Goal: Task Accomplishment & Management: Manage account settings

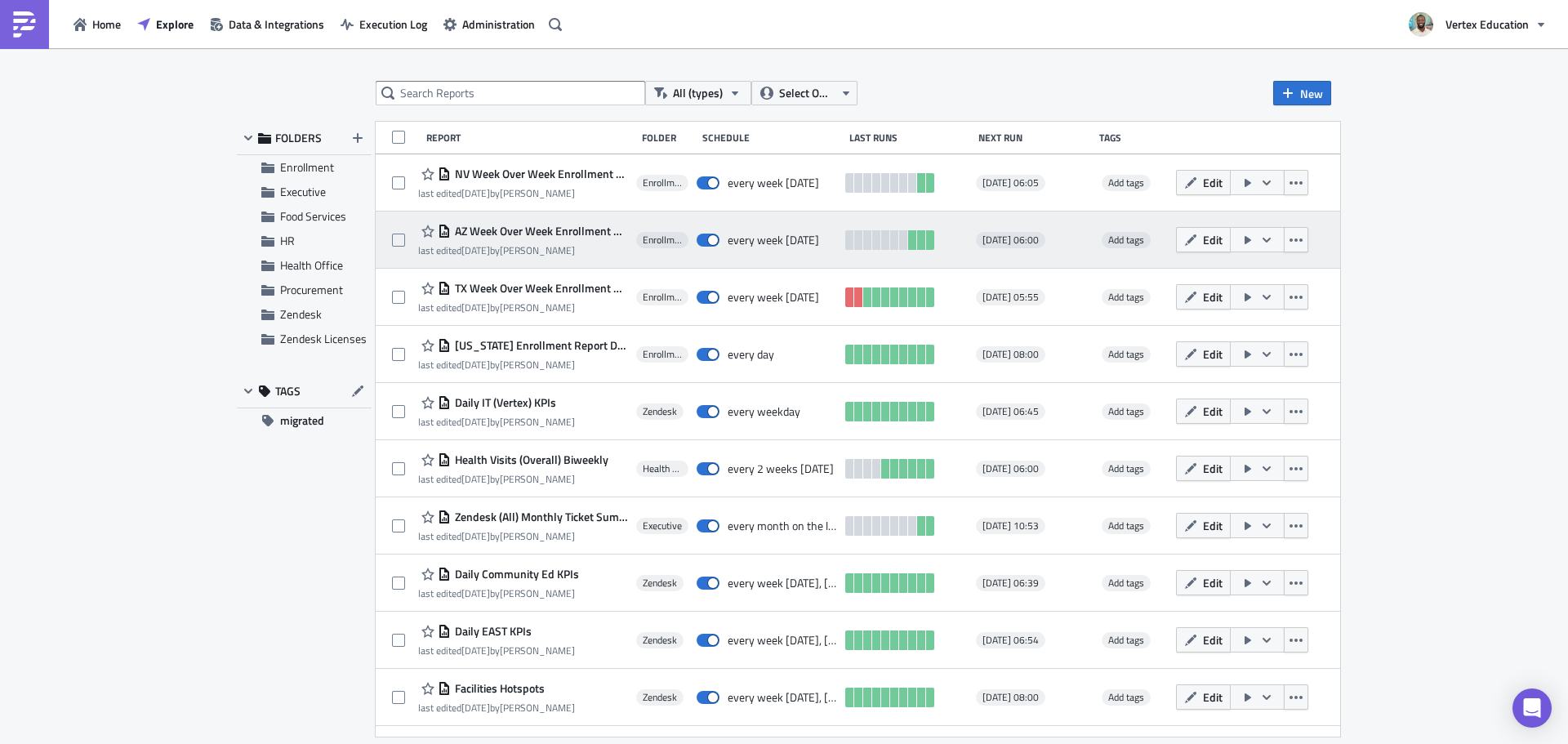
click at [492, 241] on div "AZ Week Over Week Enrollment & Attendance Rate Report last edited 3 days ago by…" at bounding box center [523, 239] width 210 height 37
click at [527, 223] on div "AZ Week Over Week Enrollment & Attendance Rate Report" at bounding box center [523, 230] width 210 height 20
click at [531, 221] on div "AZ Week Over Week Enrollment & Attendance Rate Report last edited 3 days ago by…" at bounding box center [858, 240] width 965 height 58
click at [491, 235] on span "AZ Week Over Week Enrollment & Attendance Rate Report" at bounding box center [540, 231] width 177 height 15
click at [491, 235] on div "All (types) Select Owner New FOLDERS Enrollment Executive Food Services HR Heal…" at bounding box center [784, 397] width 1568 height 699
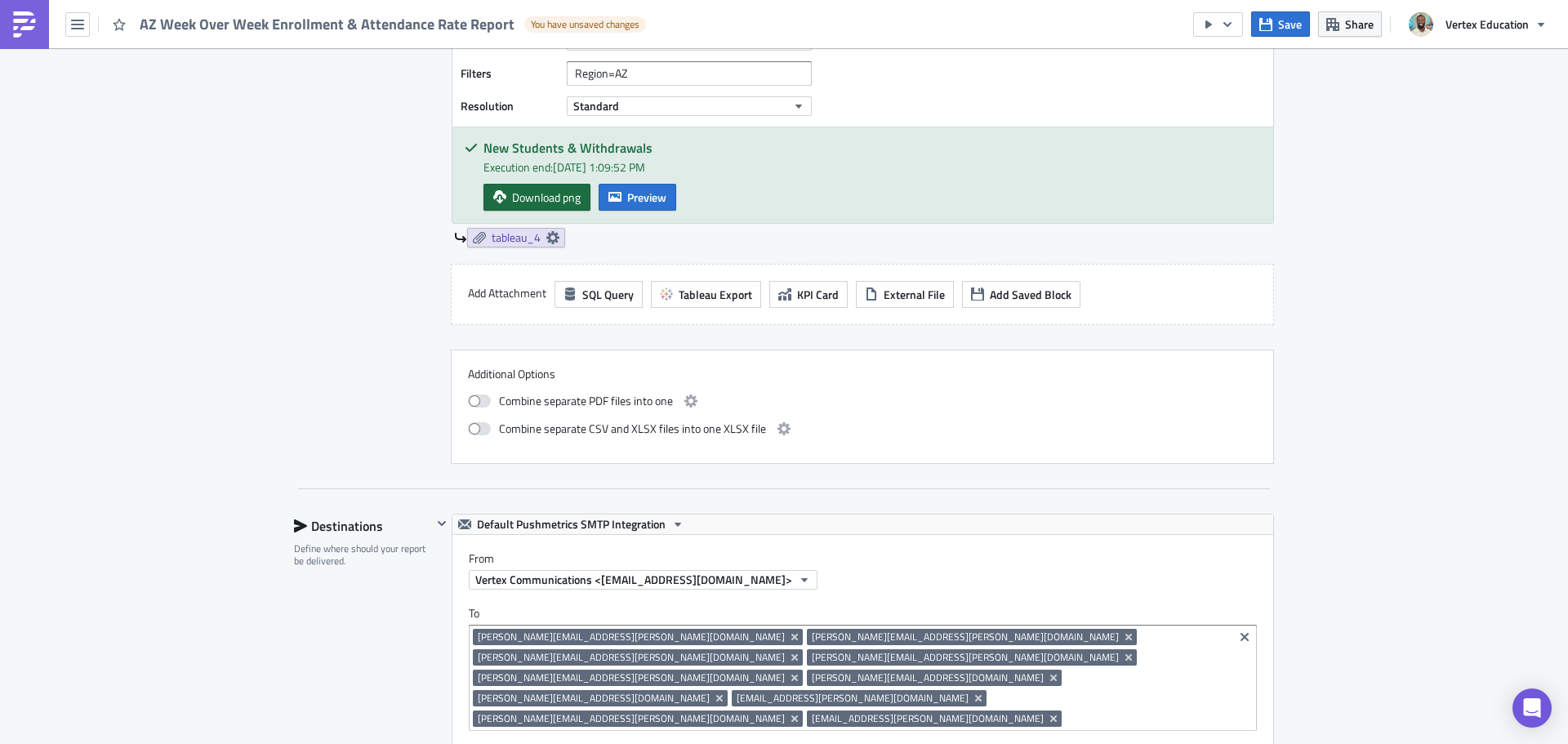
scroll to position [1470, 0]
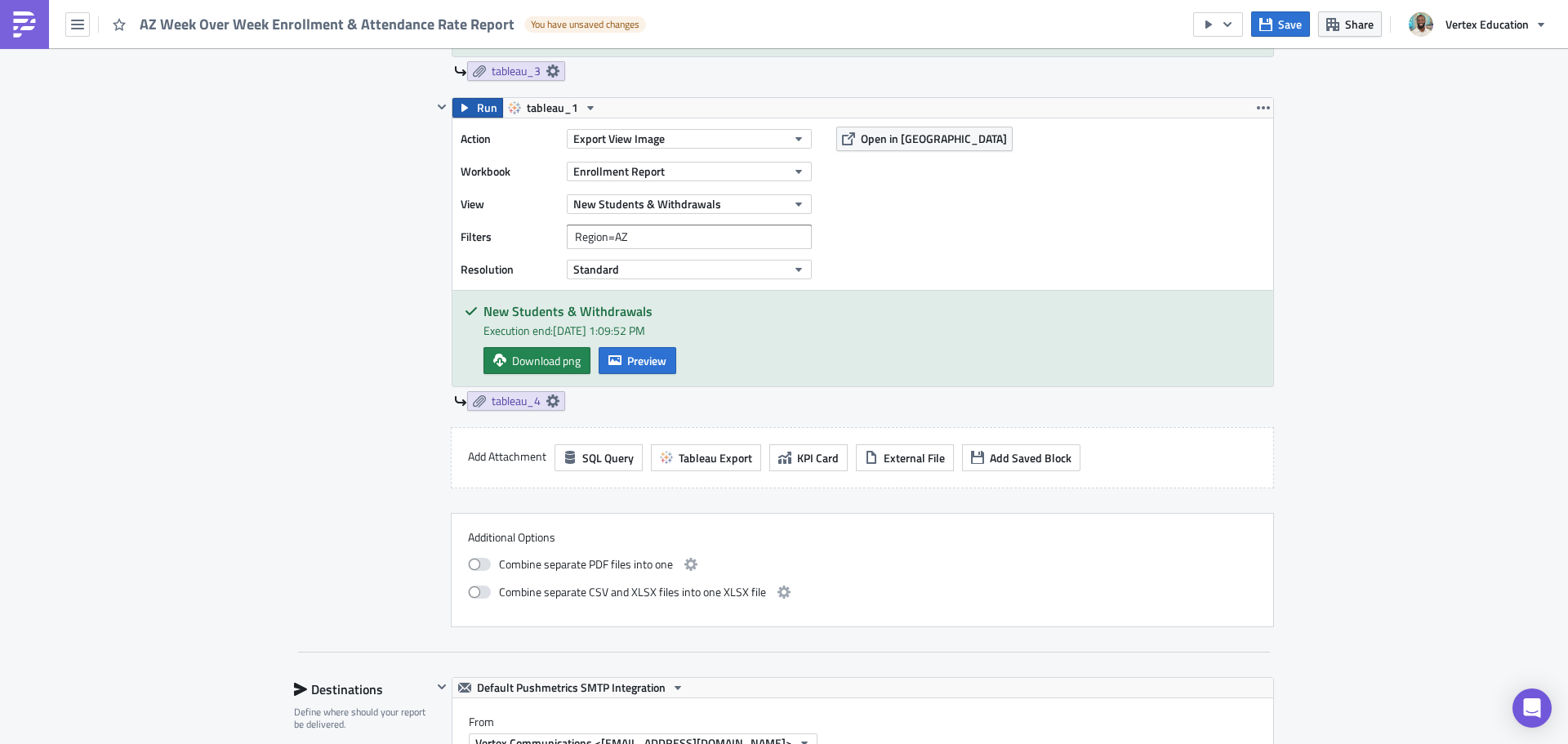
click at [483, 105] on span "Run" at bounding box center [487, 108] width 21 height 20
click at [566, 366] on span "Download png" at bounding box center [546, 361] width 69 height 17
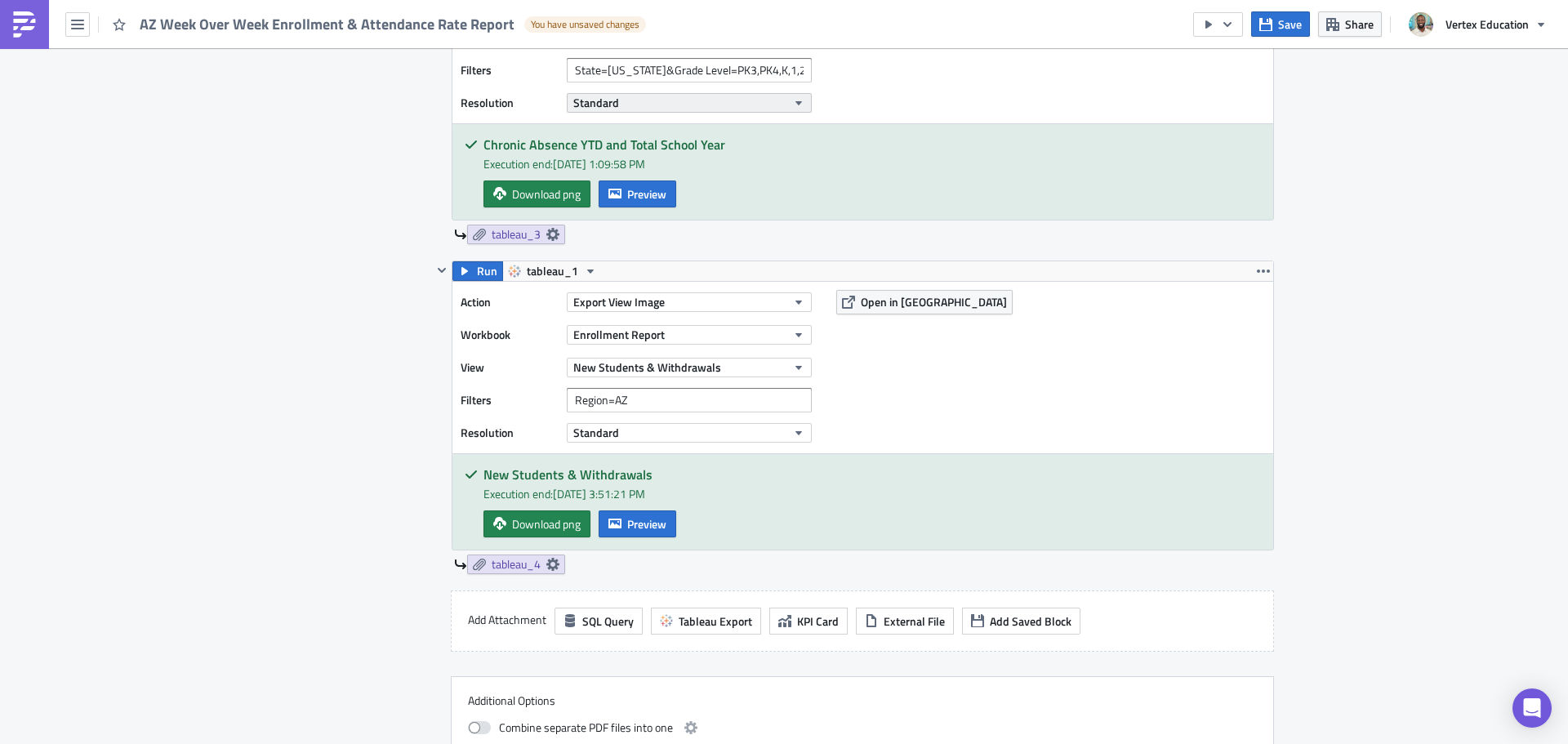
scroll to position [1143, 0]
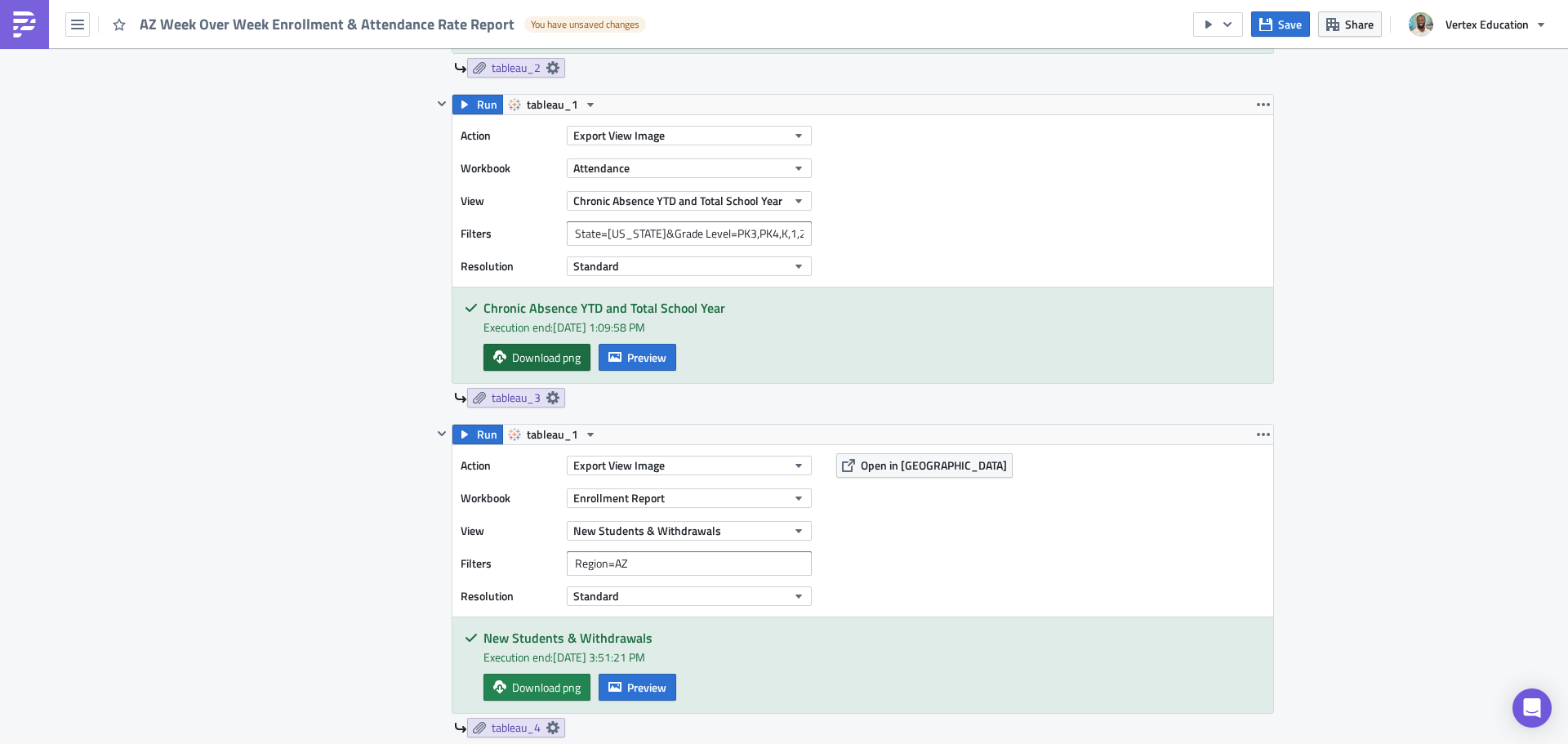
click at [516, 365] on span "Download png" at bounding box center [546, 357] width 69 height 17
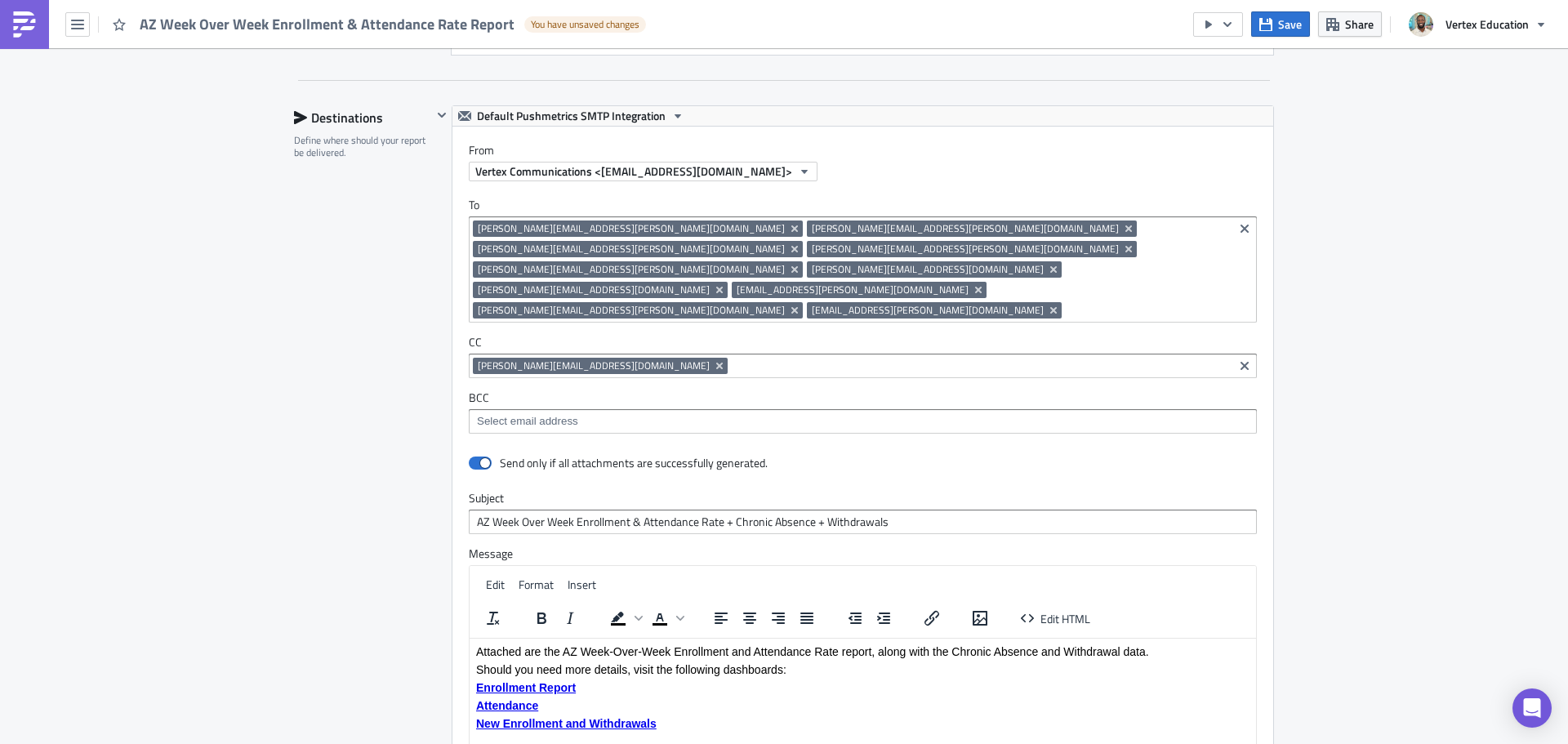
scroll to position [2463, 0]
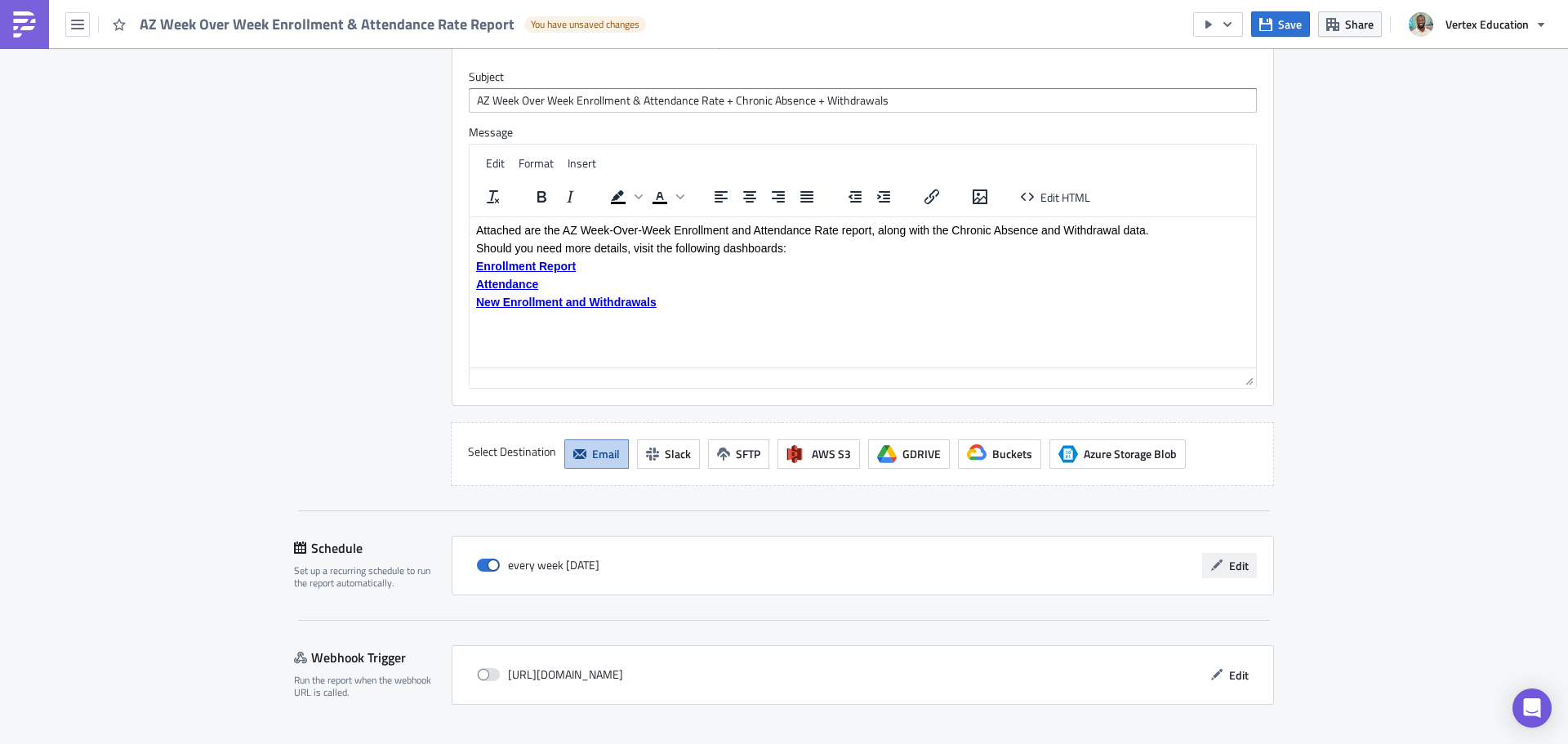
click at [1243, 553] on button "Edit" at bounding box center [1230, 566] width 55 height 25
click at [533, 267] on link "Enrollment Report" at bounding box center [526, 265] width 100 height 13
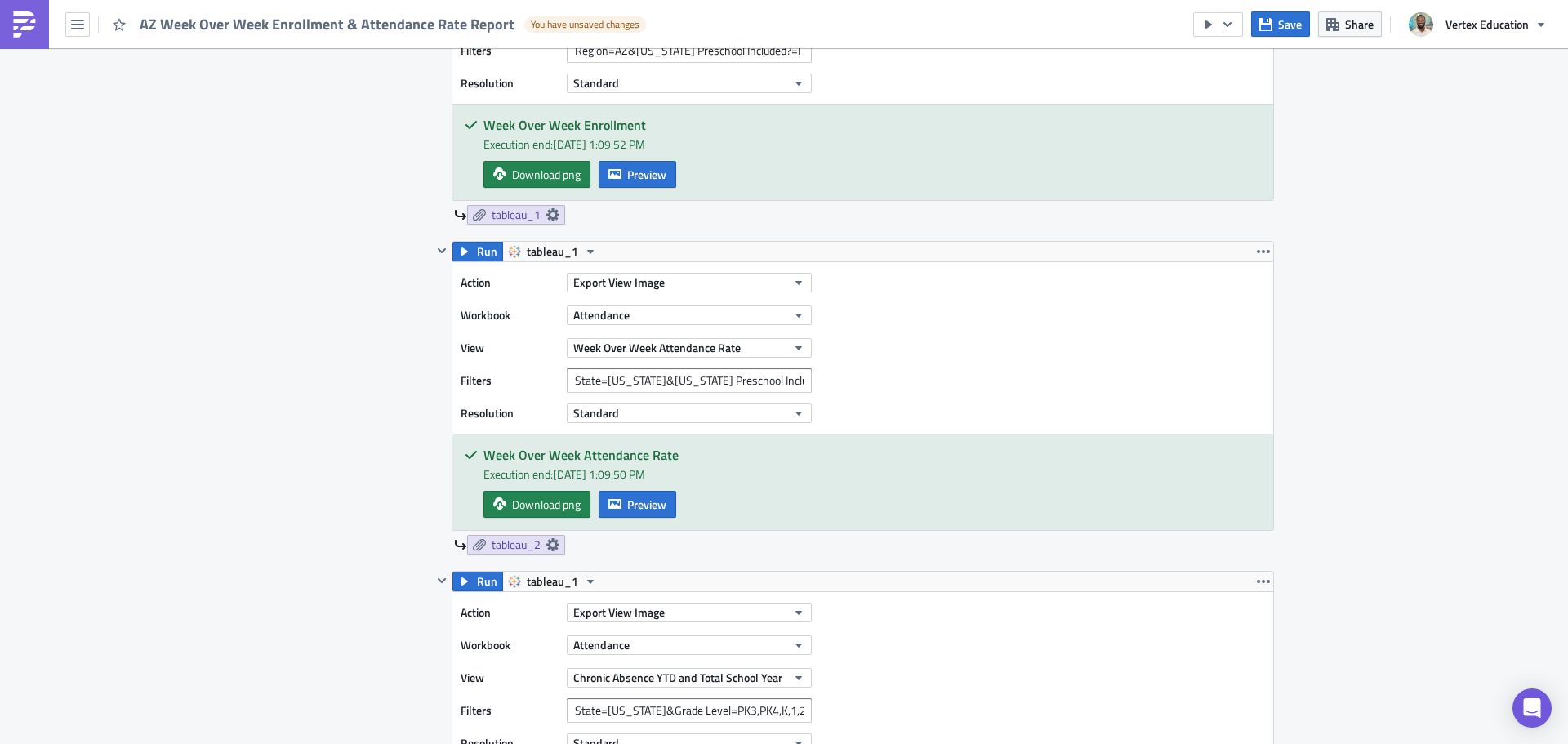
scroll to position [584, 0]
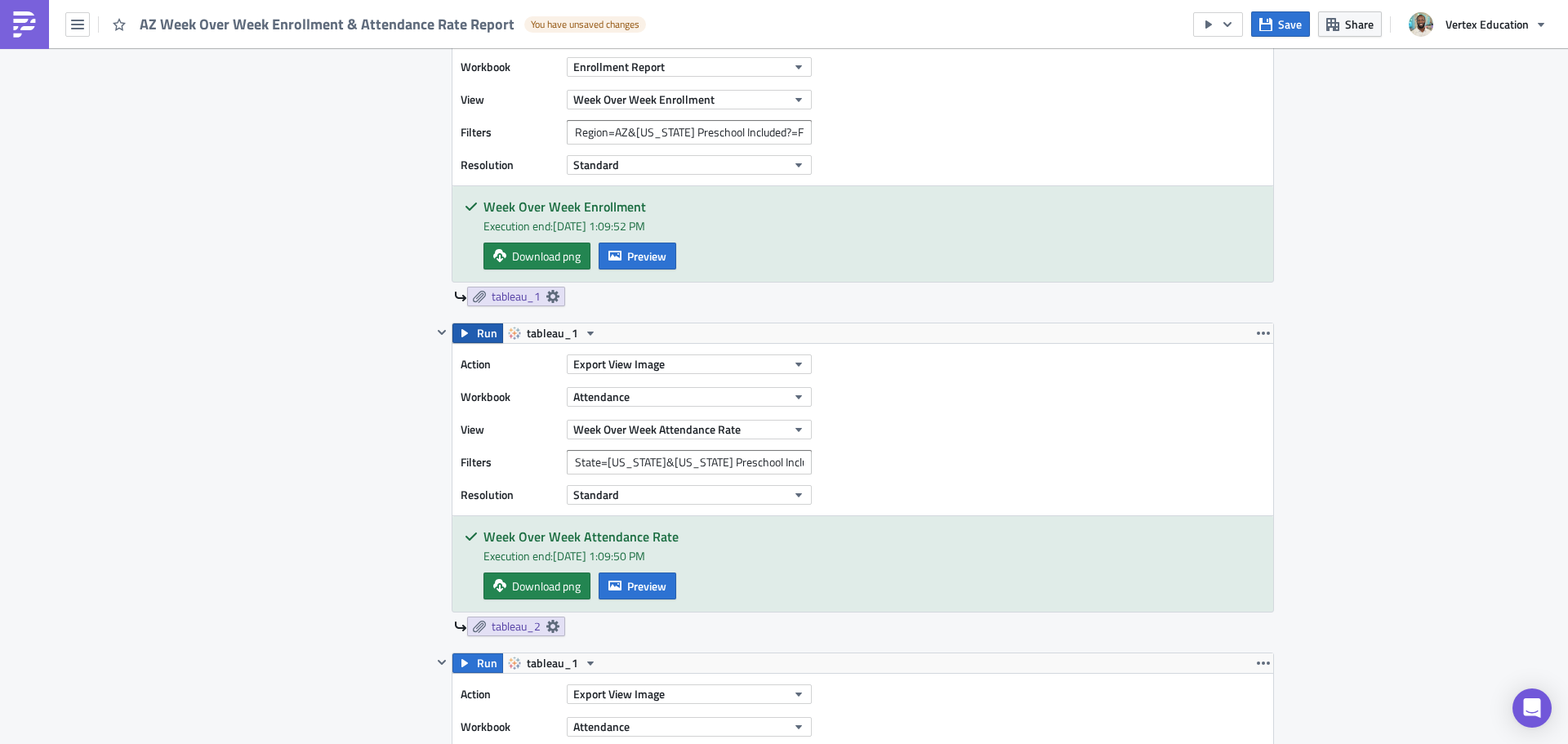
click at [481, 335] on span "Run" at bounding box center [487, 333] width 21 height 20
click at [561, 584] on span "Download png" at bounding box center [546, 586] width 69 height 17
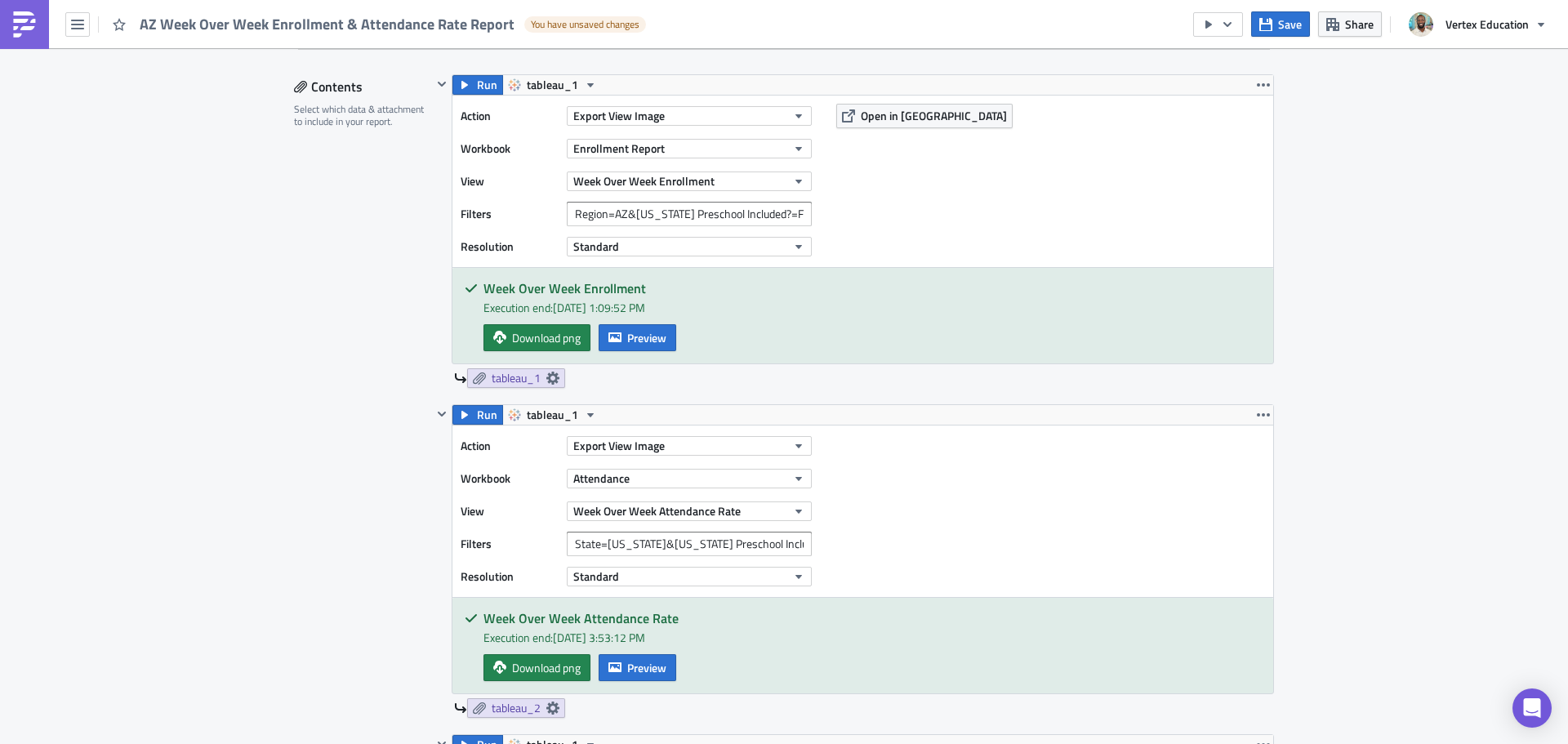
scroll to position [421, 0]
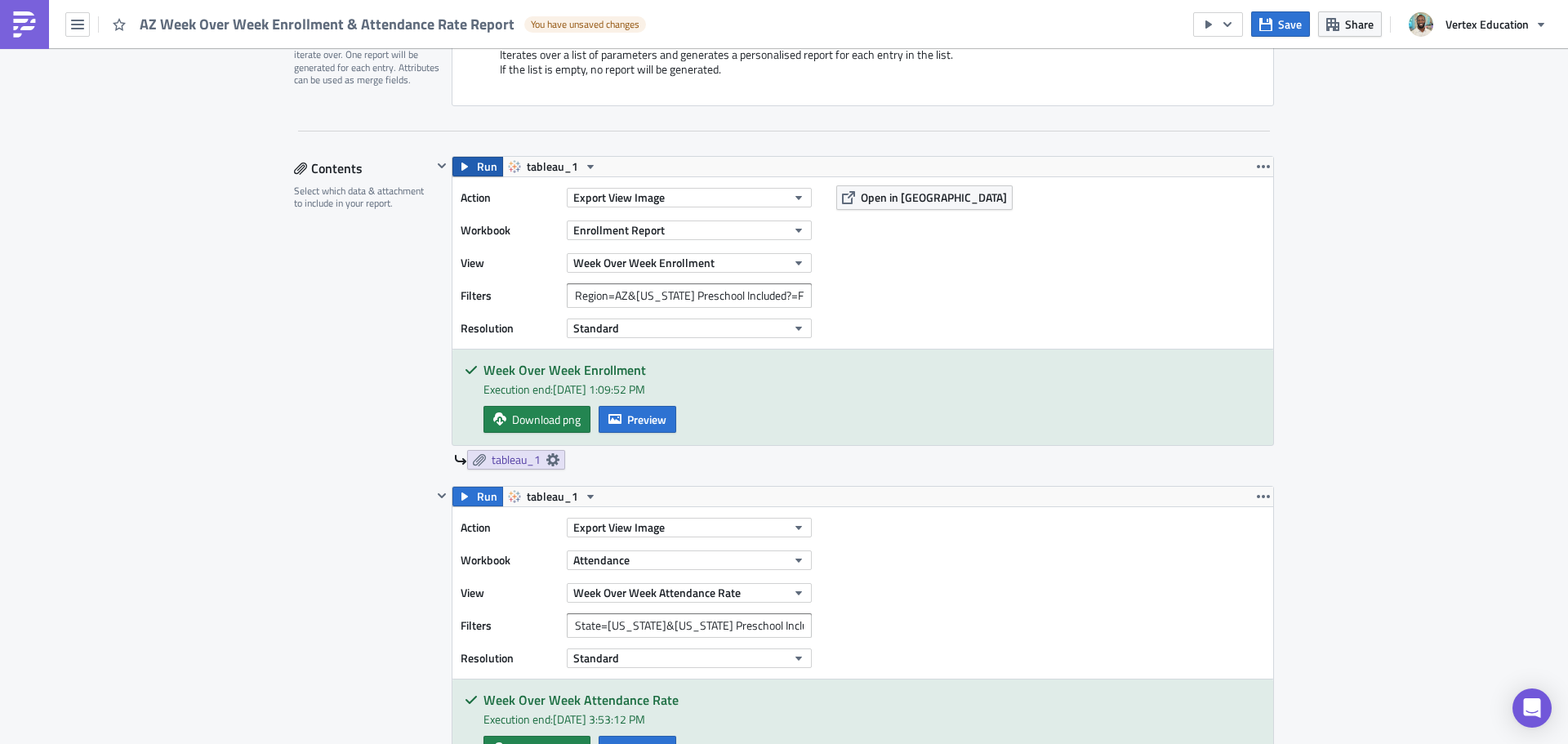
click at [477, 168] on span "Run" at bounding box center [487, 166] width 21 height 20
click at [627, 419] on span "Preview" at bounding box center [647, 419] width 40 height 17
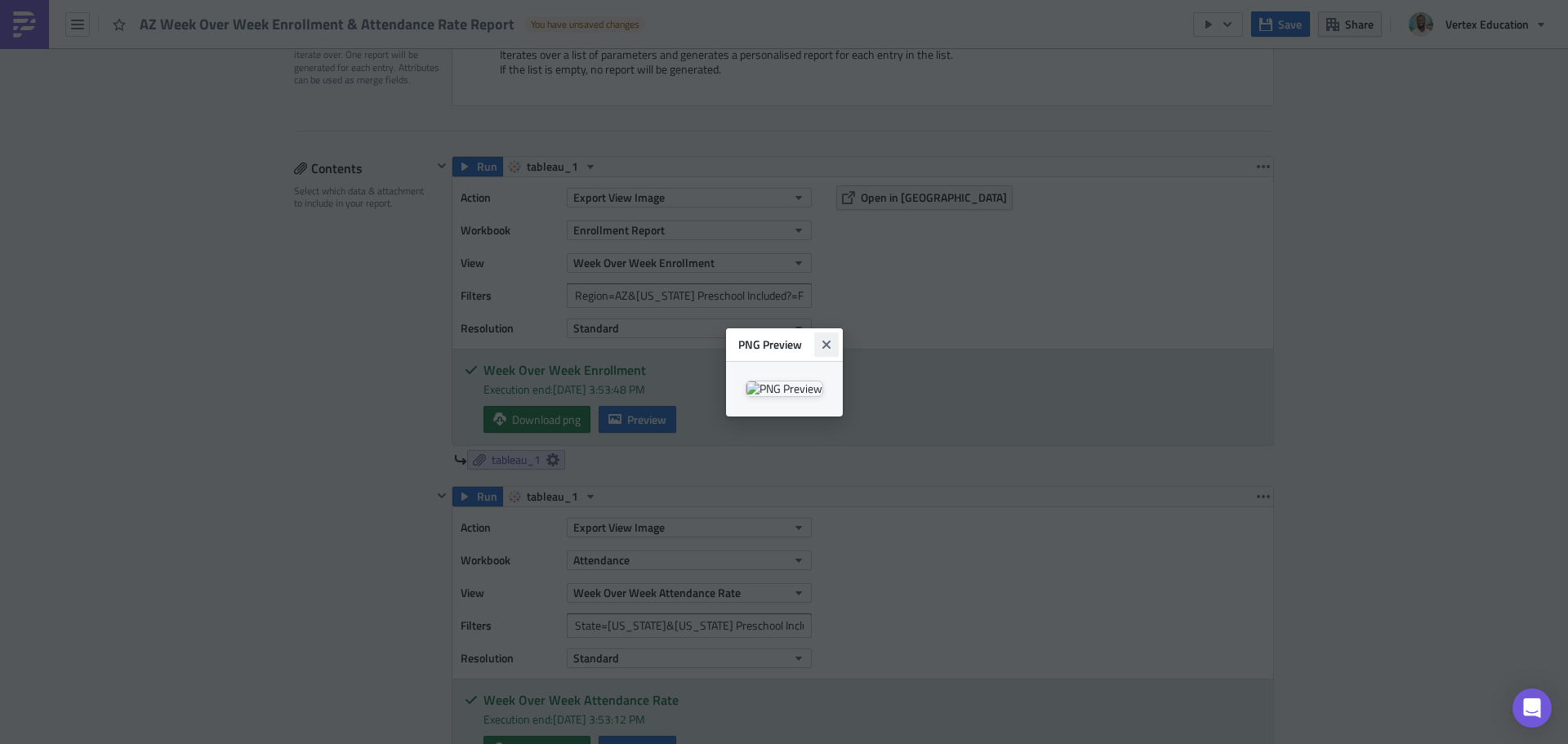
click at [830, 340] on icon "Close" at bounding box center [825, 344] width 8 height 8
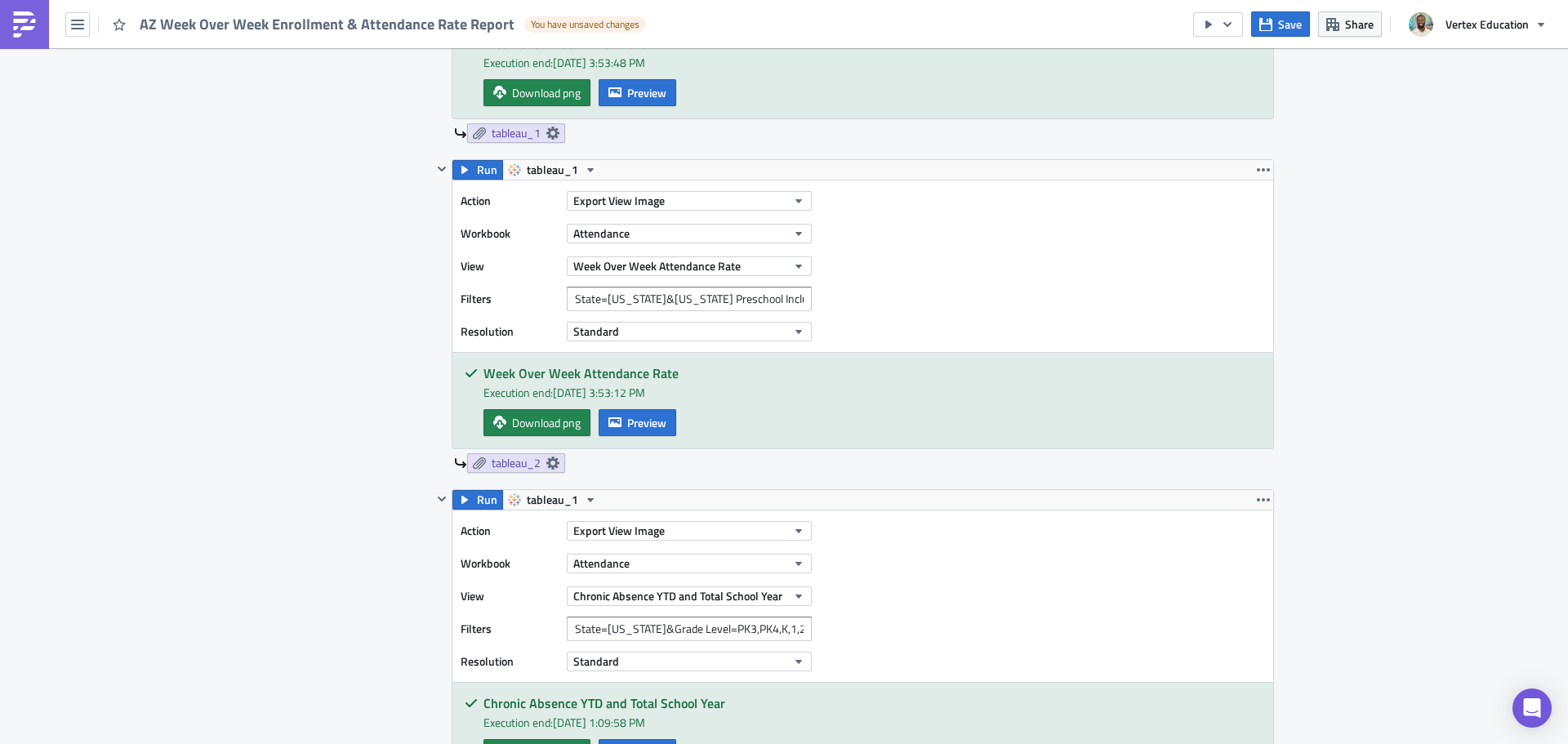
scroll to position [912, 0]
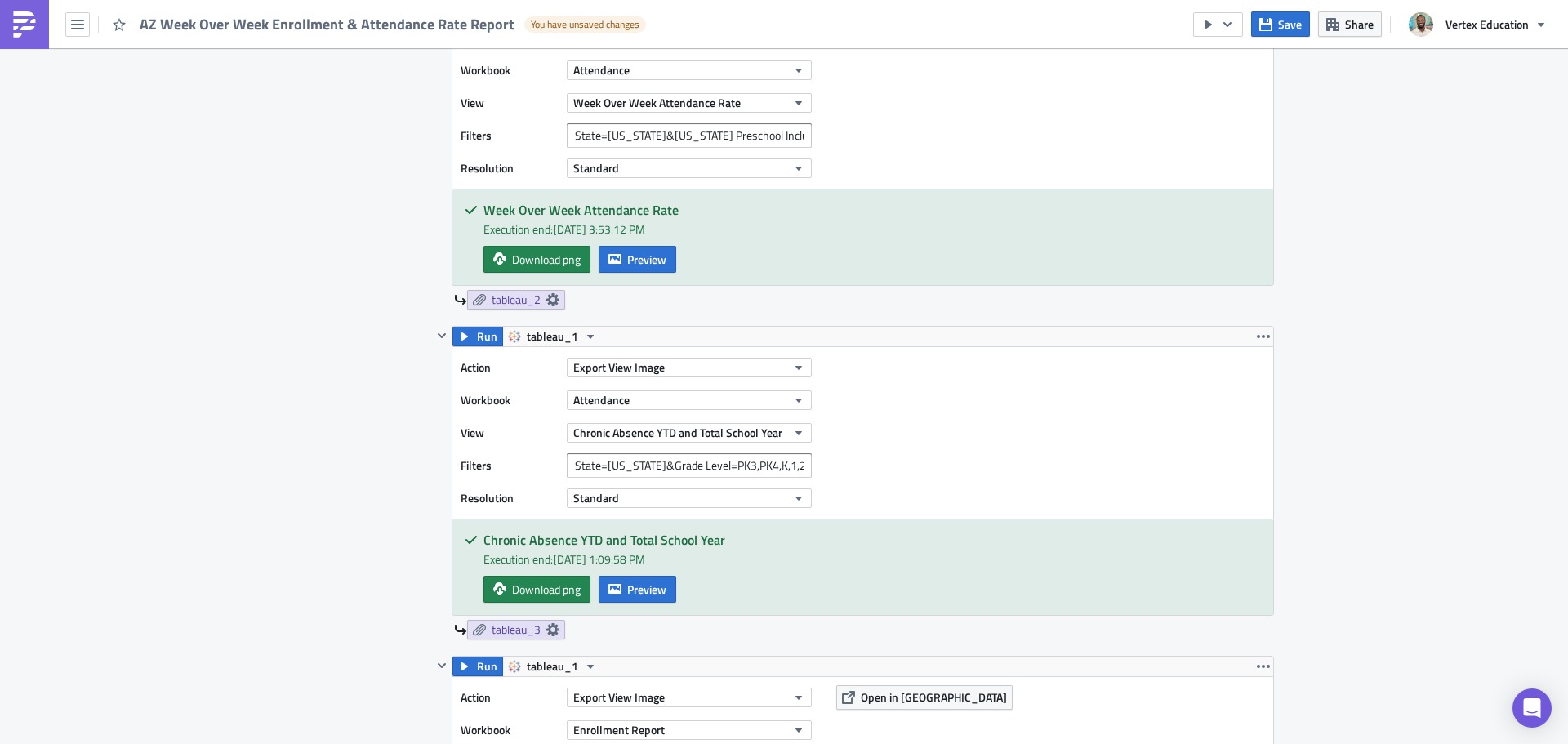
click at [481, 350] on div "Action Export View Image Workbook Attendance View Chronic Absence YTD and Total…" at bounding box center [863, 433] width 821 height 172
click at [481, 343] on span "Run" at bounding box center [487, 336] width 21 height 20
click at [629, 595] on span "Preview" at bounding box center [647, 589] width 40 height 17
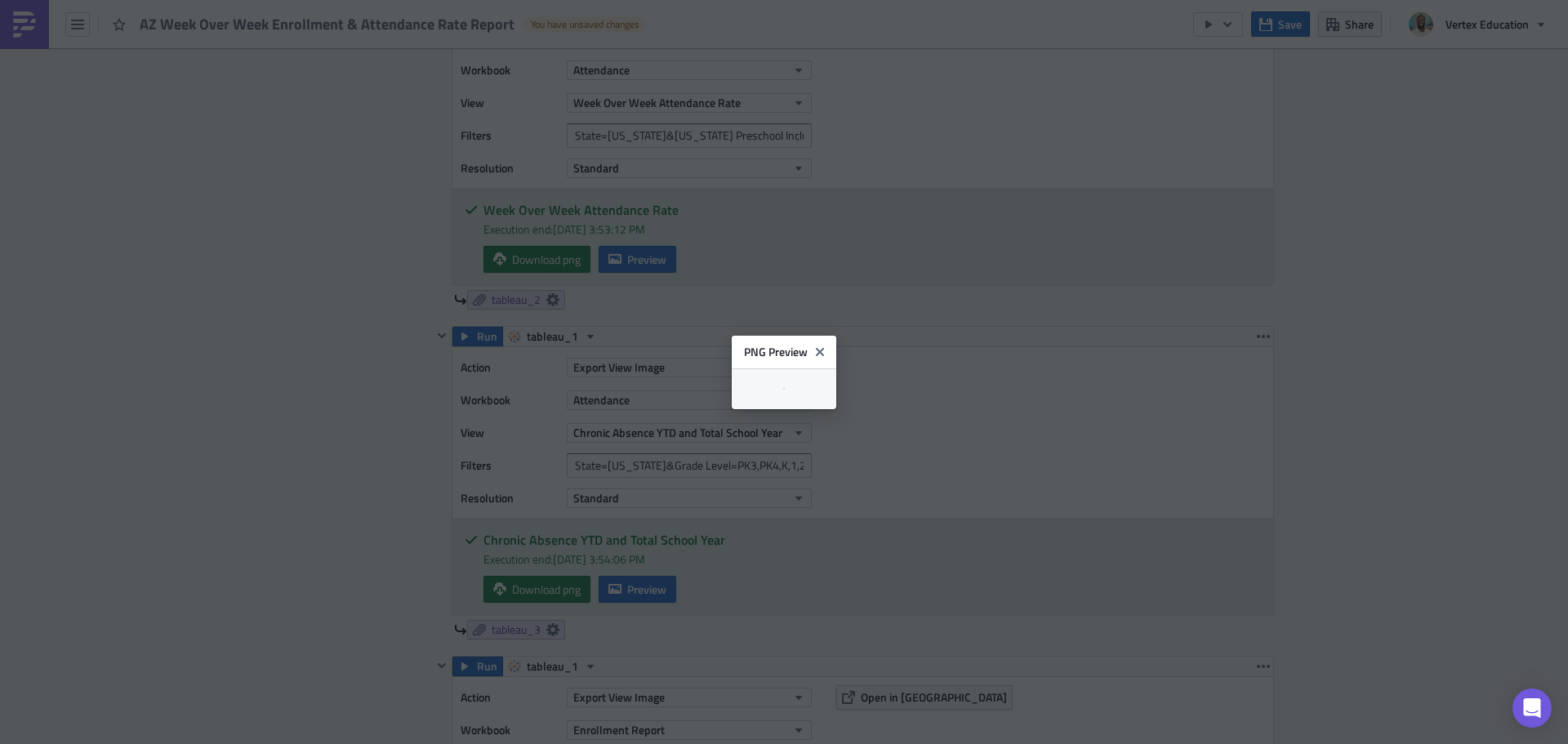
scroll to position [1, 0]
click at [1510, 409] on body "AZ Week Over Week Enrollment & Attendance Rate Report You have unsaved changes …" at bounding box center [784, 373] width 1568 height 747
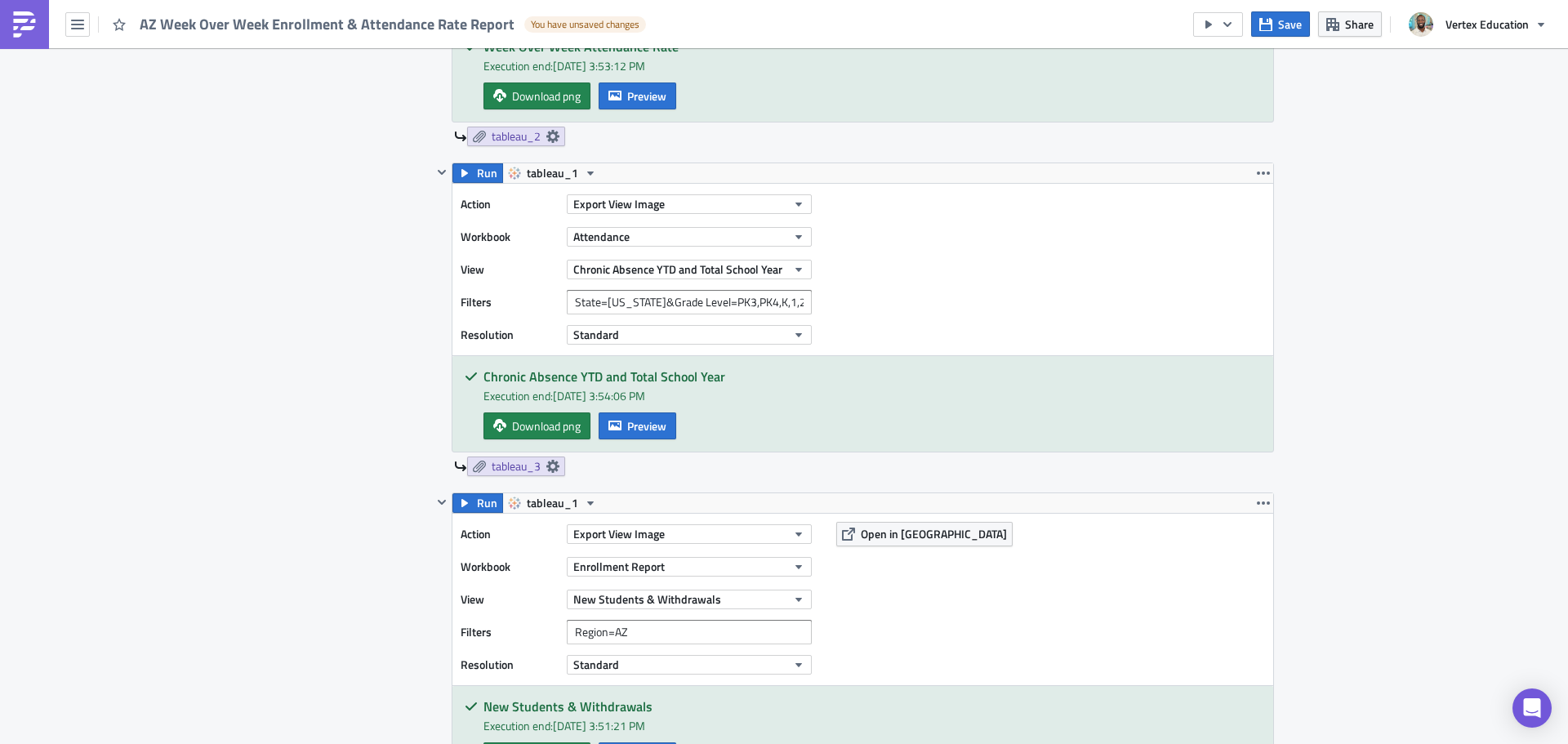
scroll to position [1320, 0]
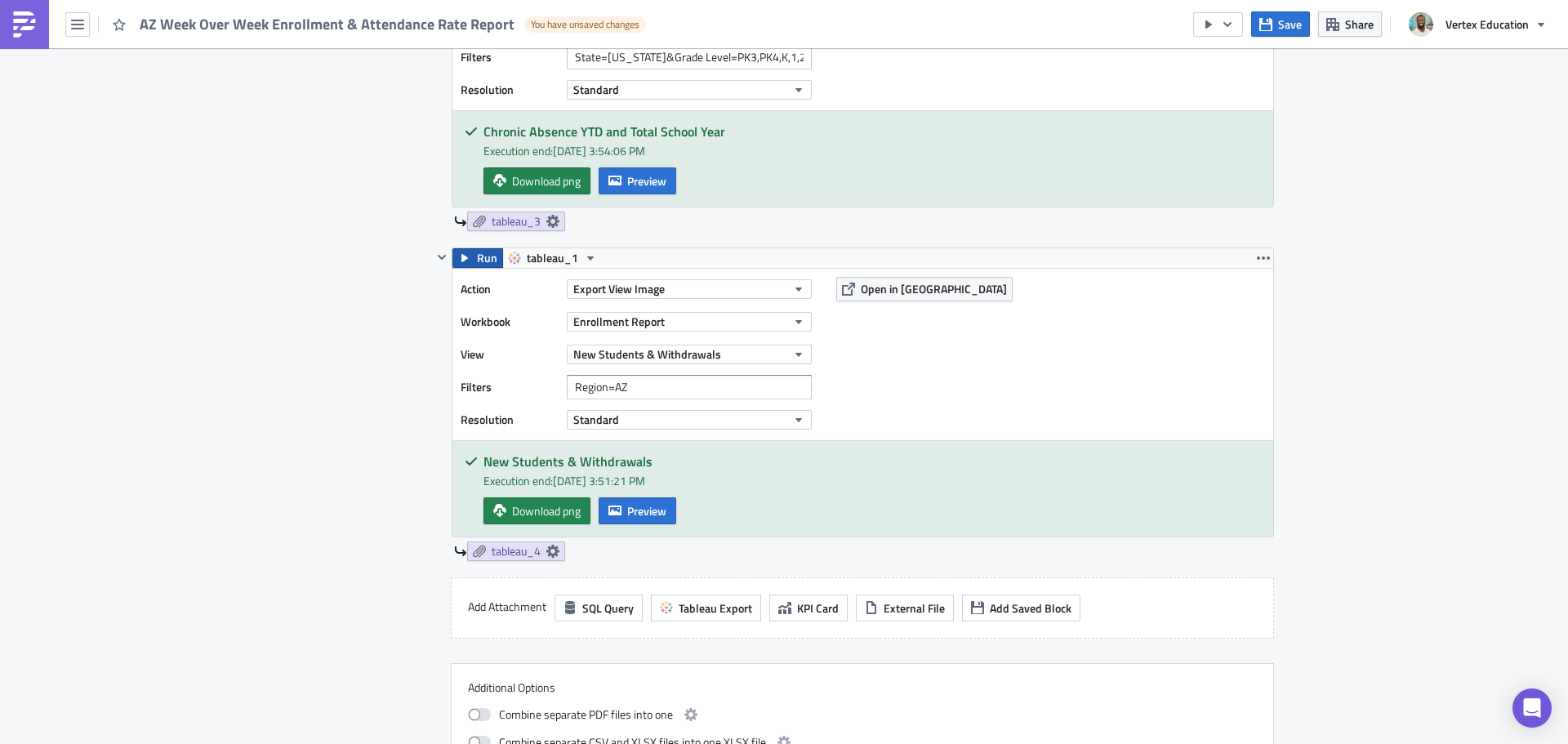
click at [477, 258] on span "Run" at bounding box center [487, 258] width 21 height 20
click at [640, 510] on span "Preview" at bounding box center [647, 511] width 40 height 17
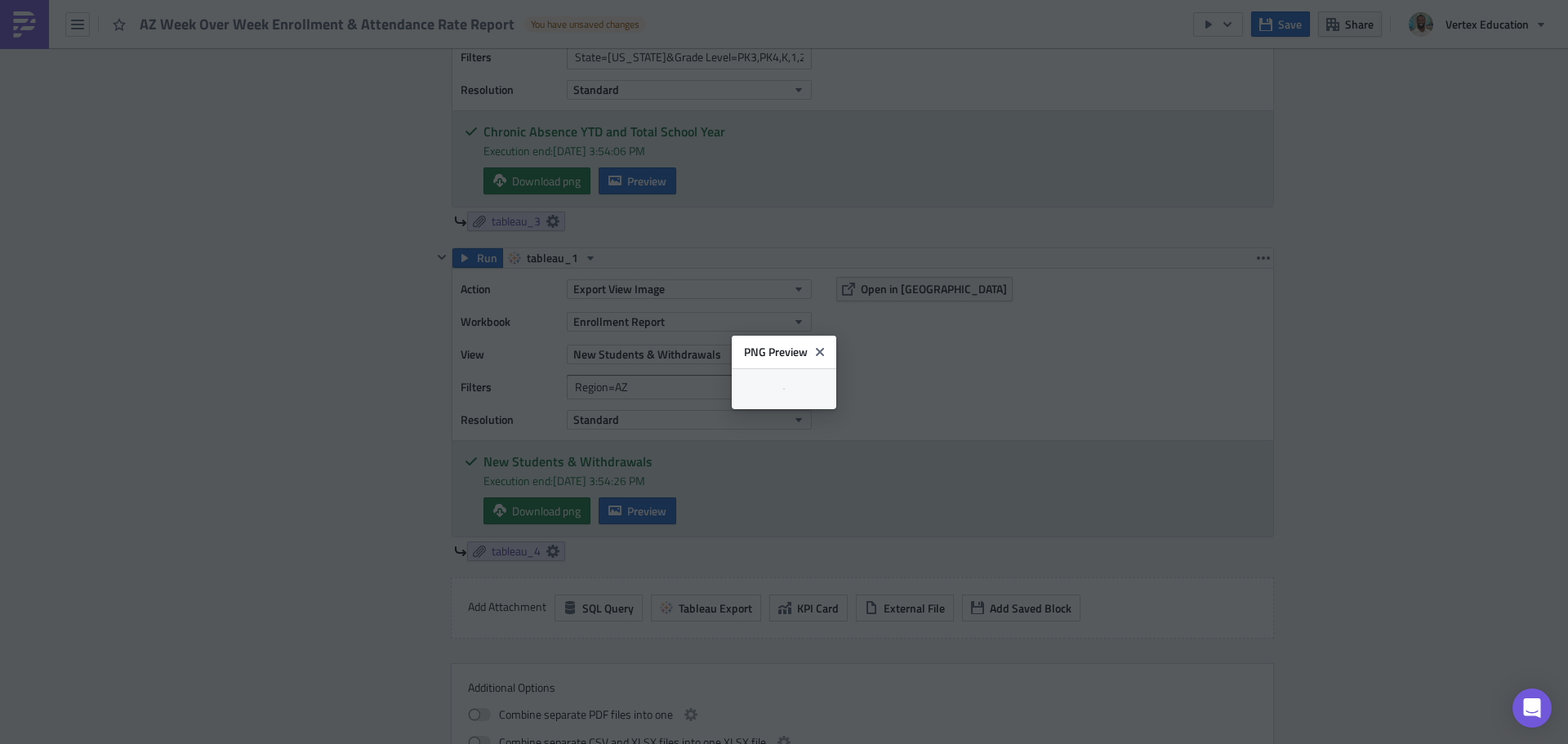
scroll to position [0, 0]
click at [1459, 353] on body "AZ Week Over Week Enrollment & Attendance Rate Report You have unsaved changes …" at bounding box center [784, 373] width 1568 height 747
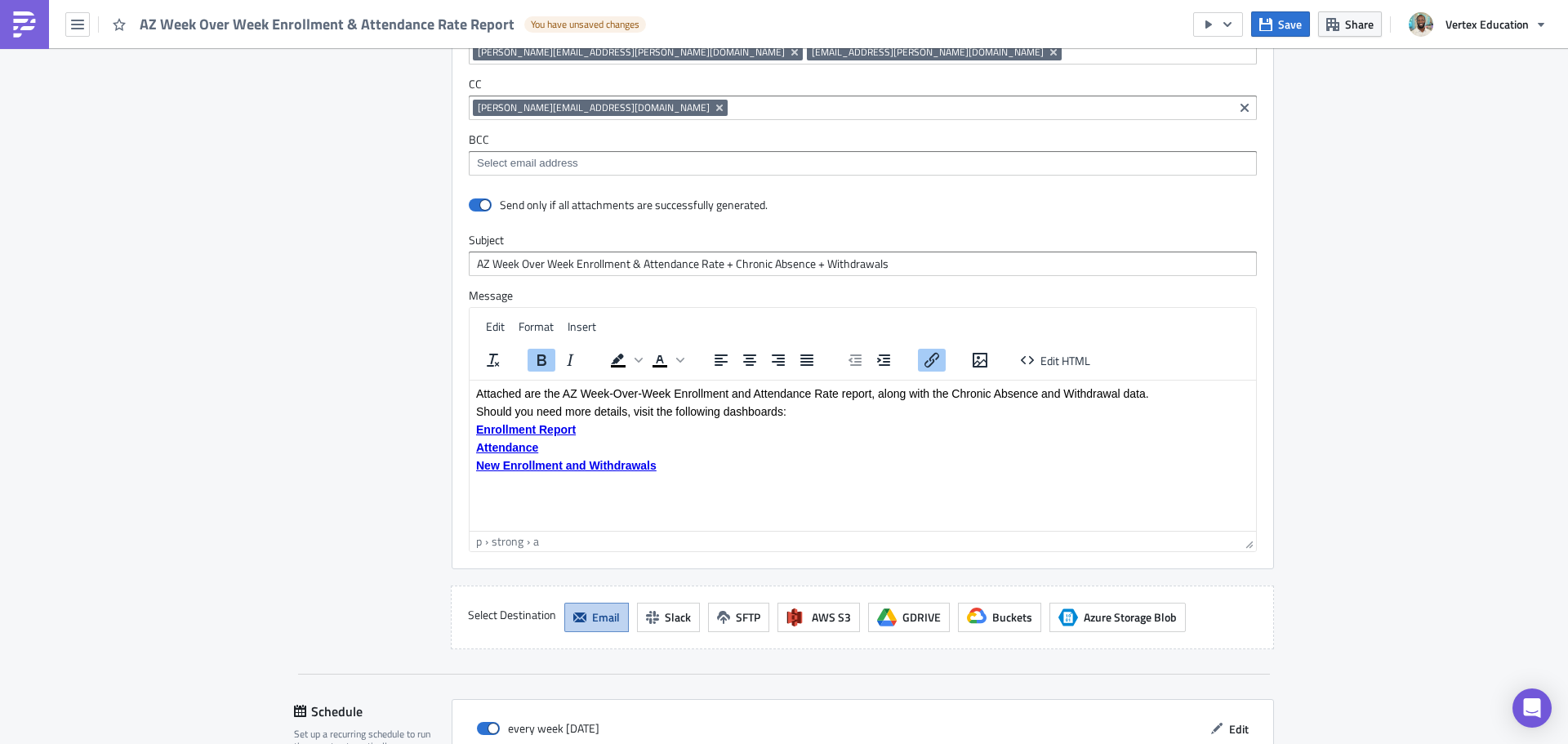
scroll to position [2463, 0]
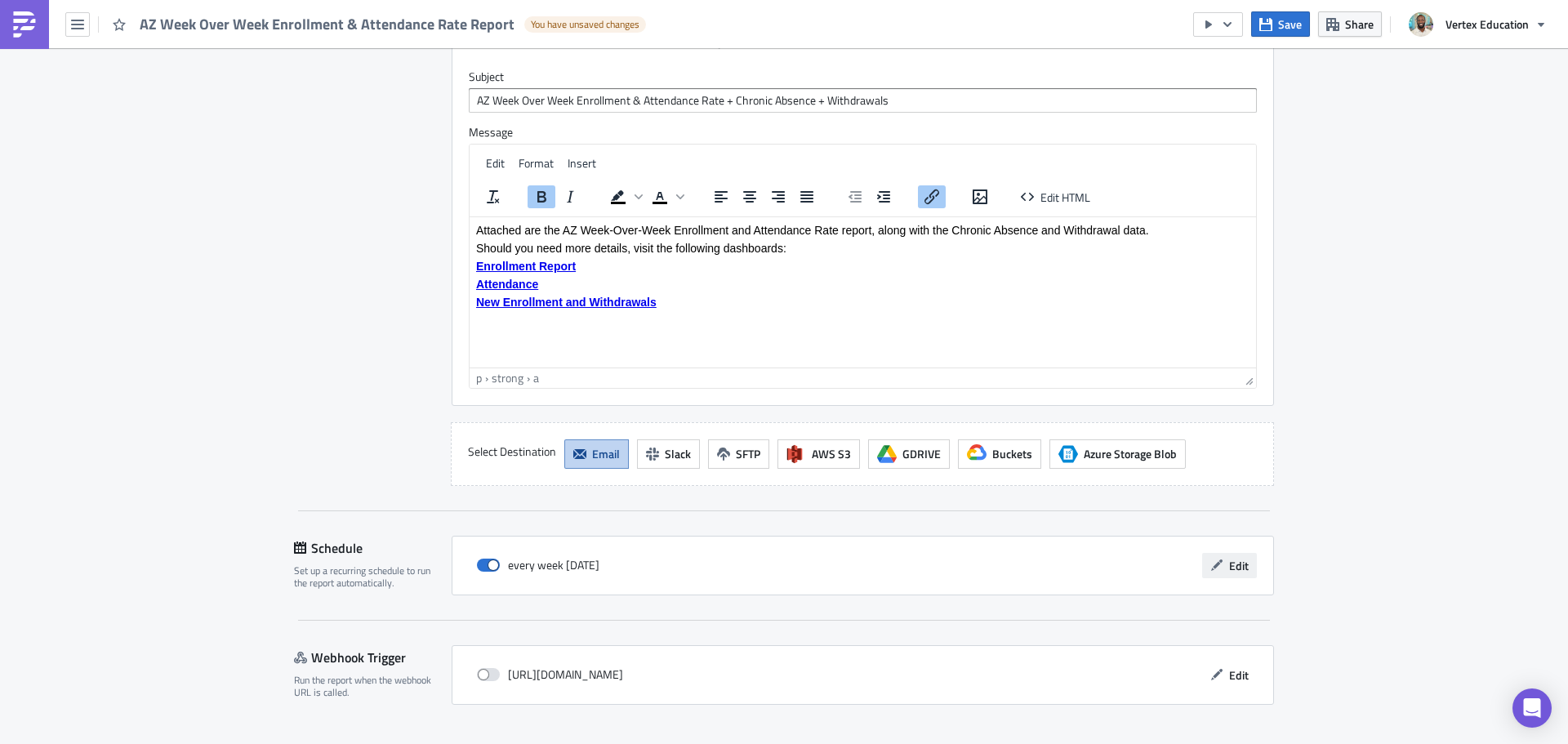
click at [1233, 557] on span "Edit" at bounding box center [1239, 566] width 20 height 17
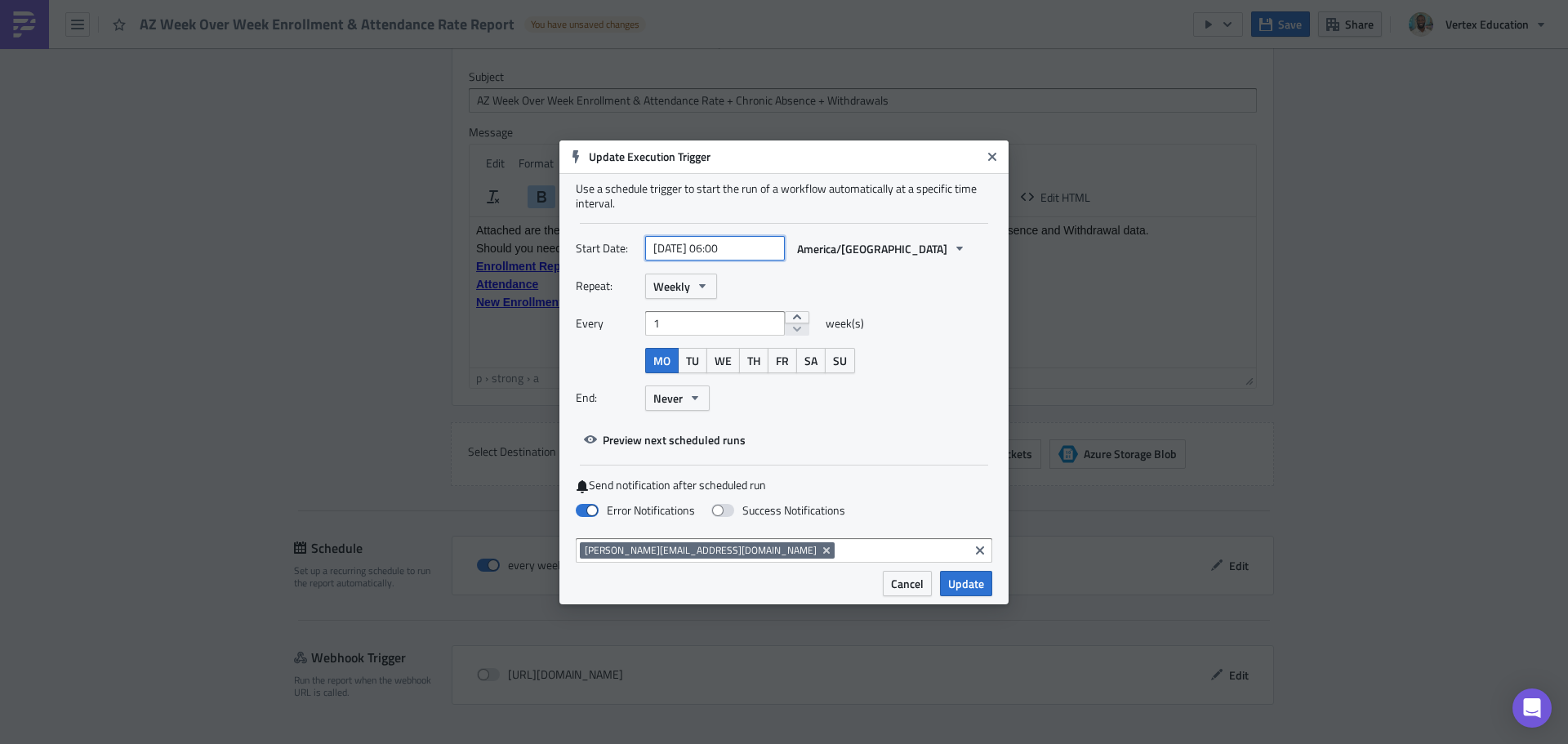
click at [727, 255] on input "2025-09-02 06:00" at bounding box center [715, 248] width 140 height 25
select select "8"
select select "2025"
click at [980, 256] on div "Start Date: 2025-09-02 06:00 America/Phoenix" at bounding box center [784, 248] width 416 height 25
click at [633, 439] on span "Preview next scheduled runs" at bounding box center [674, 440] width 143 height 17
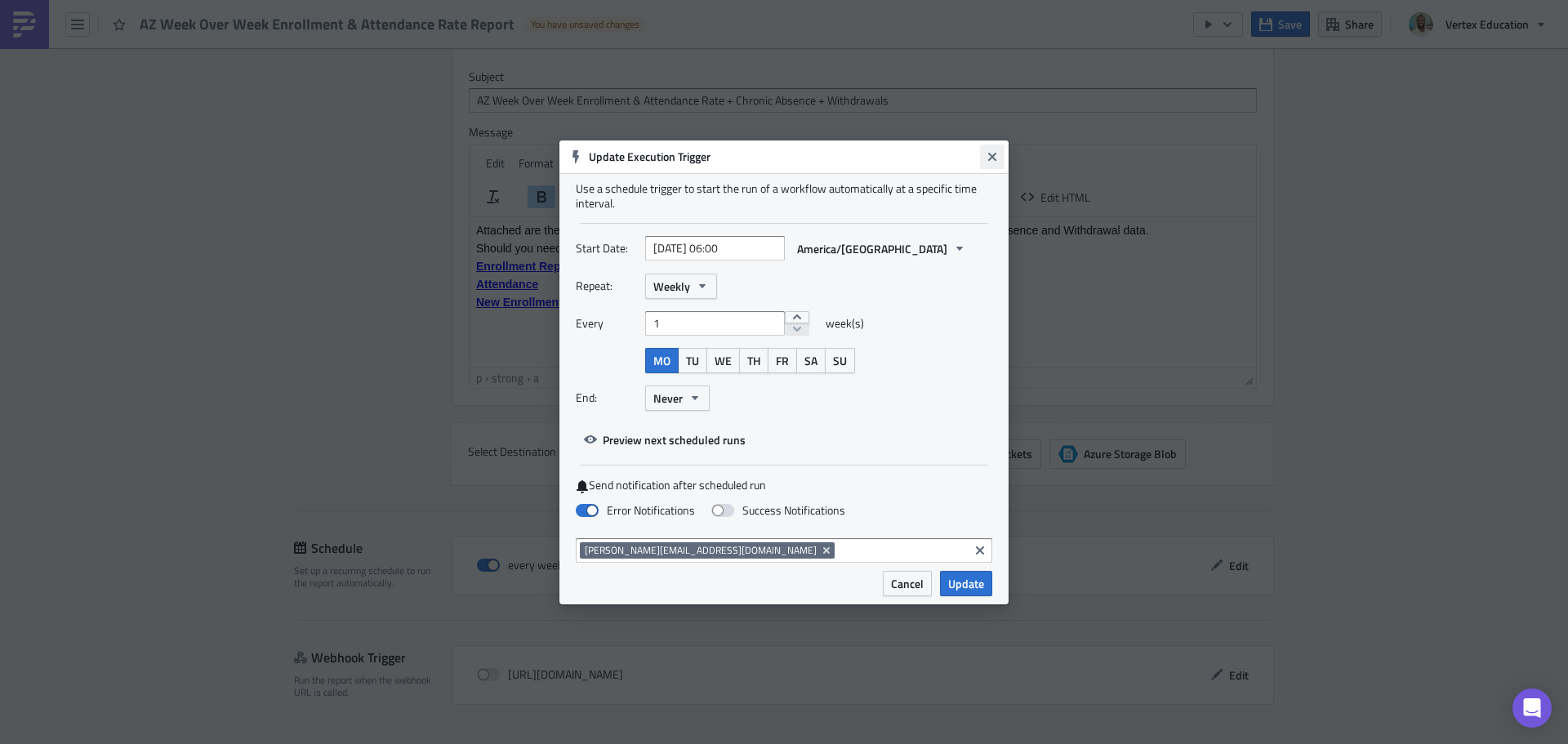
click at [992, 155] on icon "Close" at bounding box center [992, 157] width 13 height 13
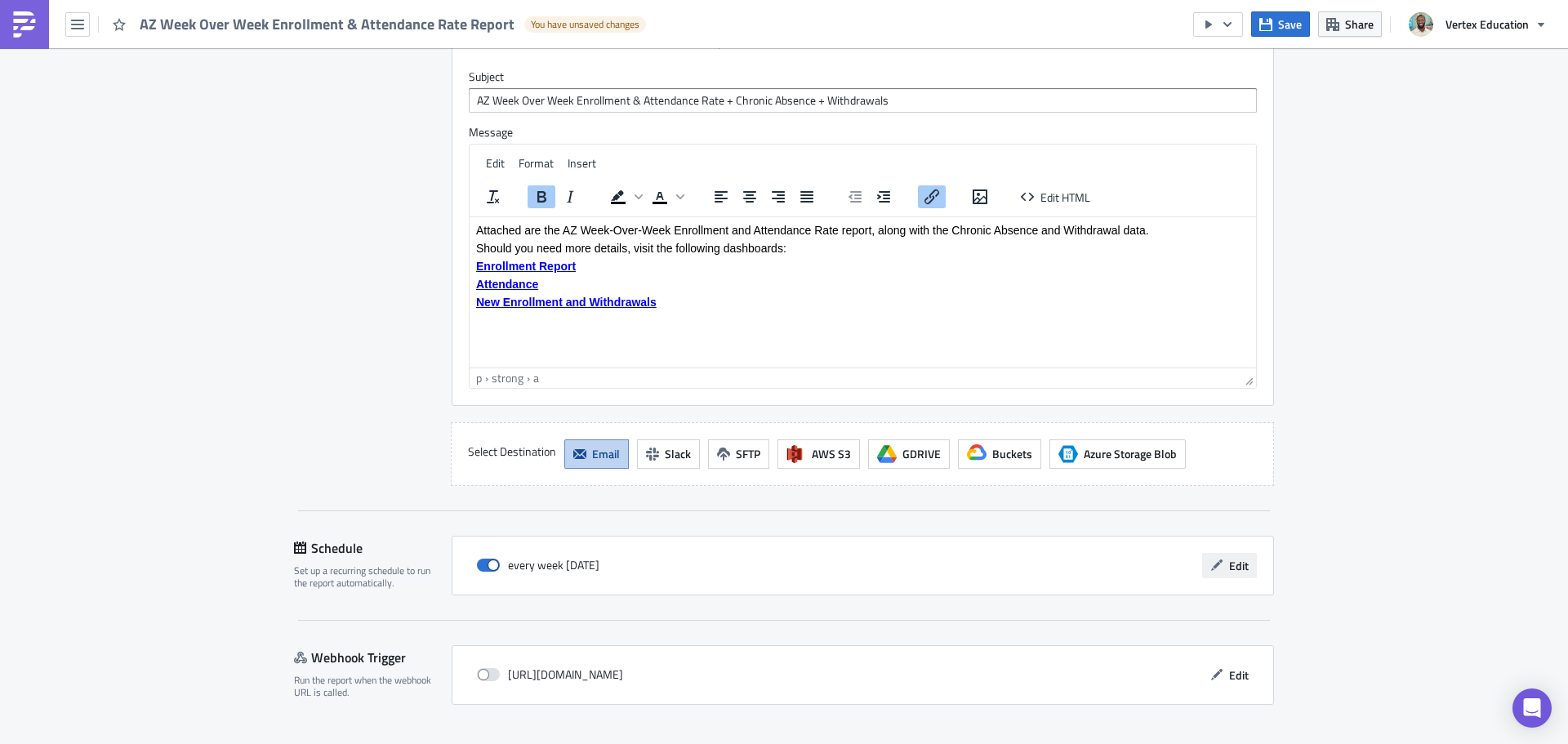
click at [1233, 557] on span "Edit" at bounding box center [1239, 566] width 20 height 17
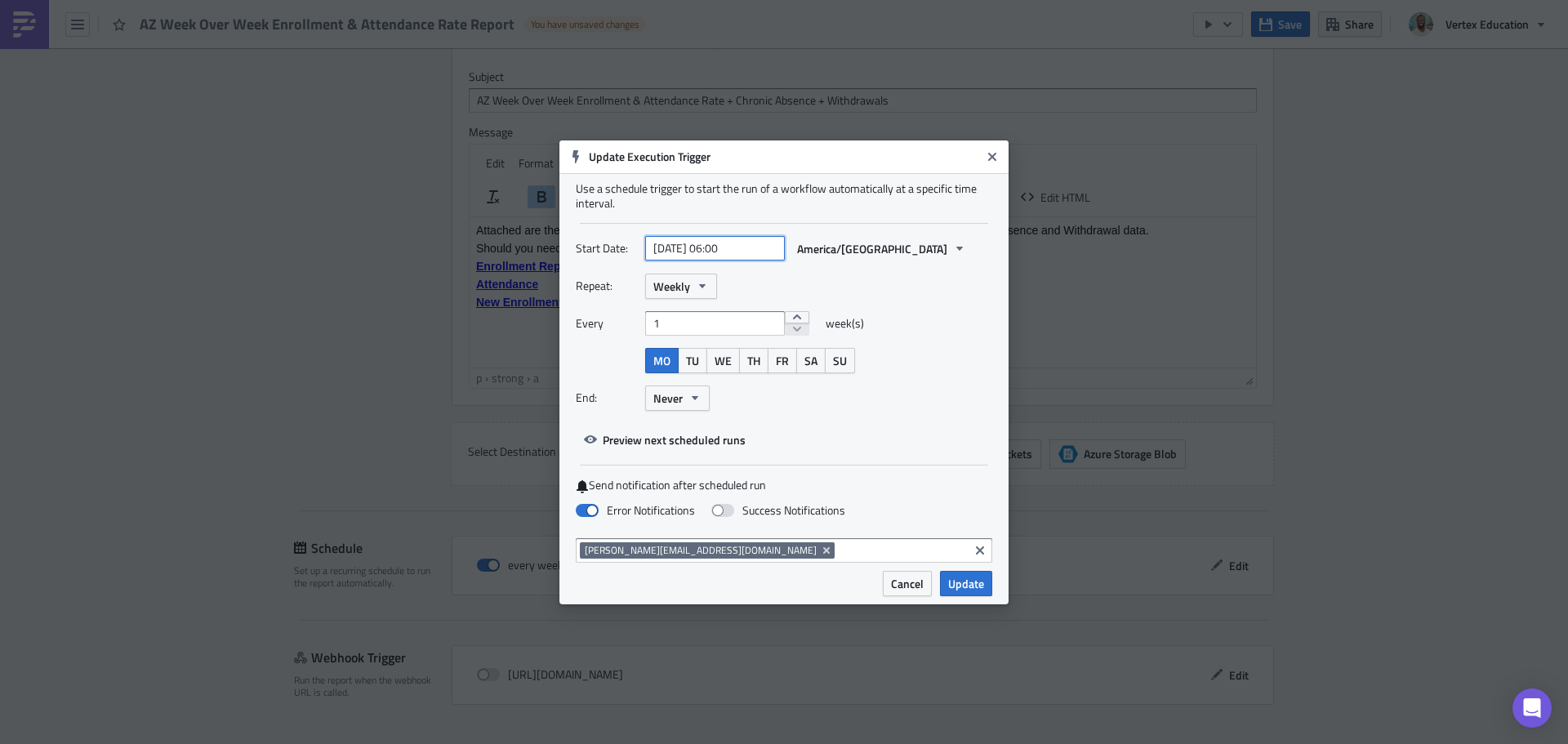
click at [727, 247] on input "2025-09-02 06:00" at bounding box center [715, 248] width 140 height 25
select select "8"
select select "2025"
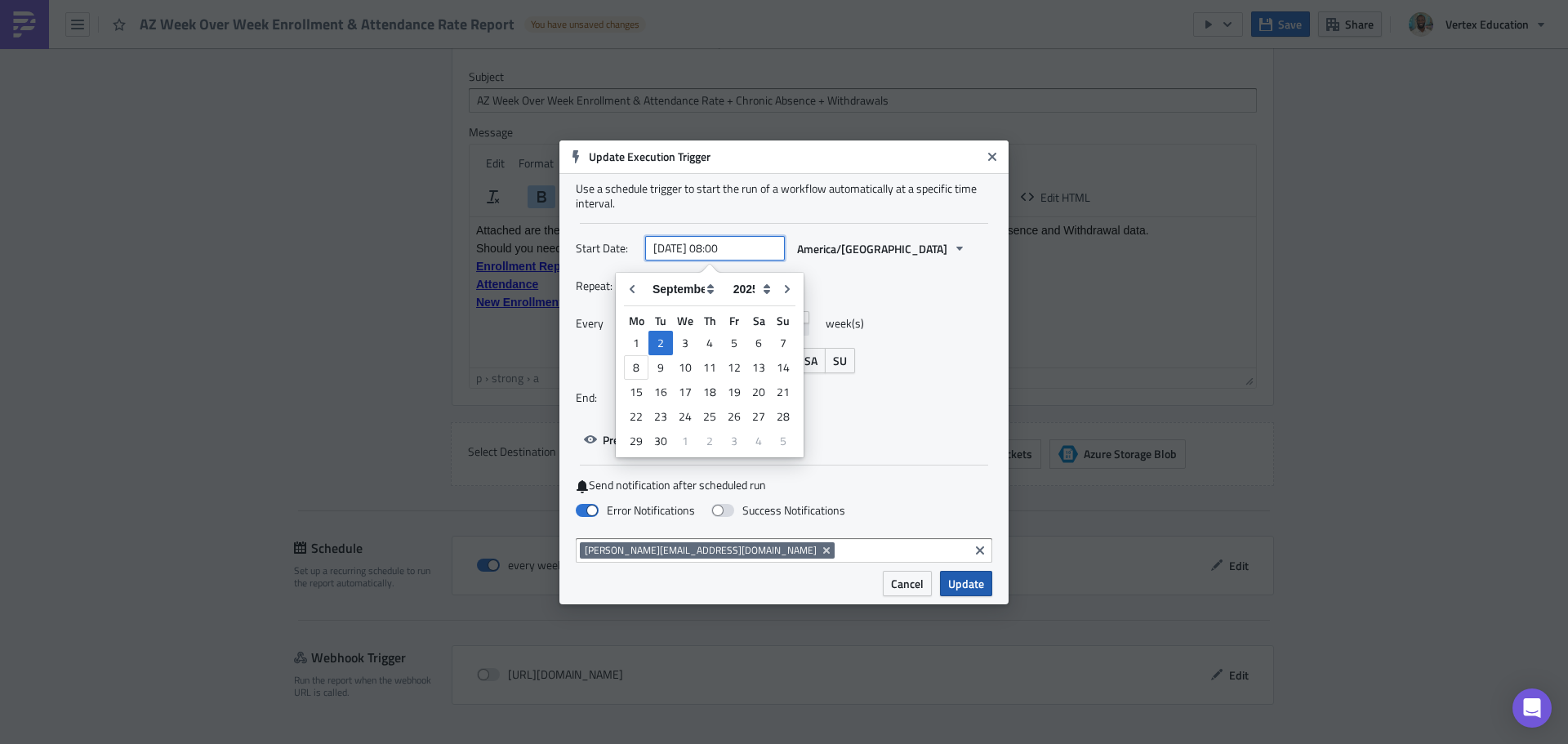
type input "[DATE] 08:00"
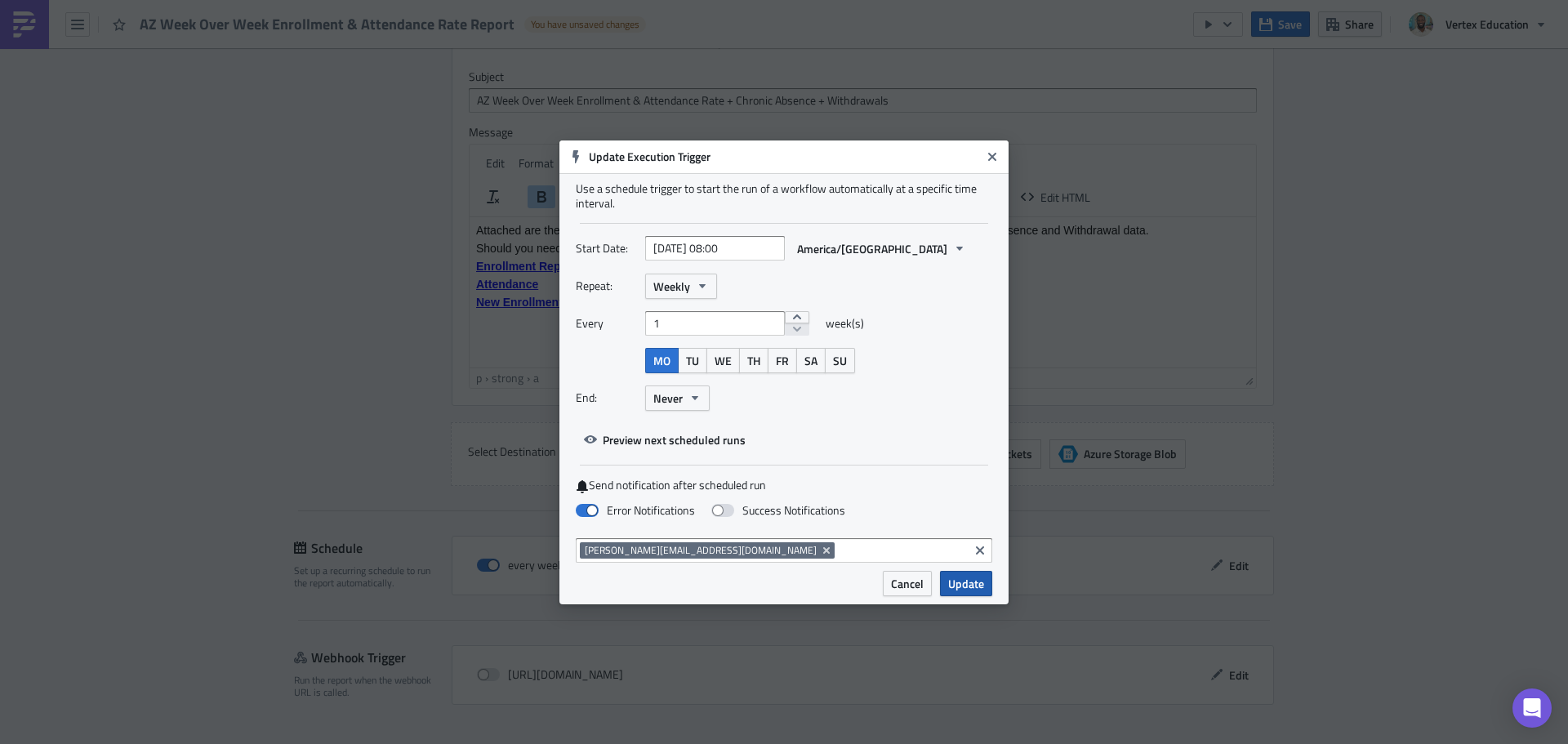
click at [969, 583] on span "Update" at bounding box center [966, 583] width 36 height 17
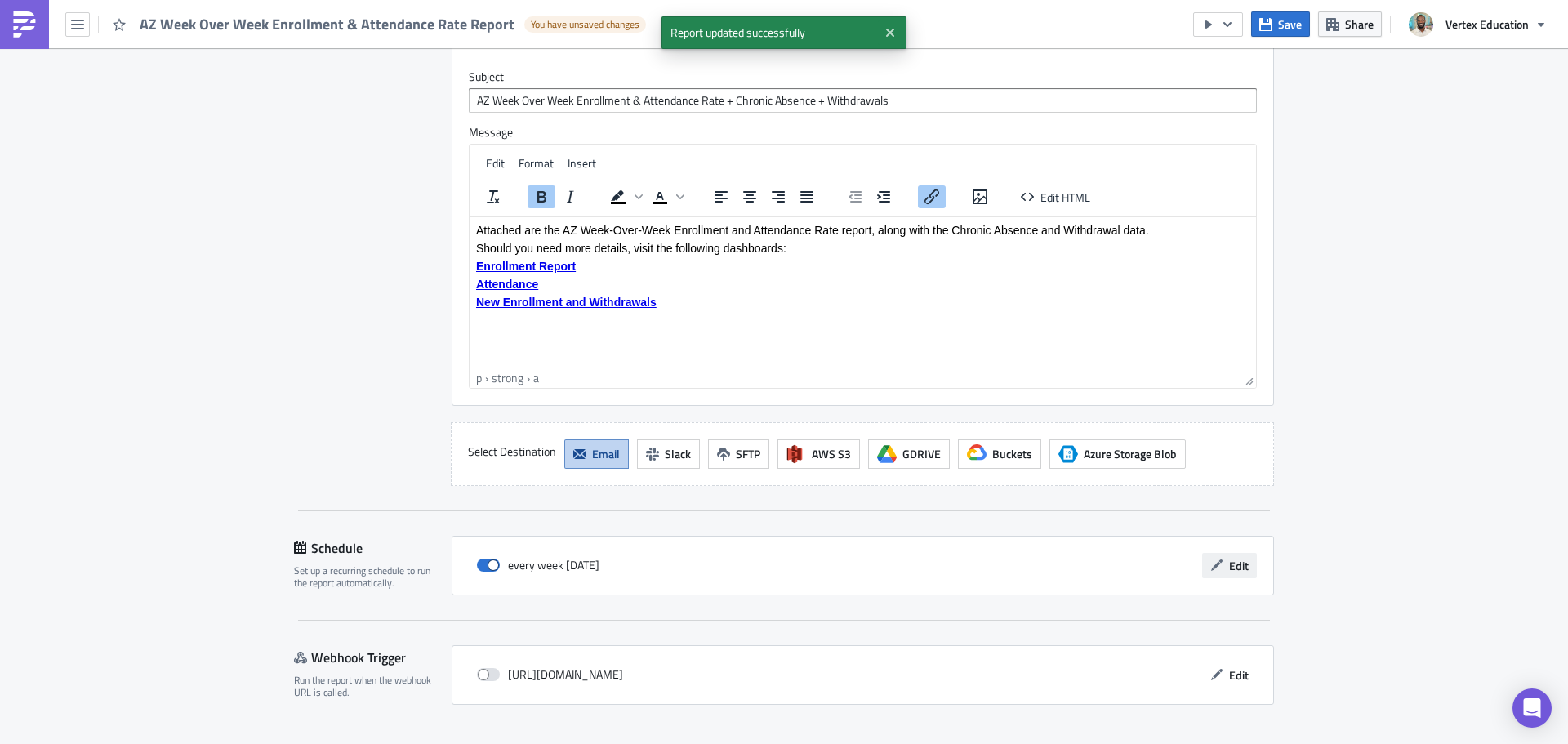
click at [1221, 553] on button "Edit" at bounding box center [1230, 566] width 55 height 25
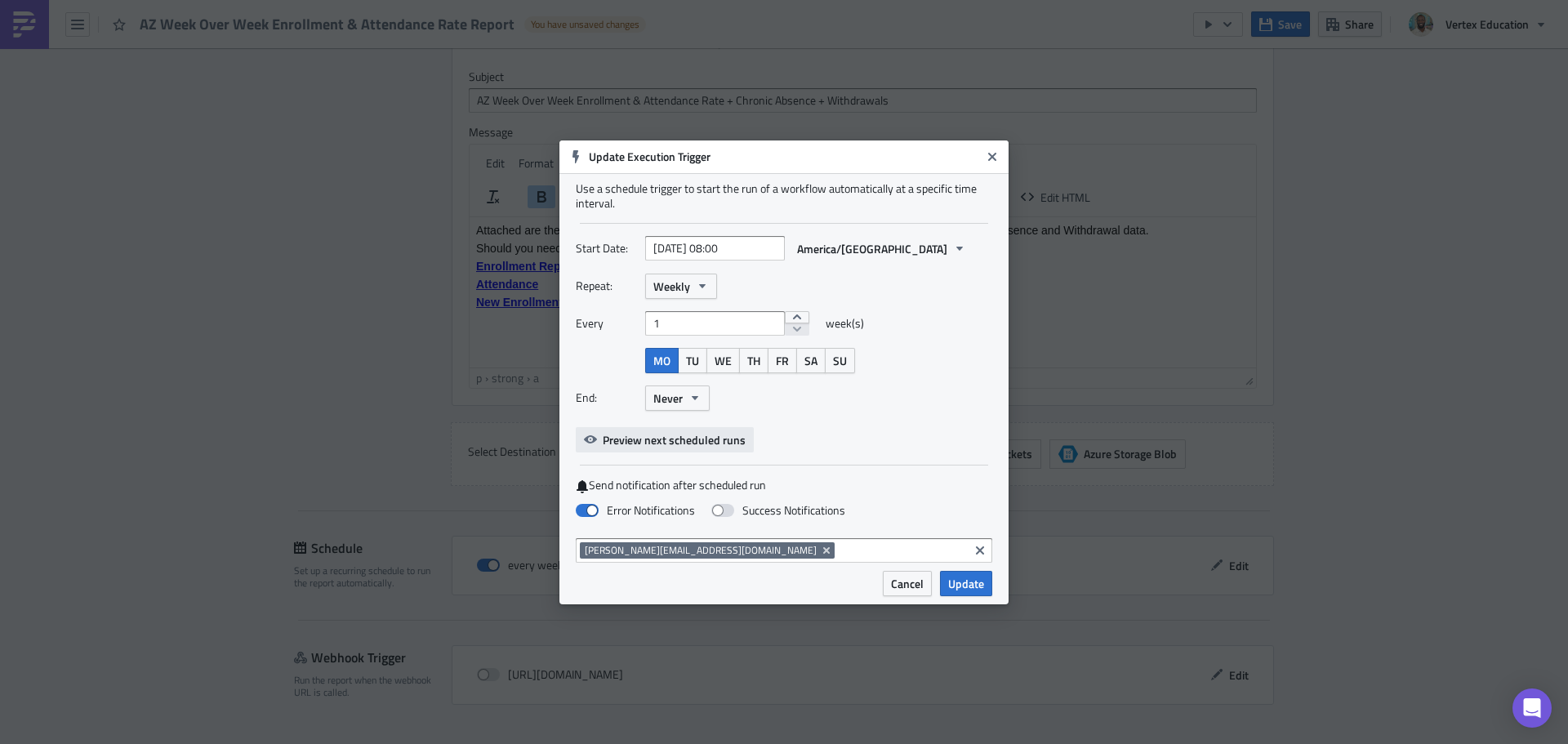
click at [696, 446] on span "Preview next scheduled runs" at bounding box center [674, 440] width 143 height 17
click at [997, 156] on icon "Close" at bounding box center [992, 157] width 13 height 13
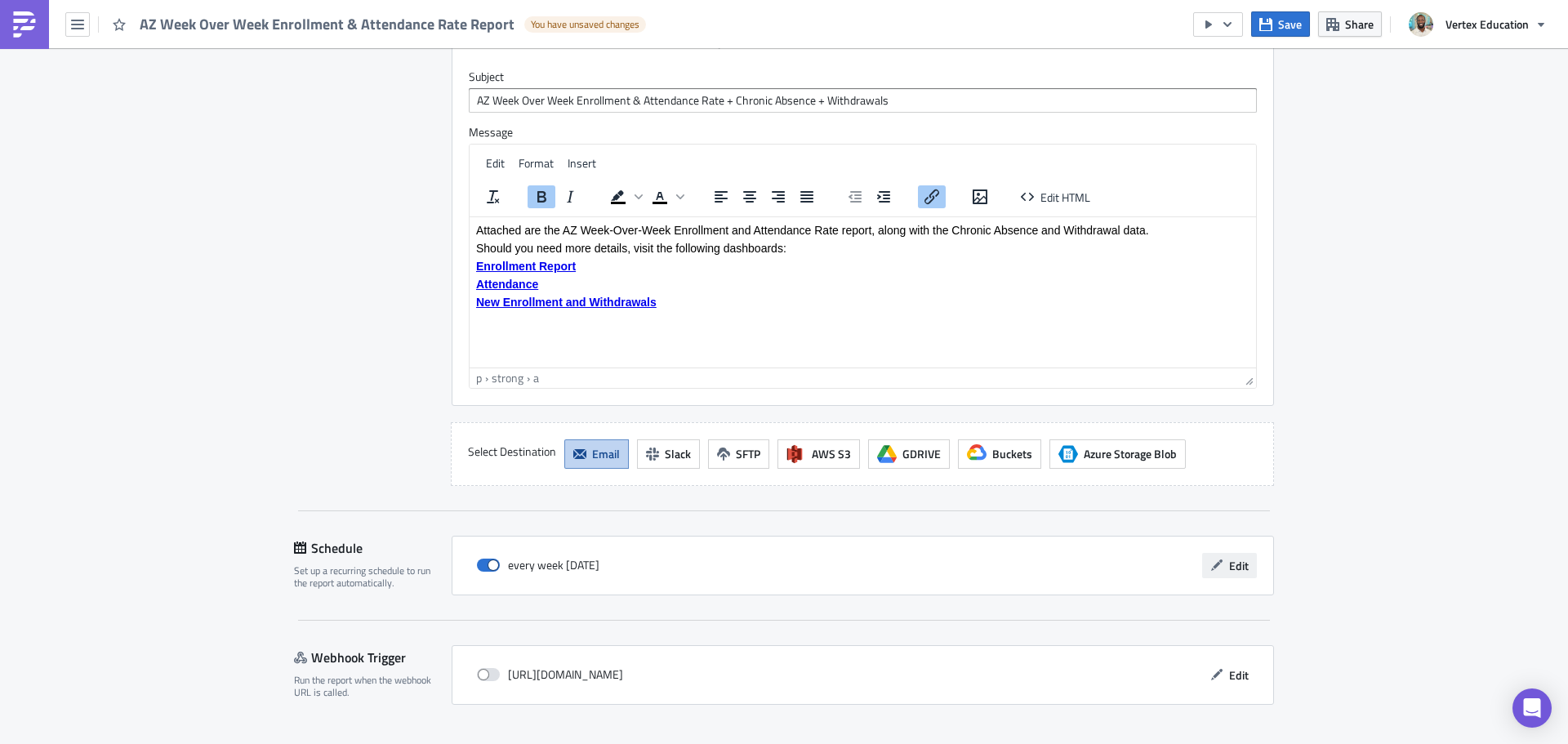
click at [1219, 553] on button "Edit" at bounding box center [1230, 566] width 55 height 25
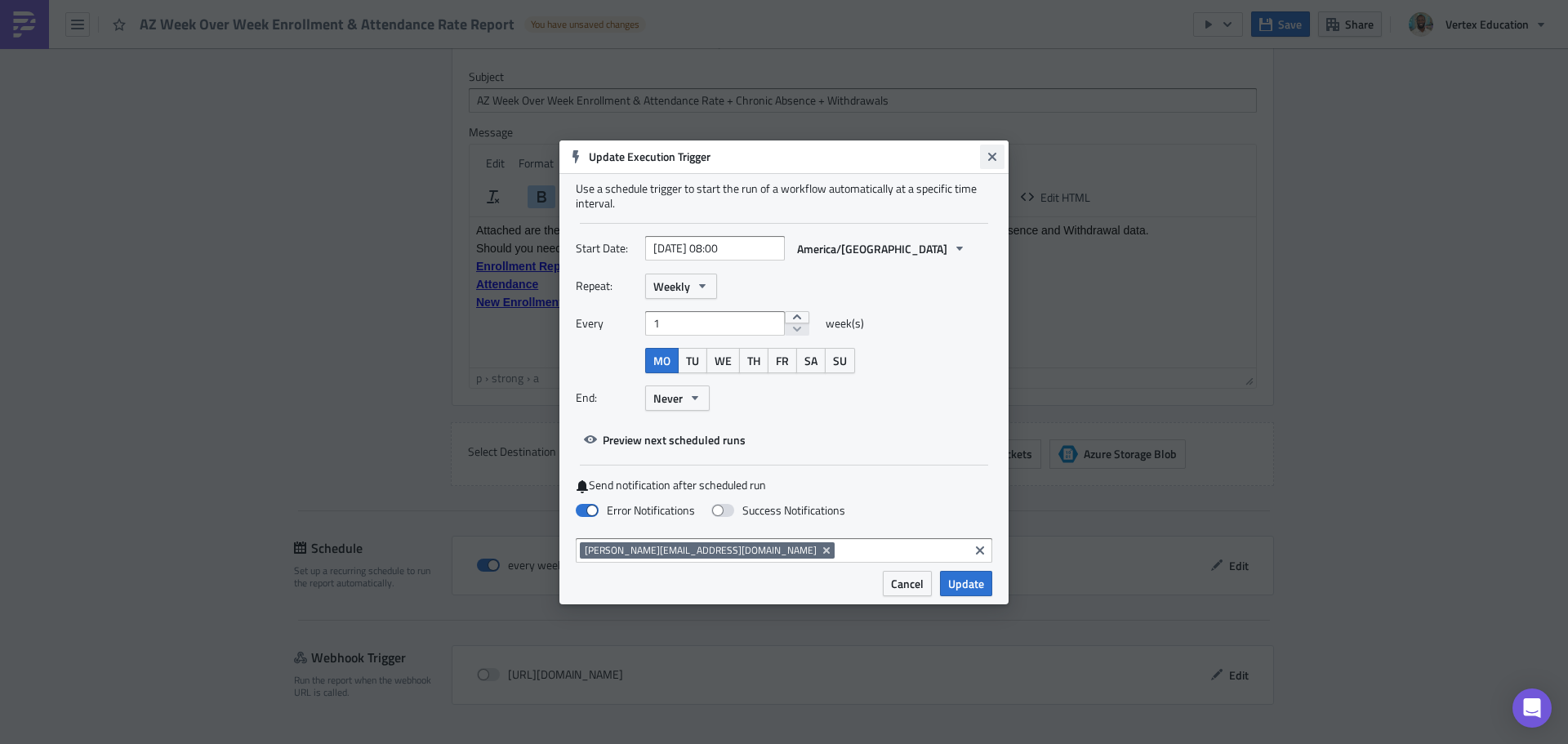
click at [987, 156] on icon "Close" at bounding box center [992, 157] width 13 height 13
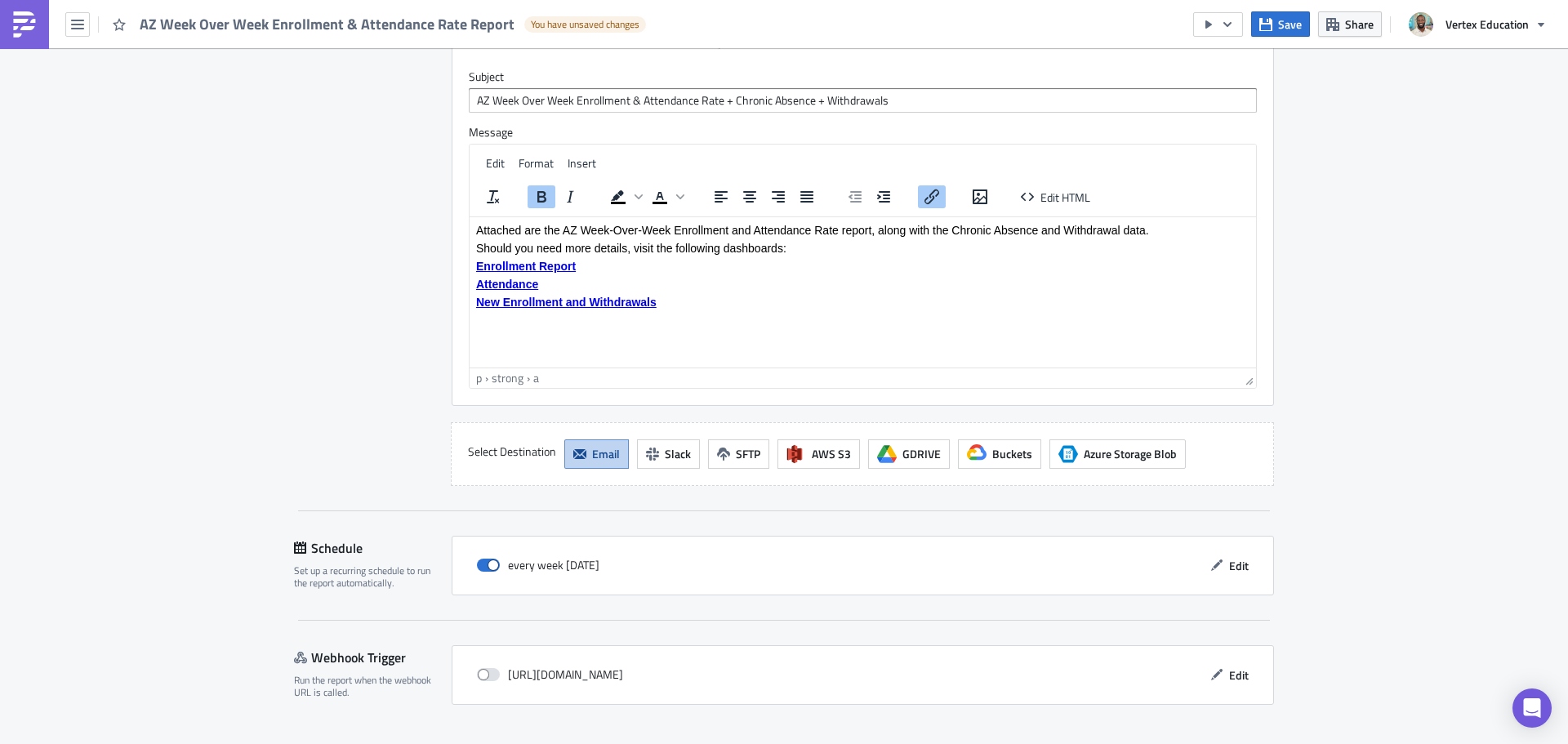
drag, startPoint x: 1281, startPoint y: 27, endPoint x: 1285, endPoint y: 37, distance: 10.8
click at [1281, 27] on span "Save" at bounding box center [1290, 24] width 24 height 17
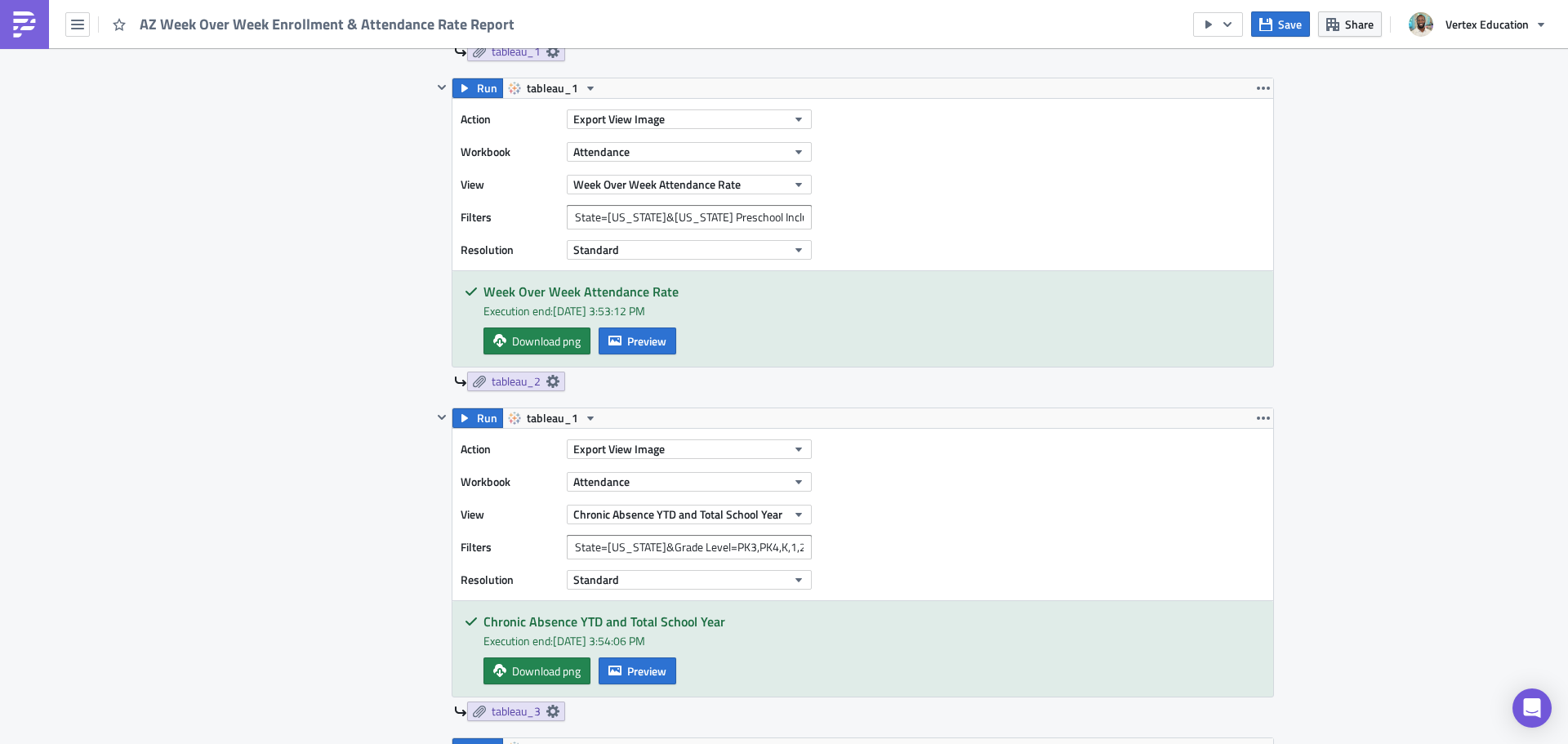
scroll to position [584, 0]
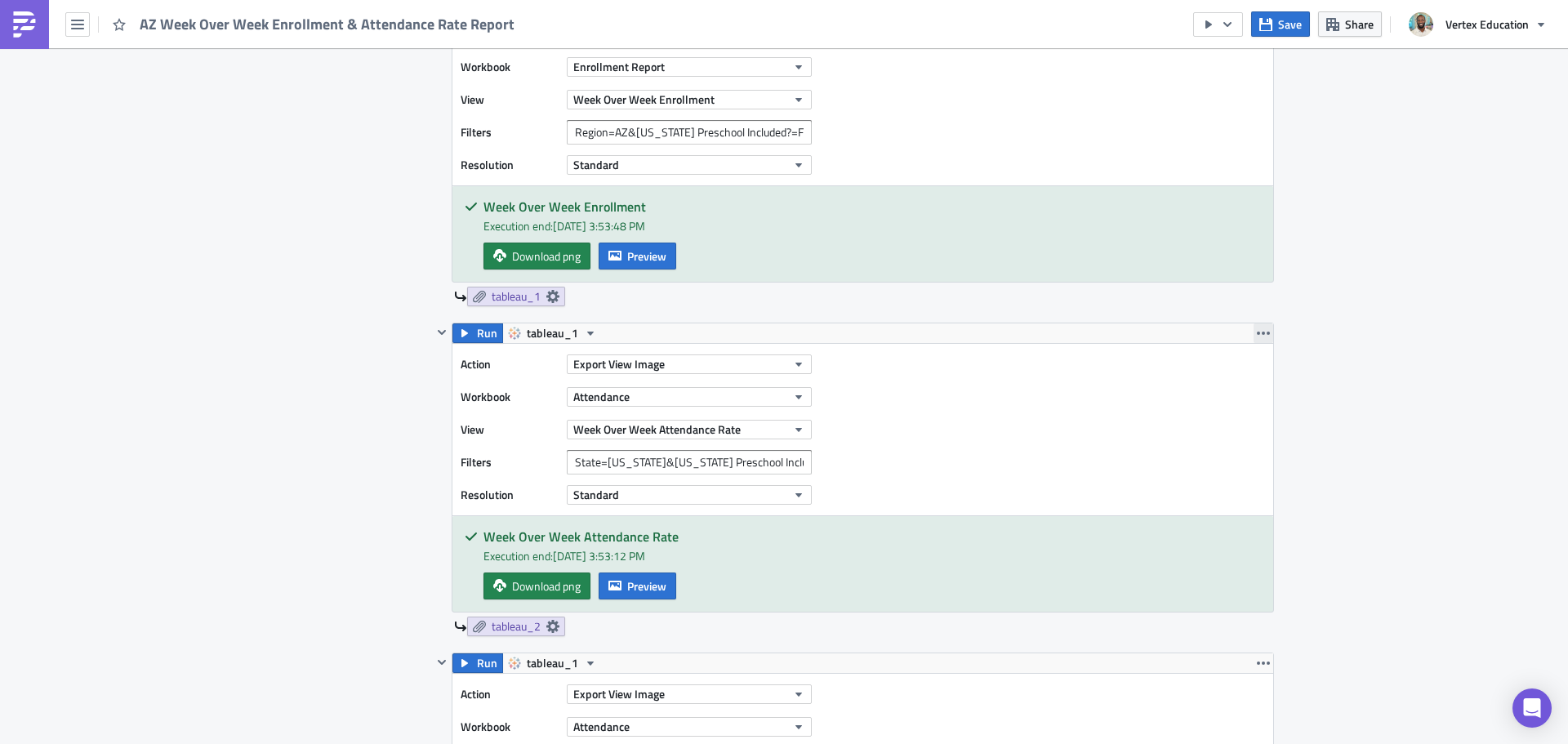
click at [1263, 331] on icon "button" at bounding box center [1264, 333] width 13 height 13
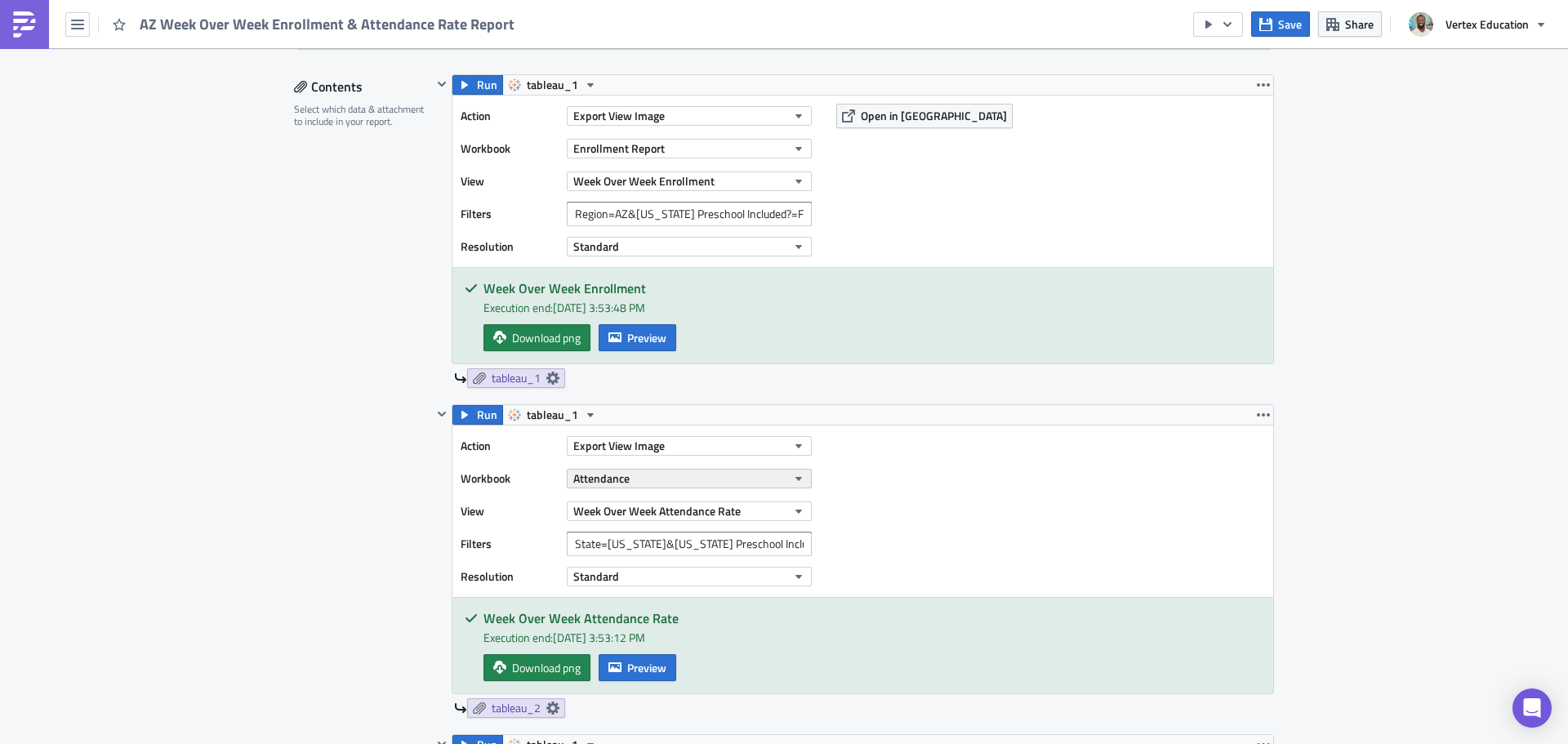
scroll to position [421, 0]
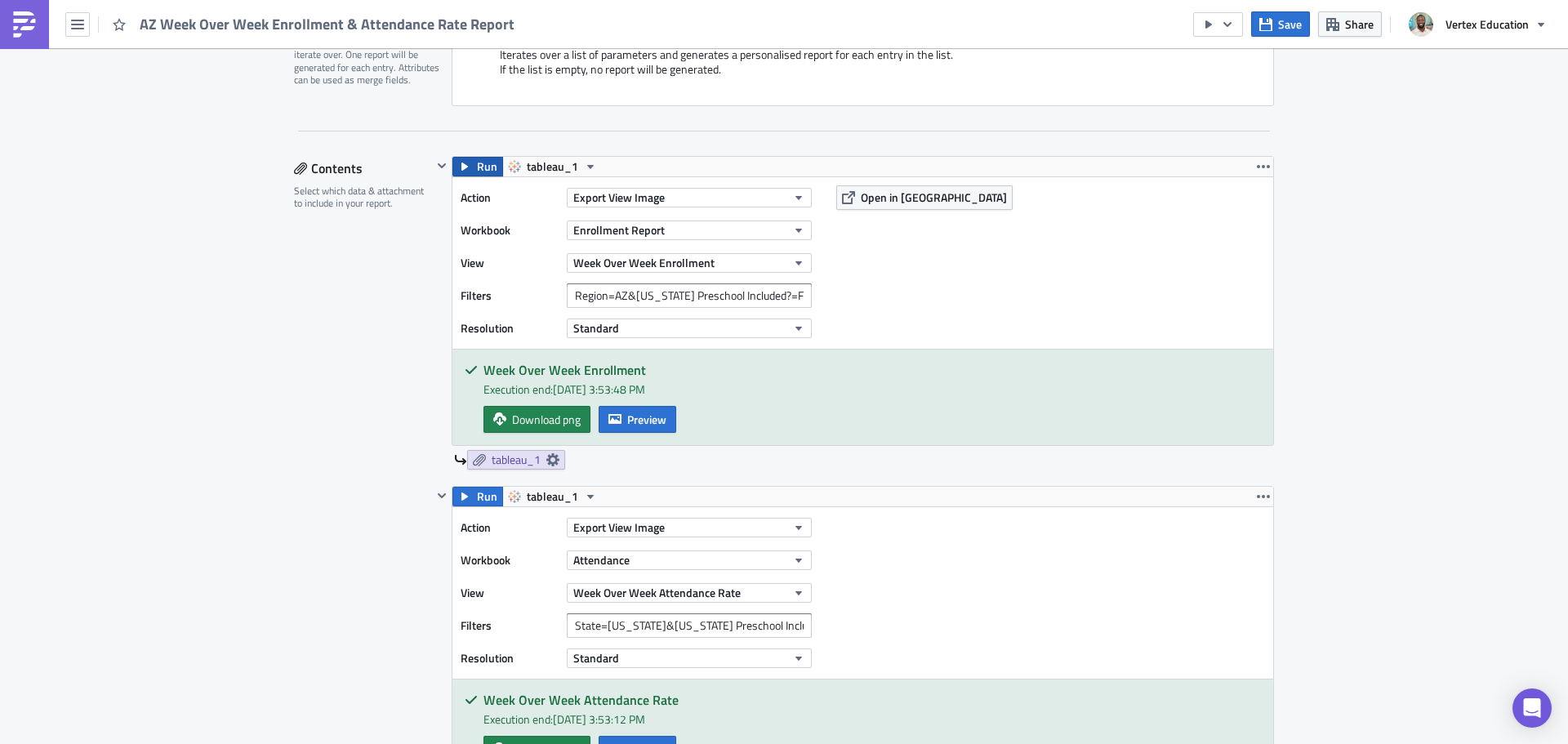
click at [467, 166] on button "Run" at bounding box center [478, 166] width 51 height 20
click at [558, 420] on span "Download png" at bounding box center [546, 419] width 69 height 17
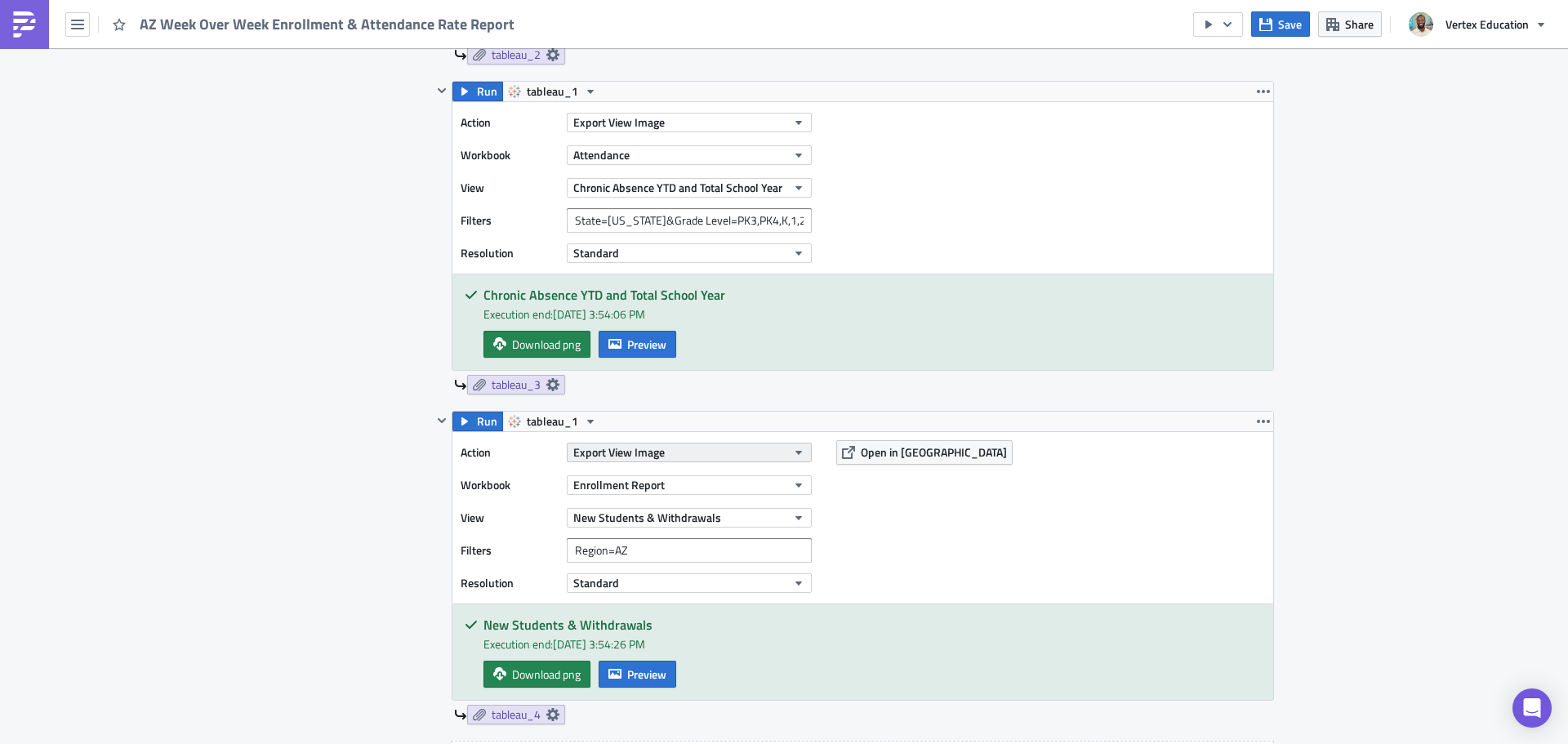
scroll to position [1320, 0]
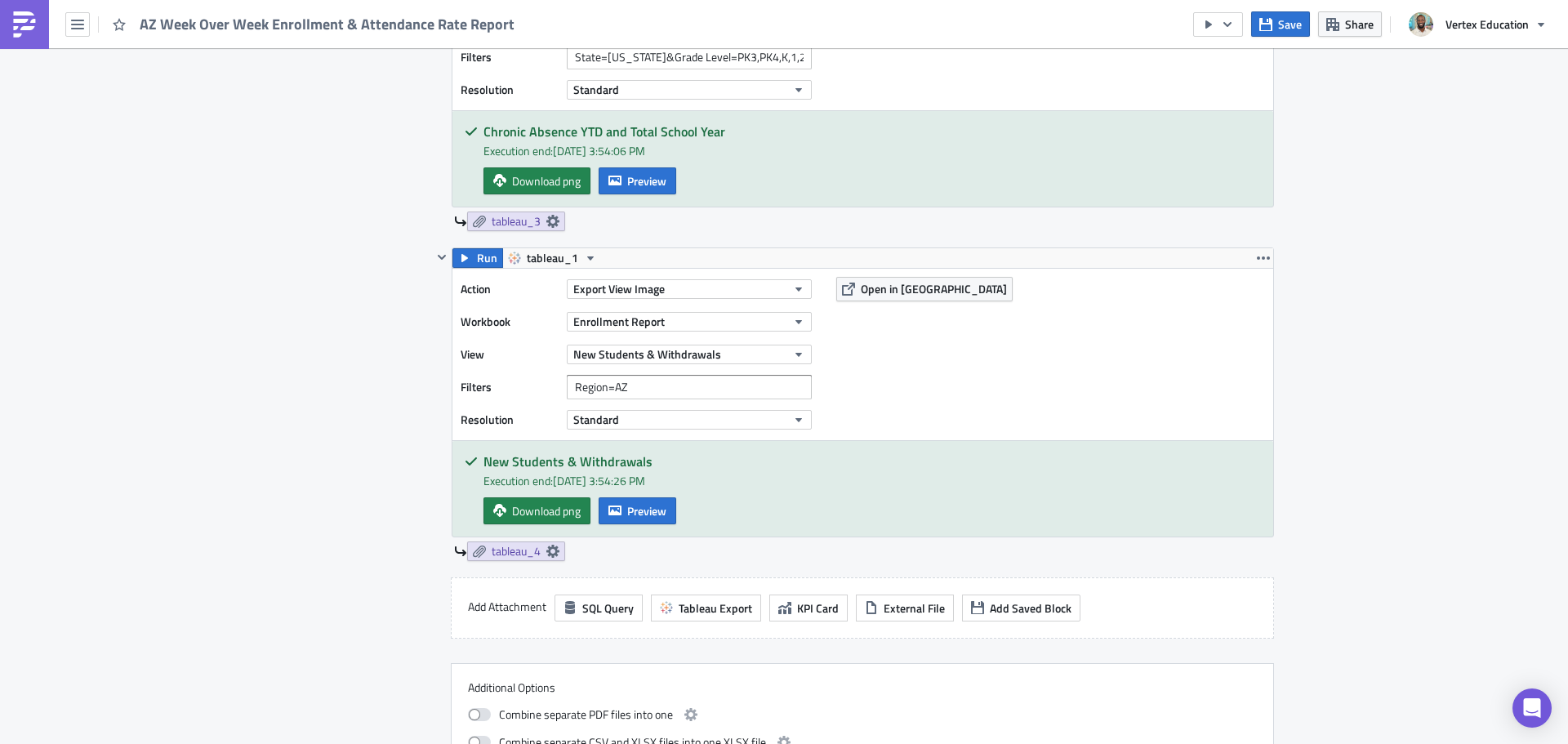
click at [477, 263] on span "Run" at bounding box center [487, 258] width 21 height 20
click at [650, 520] on button "Preview" at bounding box center [637, 511] width 77 height 27
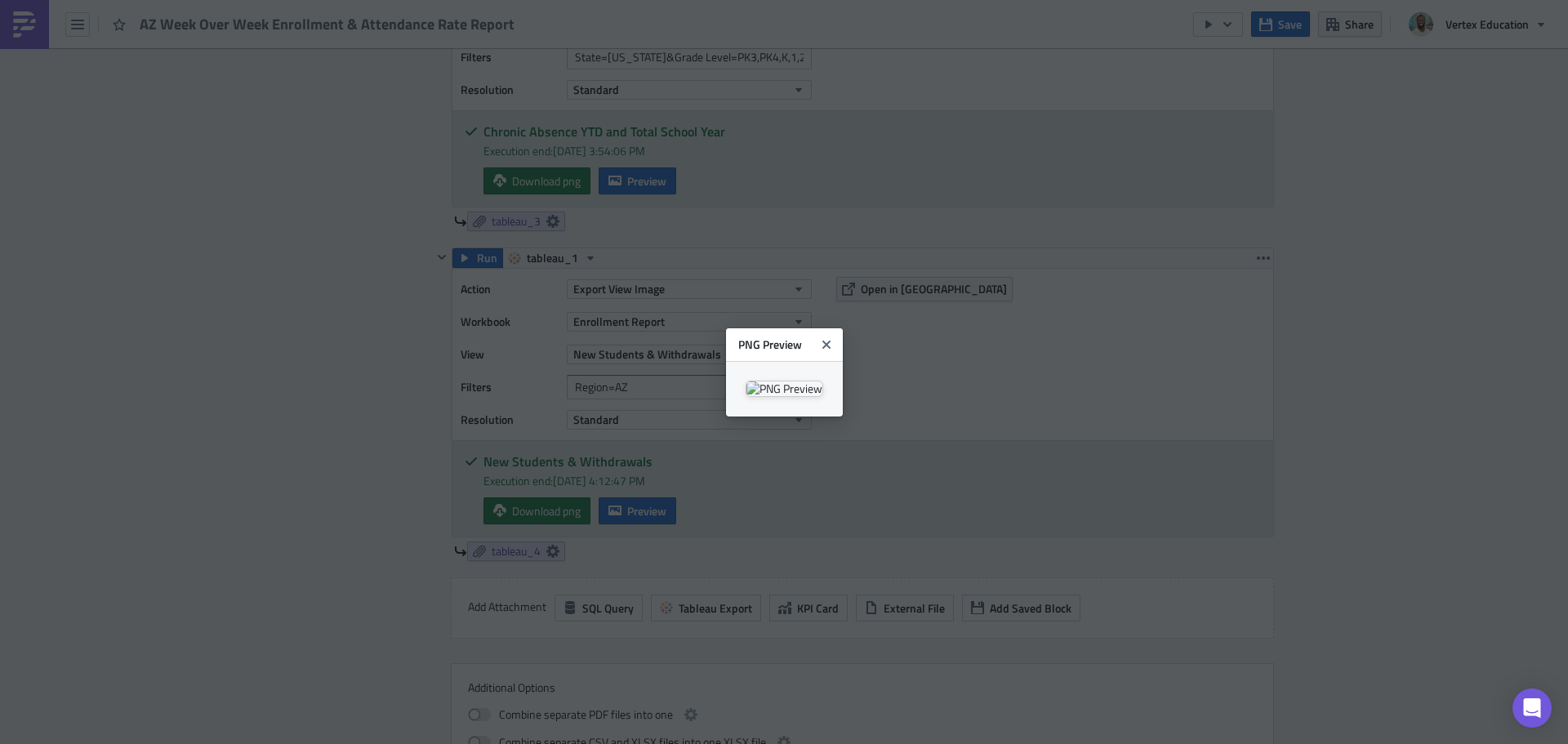
click at [1394, 350] on body "AZ Week Over Week Enrollment & Attendance Rate Report Save Share Vertex Educati…" at bounding box center [784, 373] width 1568 height 747
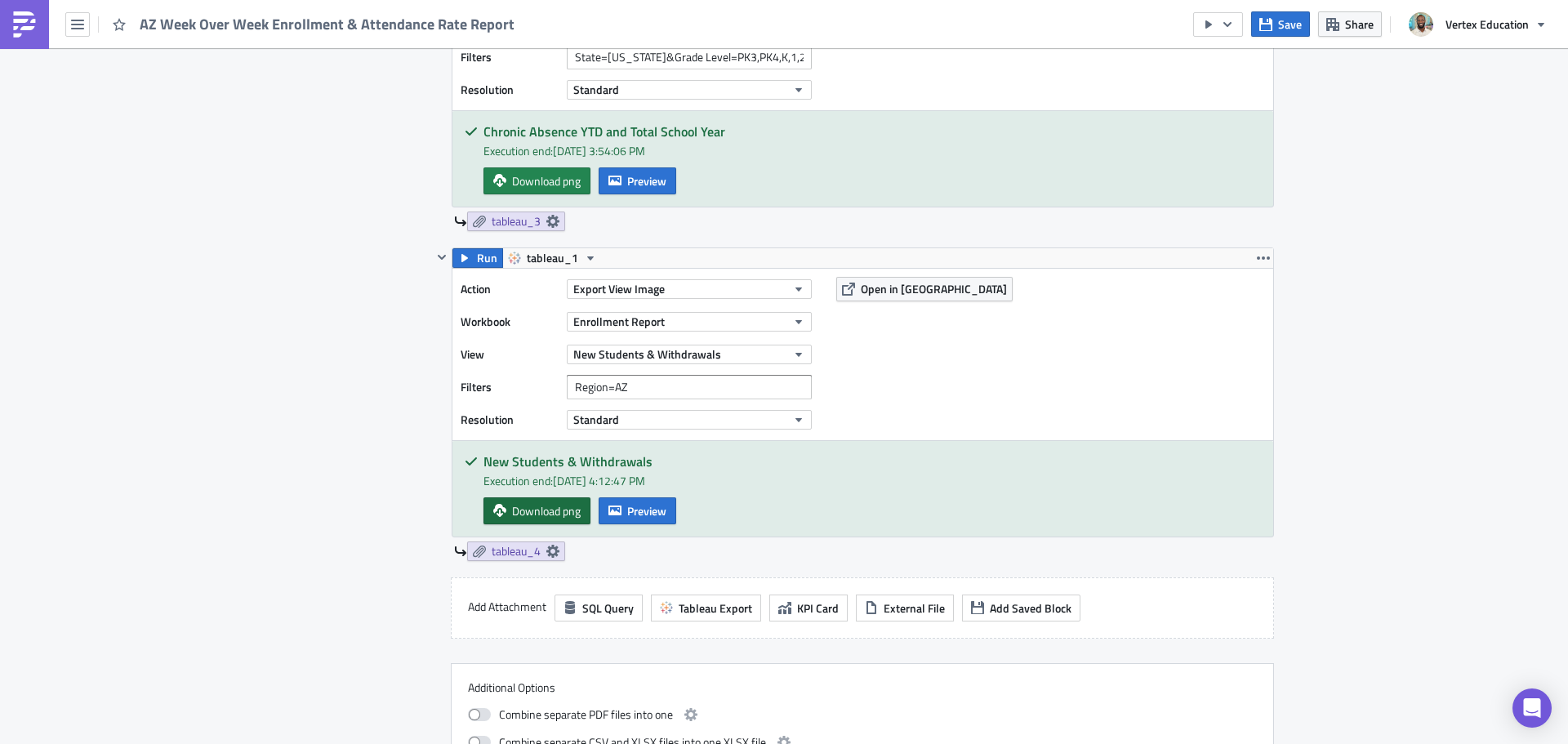
click at [554, 504] on span "Download png" at bounding box center [546, 511] width 69 height 17
click at [1463, 192] on div "Enrollment Execution Log Edit " AZ Week Over Week Enrollment & Attendance Rate …" at bounding box center [784, 330] width 1568 height 3203
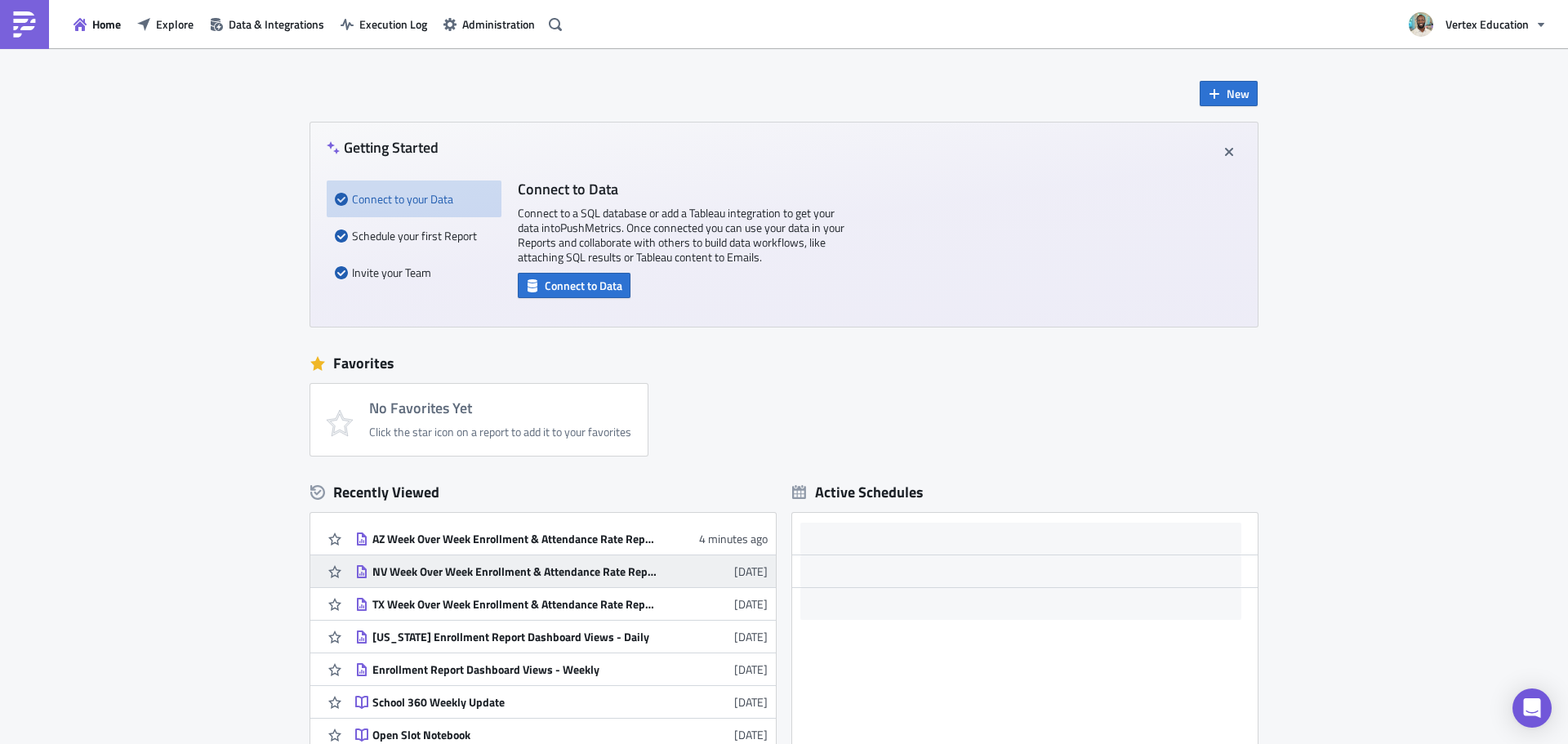
click at [449, 568] on div "NV Week Over Week Enrollment & Attendance Rate Report" at bounding box center [515, 572] width 286 height 15
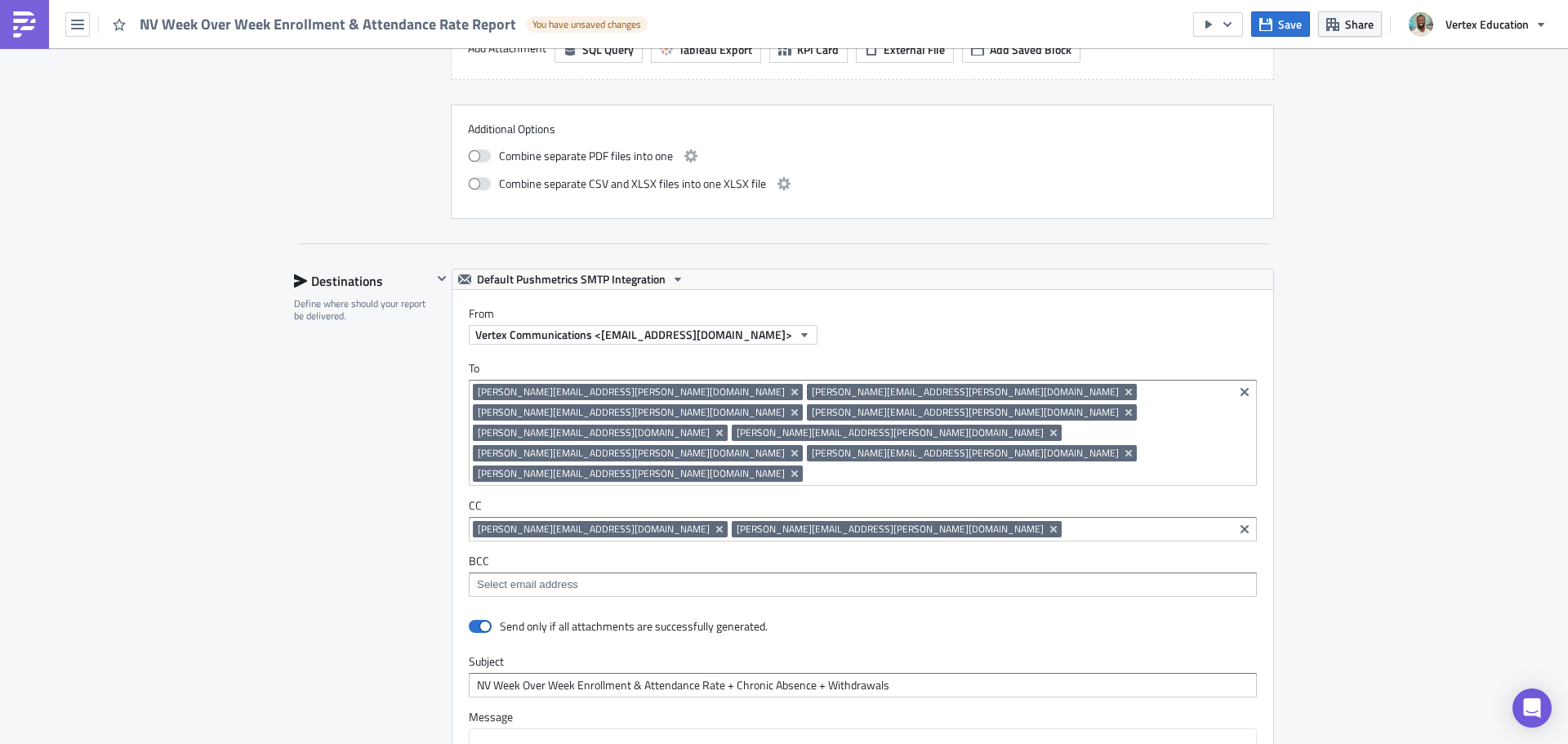
scroll to position [1470, 0]
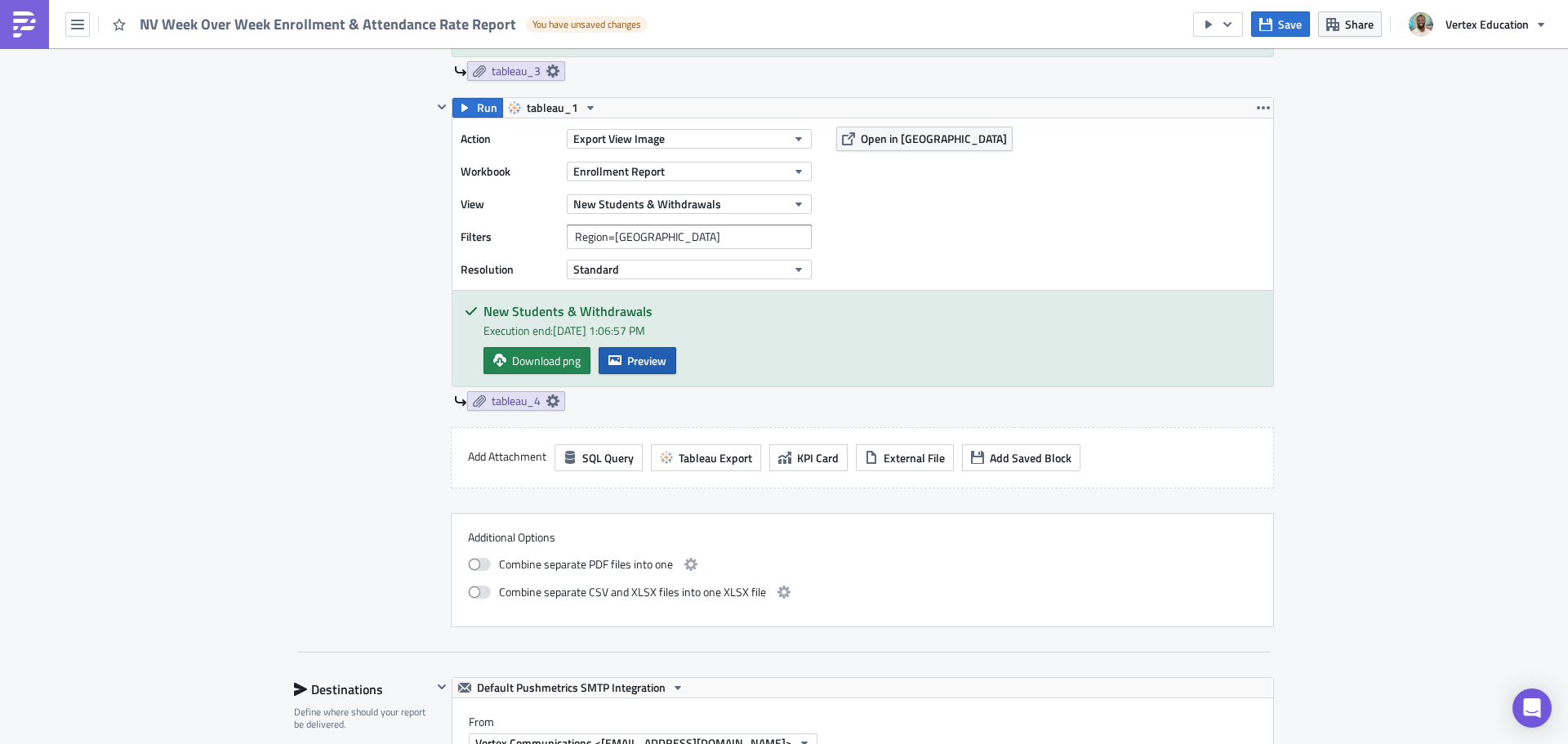
click at [645, 363] on span "Preview" at bounding box center [647, 361] width 40 height 17
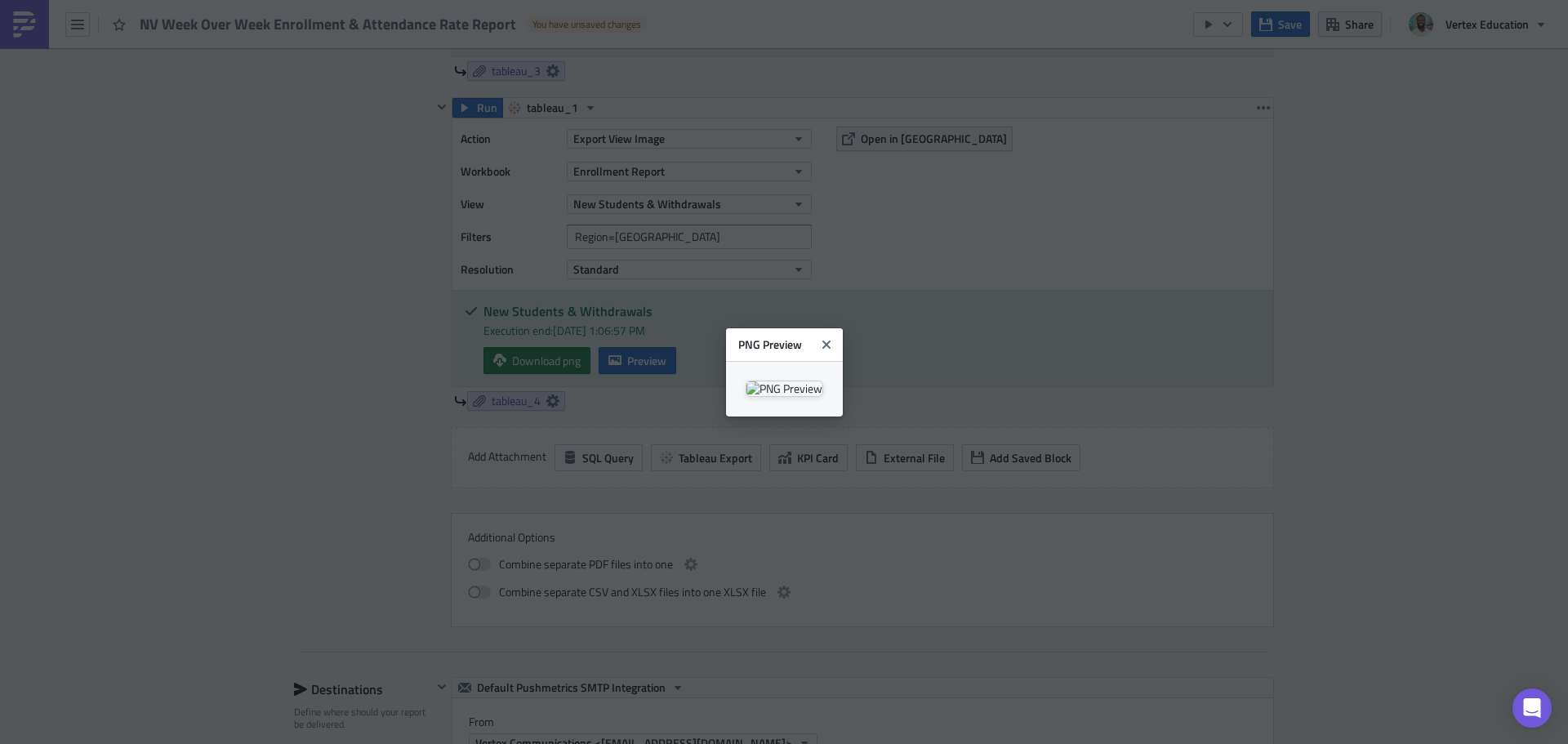
click at [1563, 315] on body "NV Week Over Week Enrollment & Attendance Rate Report You have unsaved changes …" at bounding box center [784, 373] width 1568 height 747
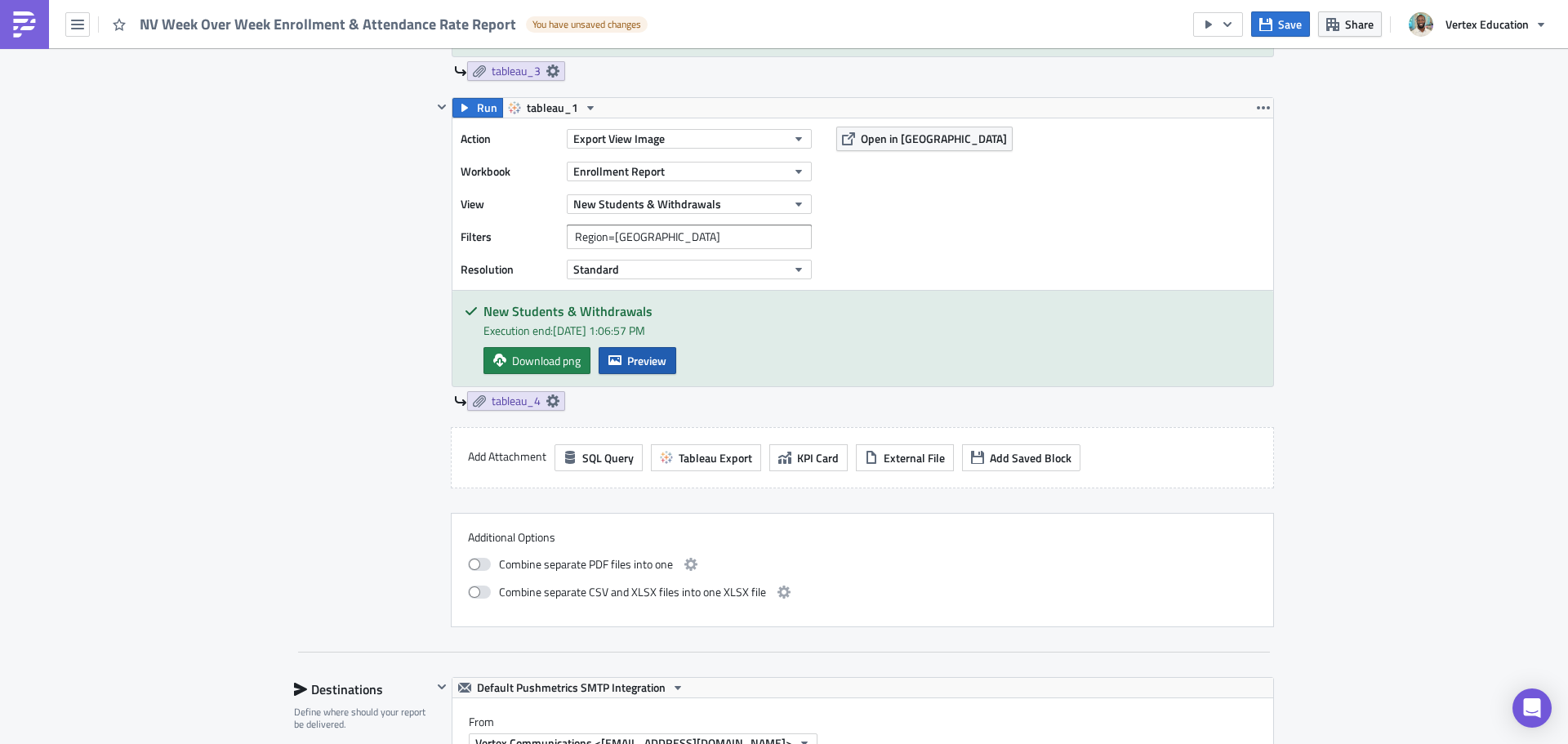
click at [634, 350] on button "Preview" at bounding box center [637, 361] width 77 height 27
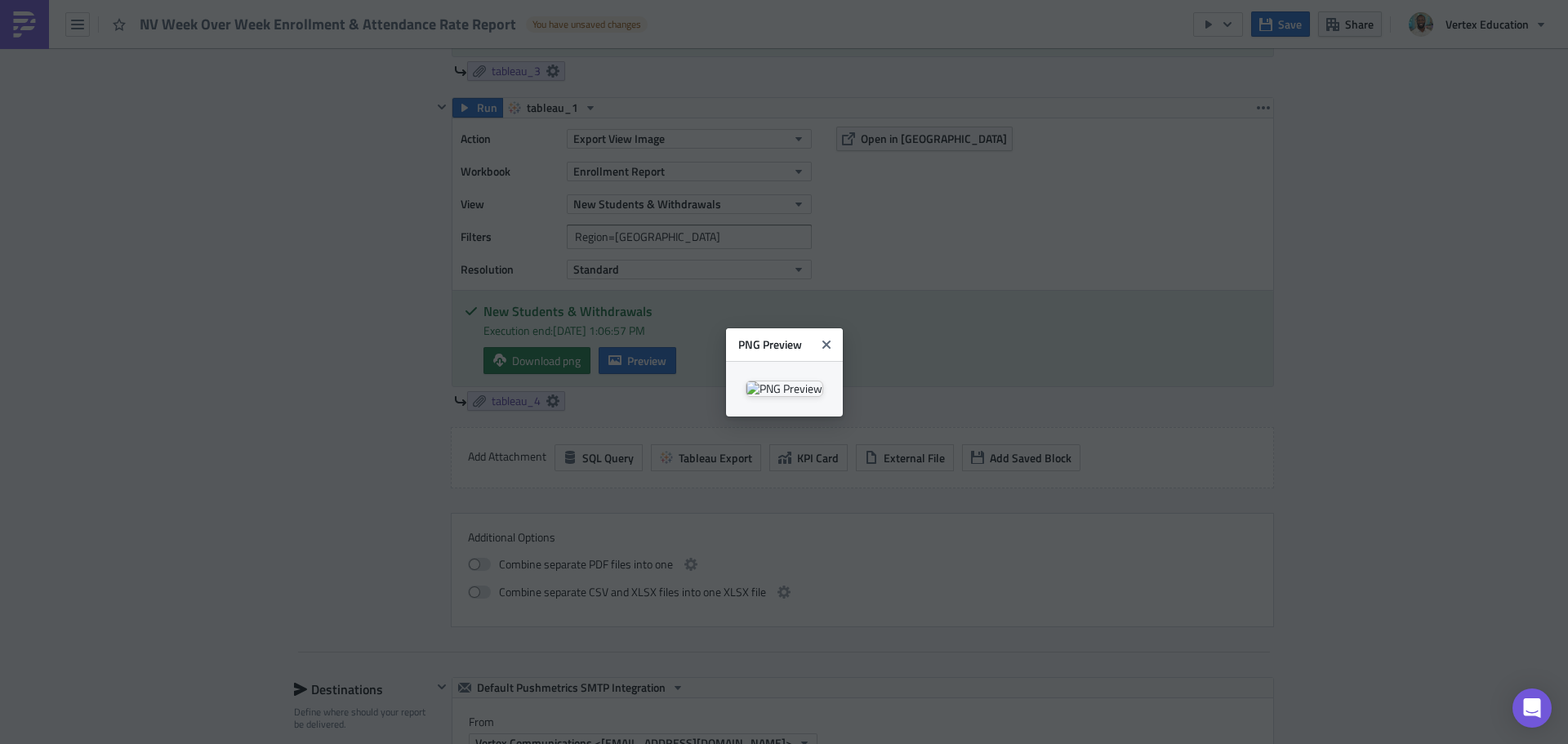
click at [1436, 294] on body "NV Week Over Week Enrollment & Attendance Rate Report You have unsaved changes …" at bounding box center [784, 373] width 1568 height 747
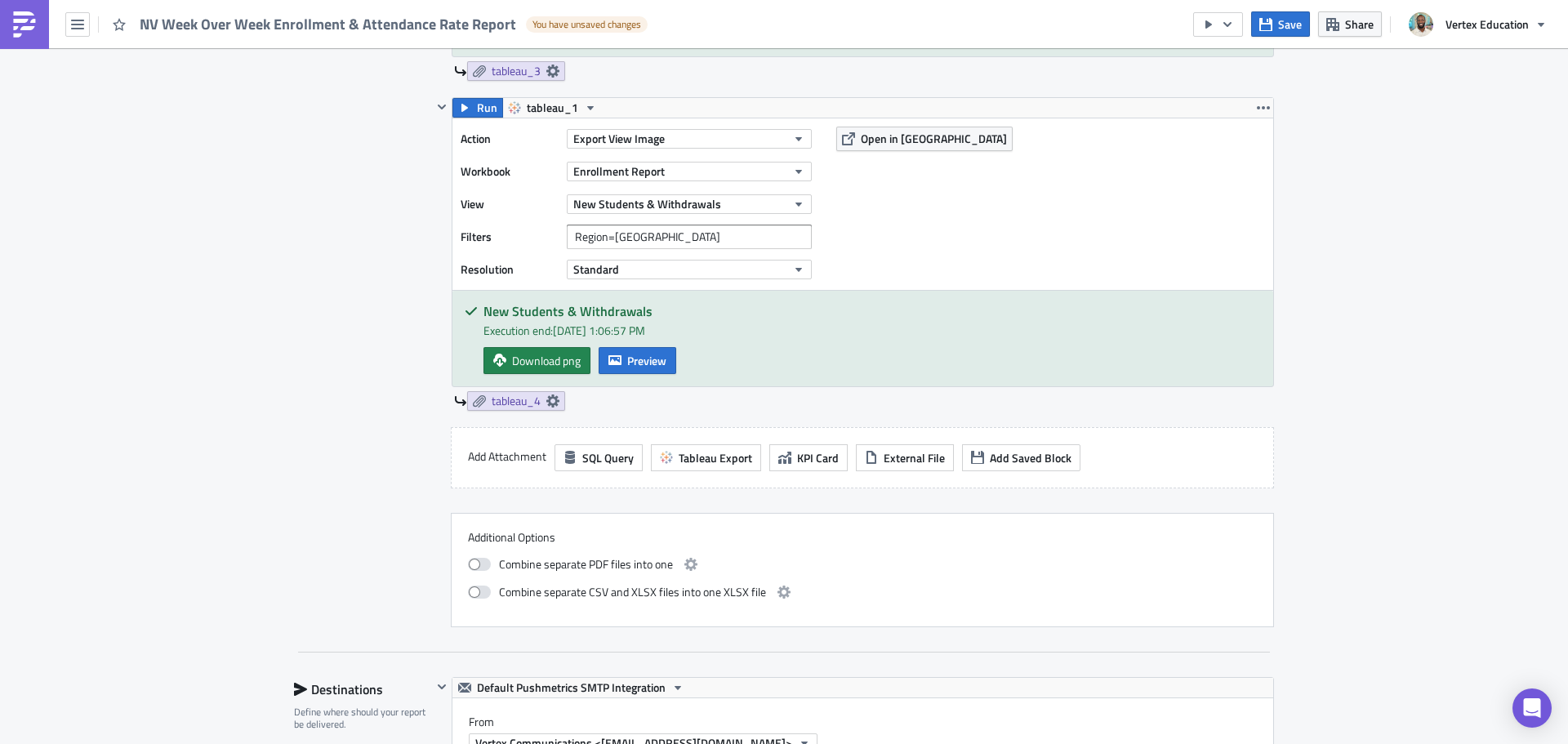
click at [27, 25] on img at bounding box center [25, 25] width 26 height 26
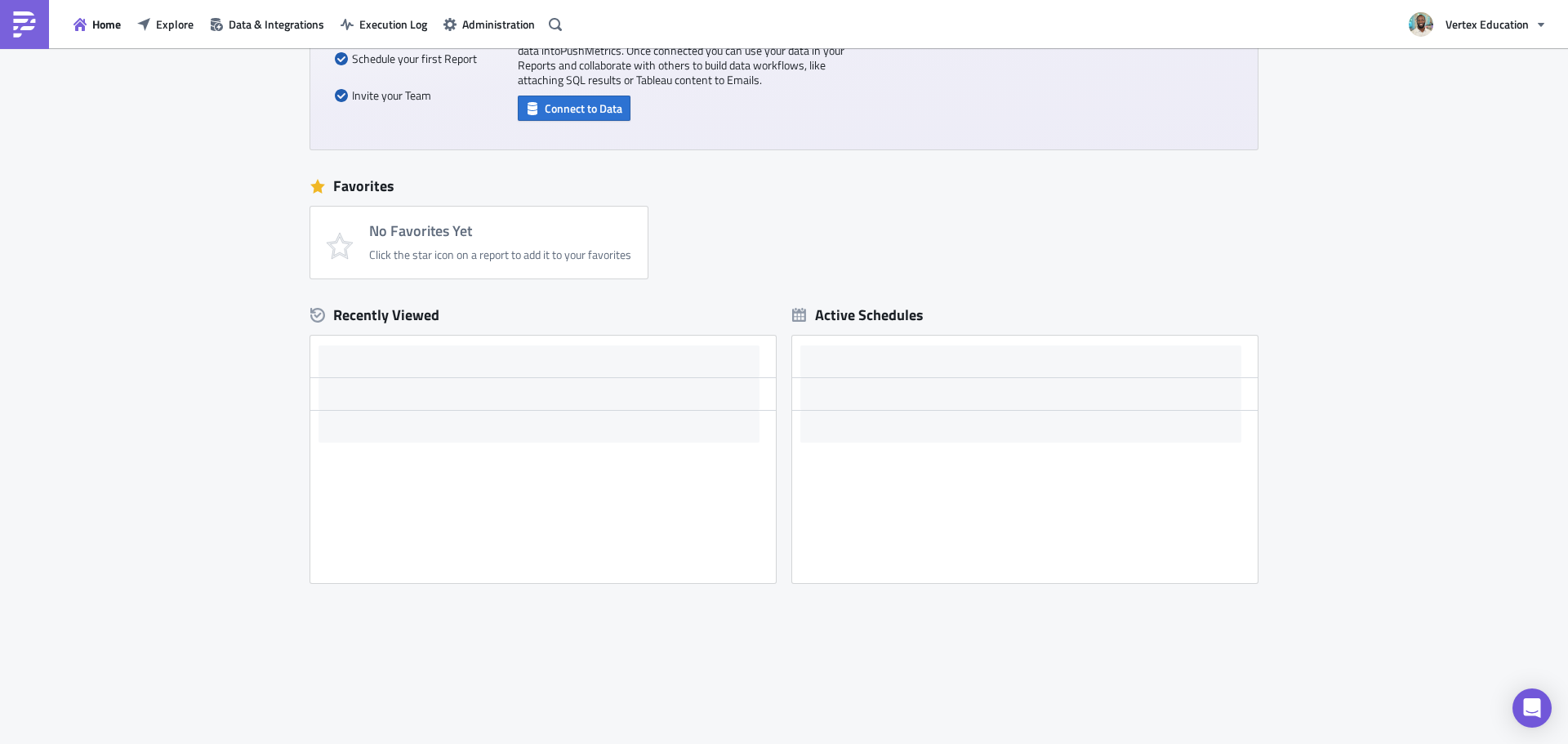
scroll to position [178, 0]
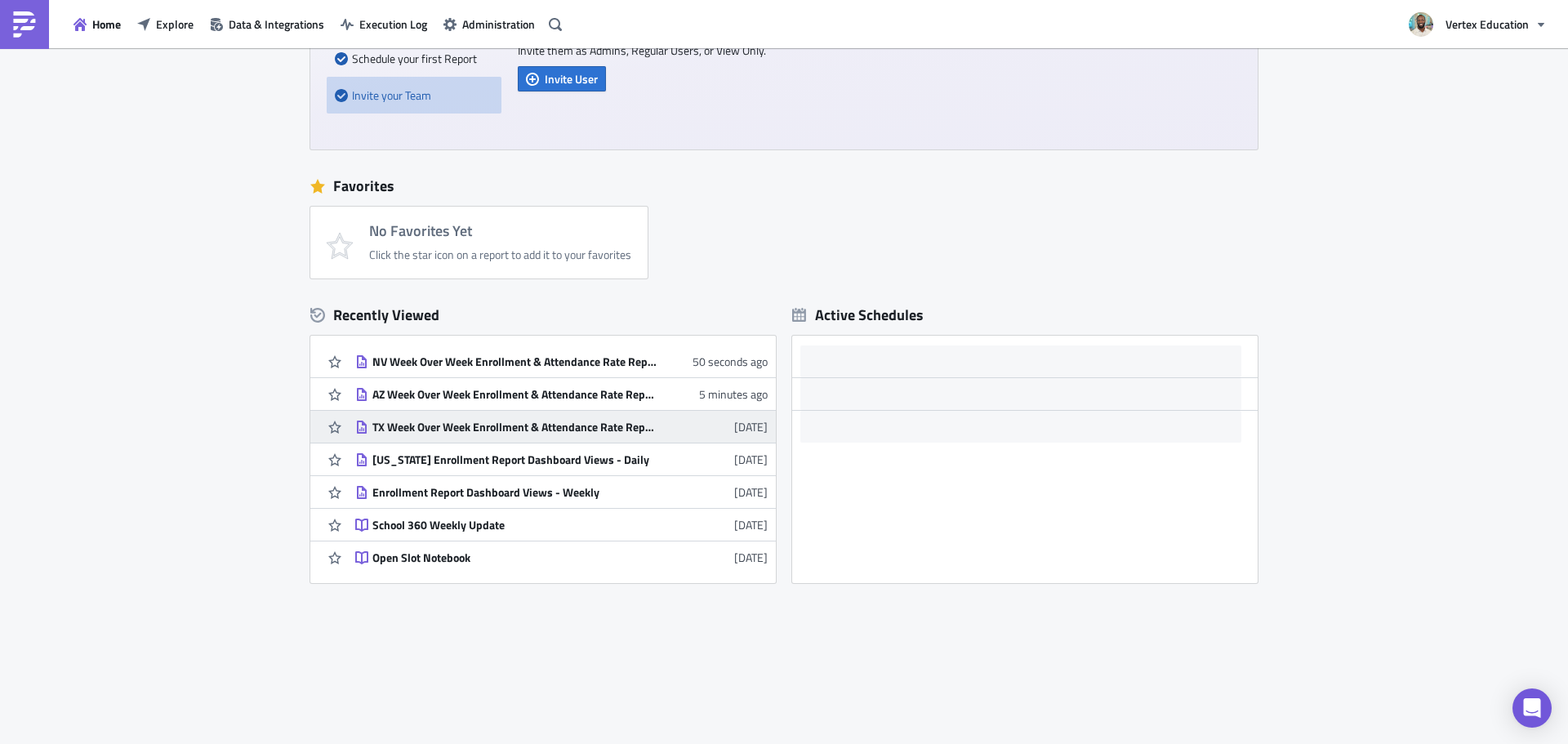
click at [451, 416] on link "TX Week Over Week Enrollment & Attendance Rate Report [DATE]" at bounding box center [561, 427] width 413 height 32
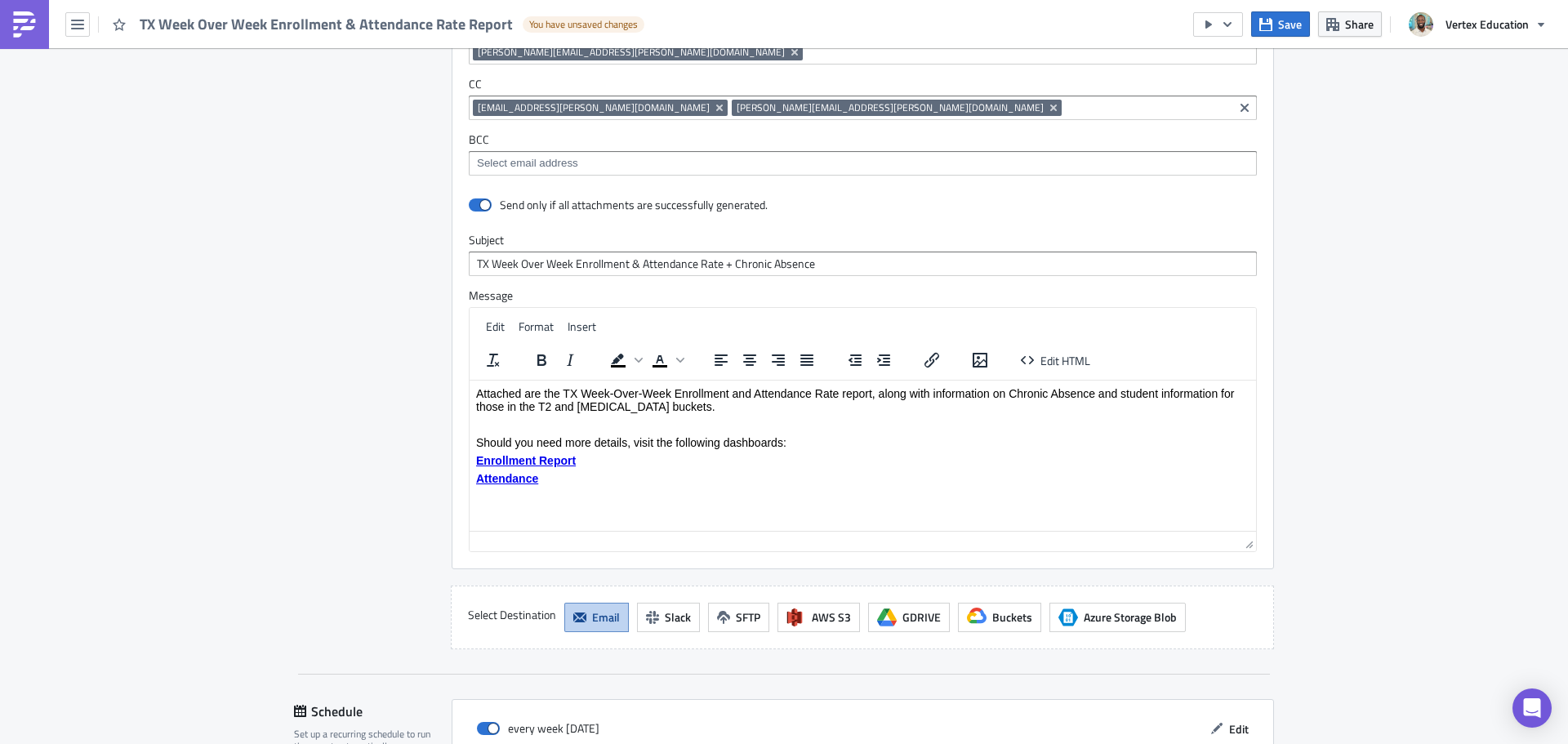
scroll to position [2538, 0]
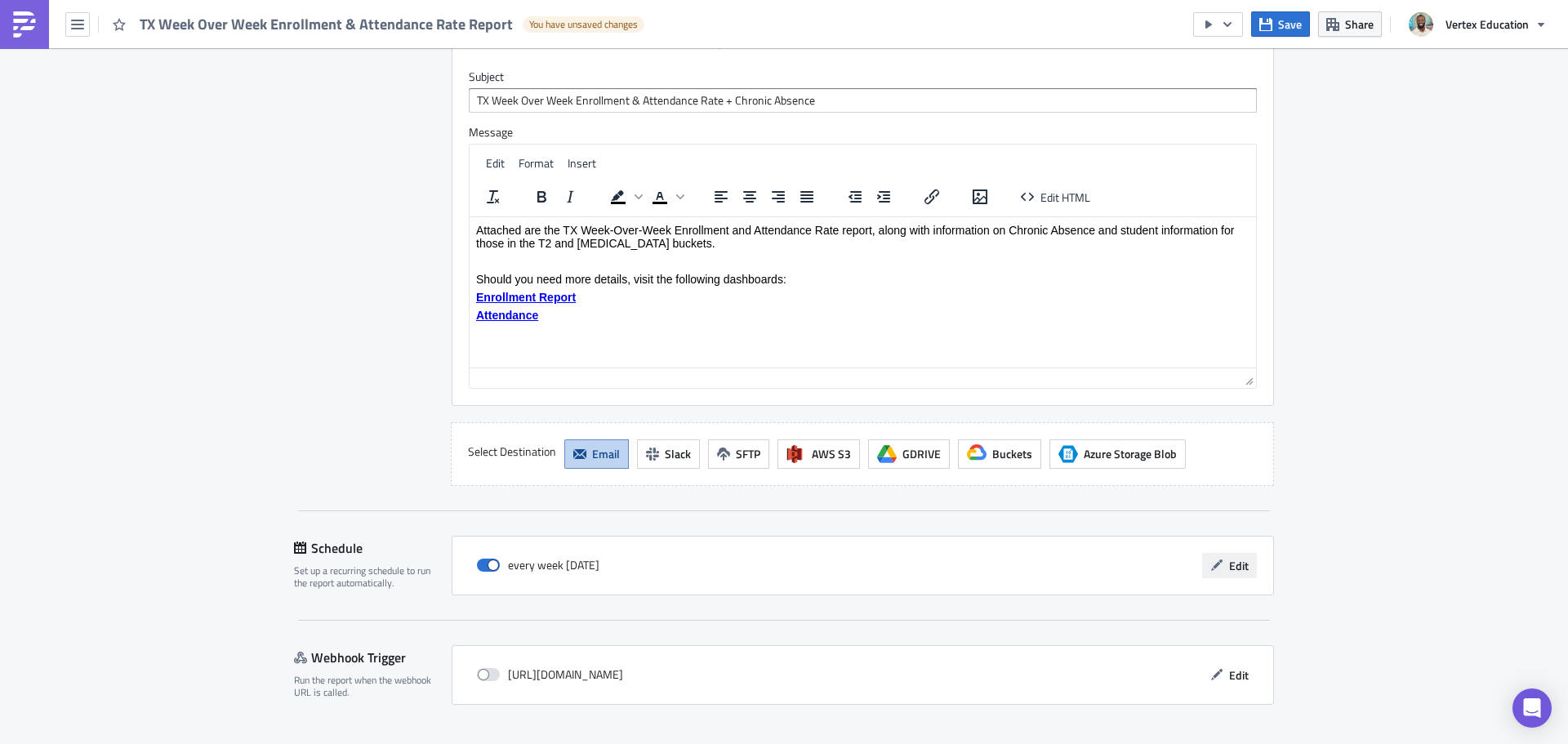
click at [1229, 557] on span "Edit" at bounding box center [1239, 566] width 20 height 17
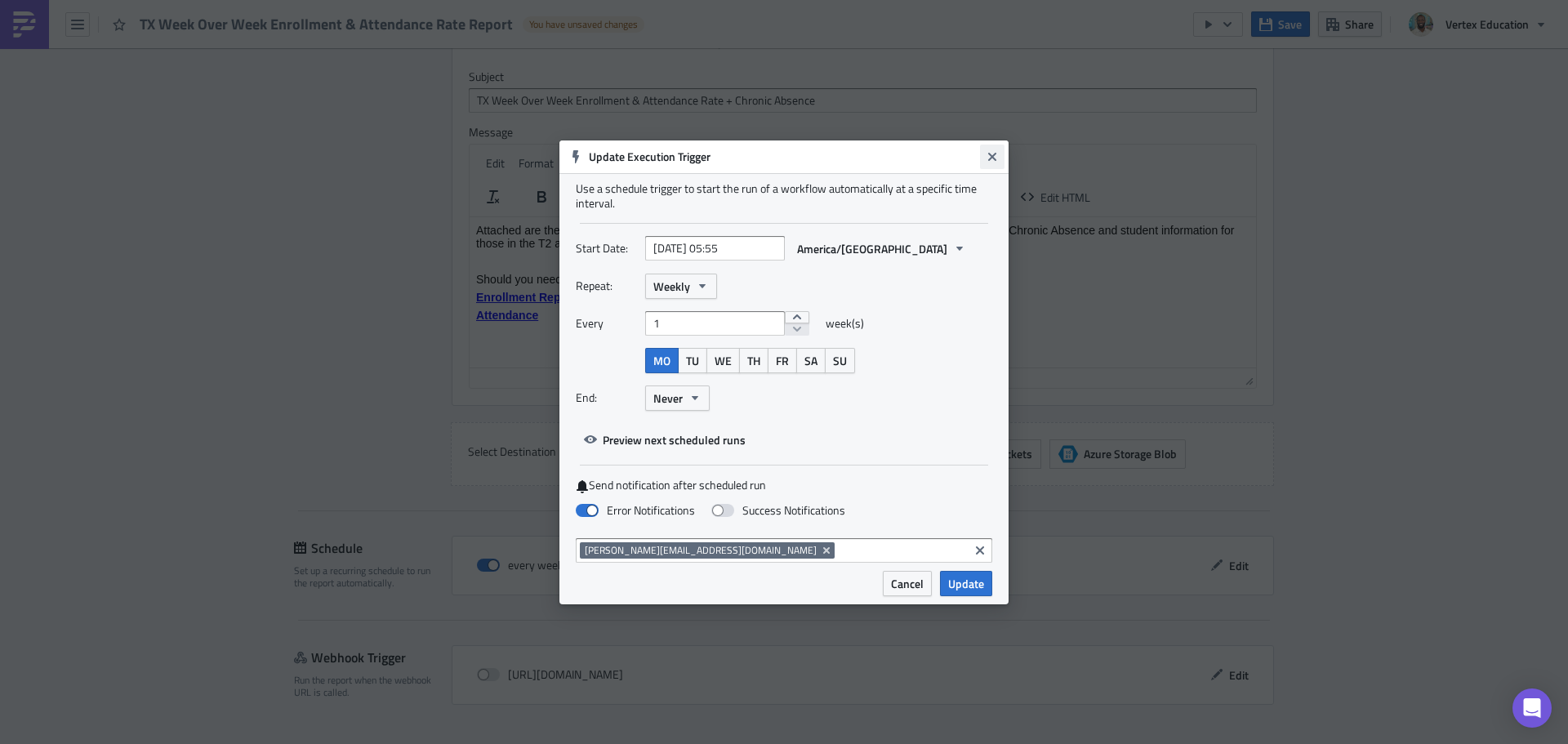
click at [990, 159] on icon "Close" at bounding box center [992, 156] width 8 height 8
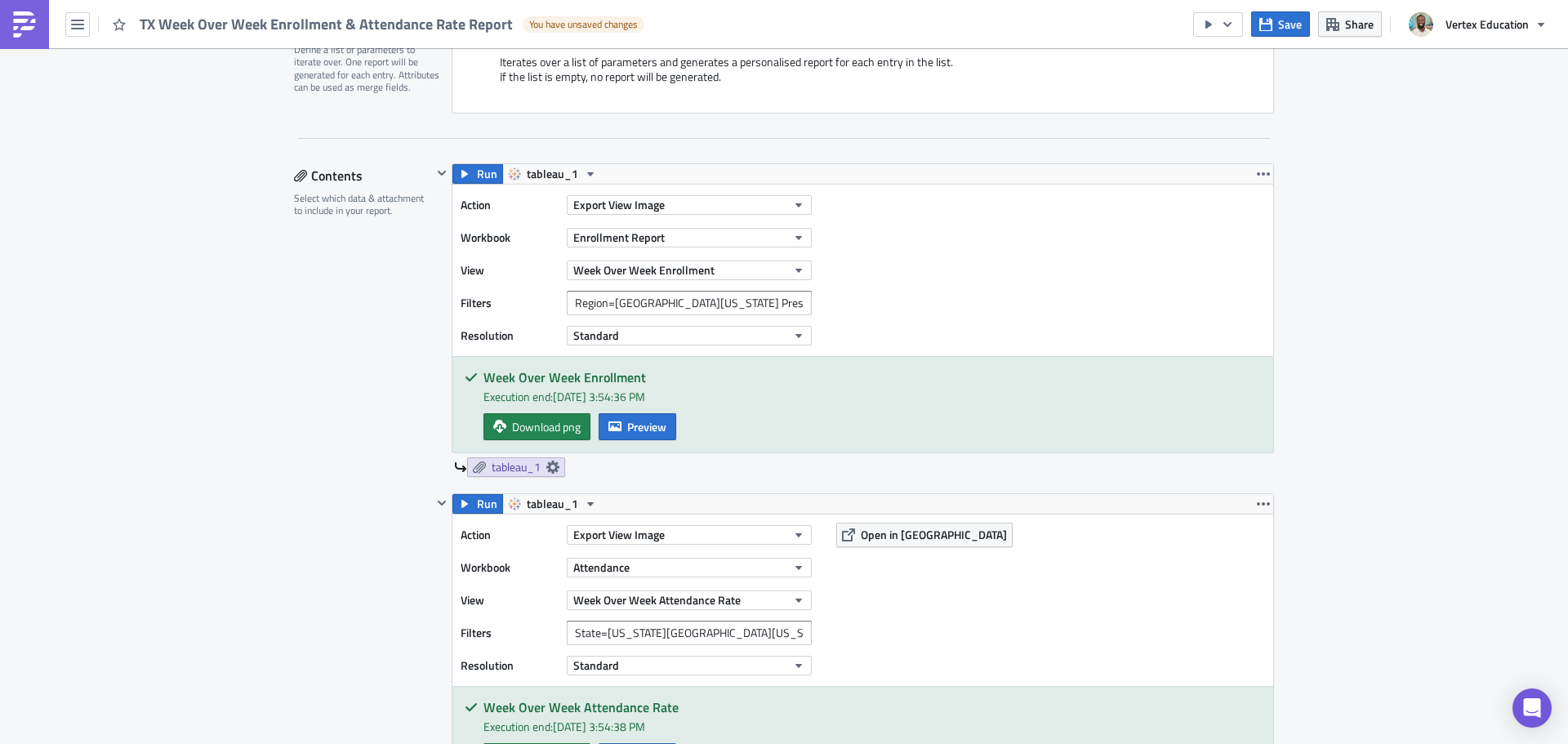
scroll to position [578, 0]
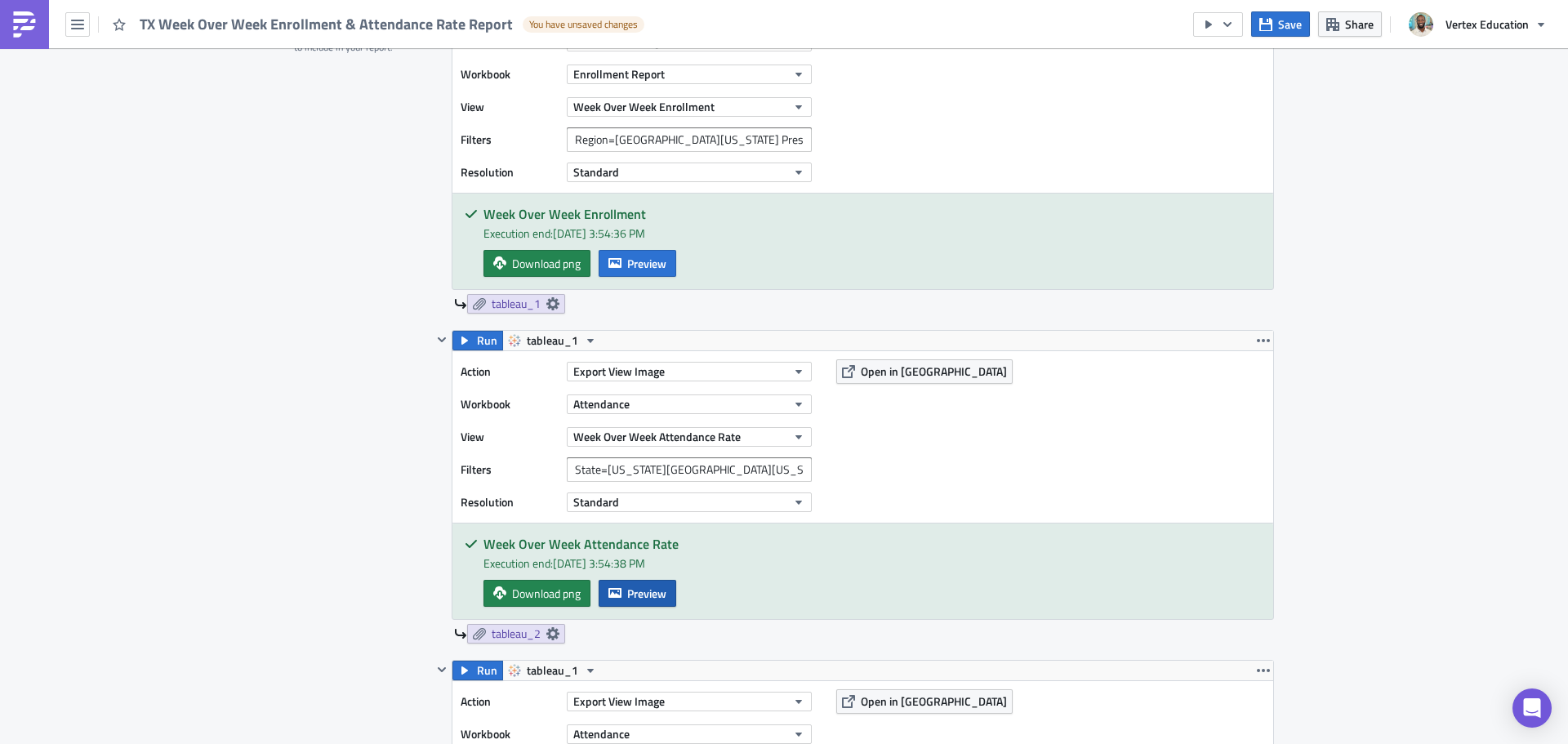
click at [653, 594] on span "Preview" at bounding box center [647, 593] width 40 height 17
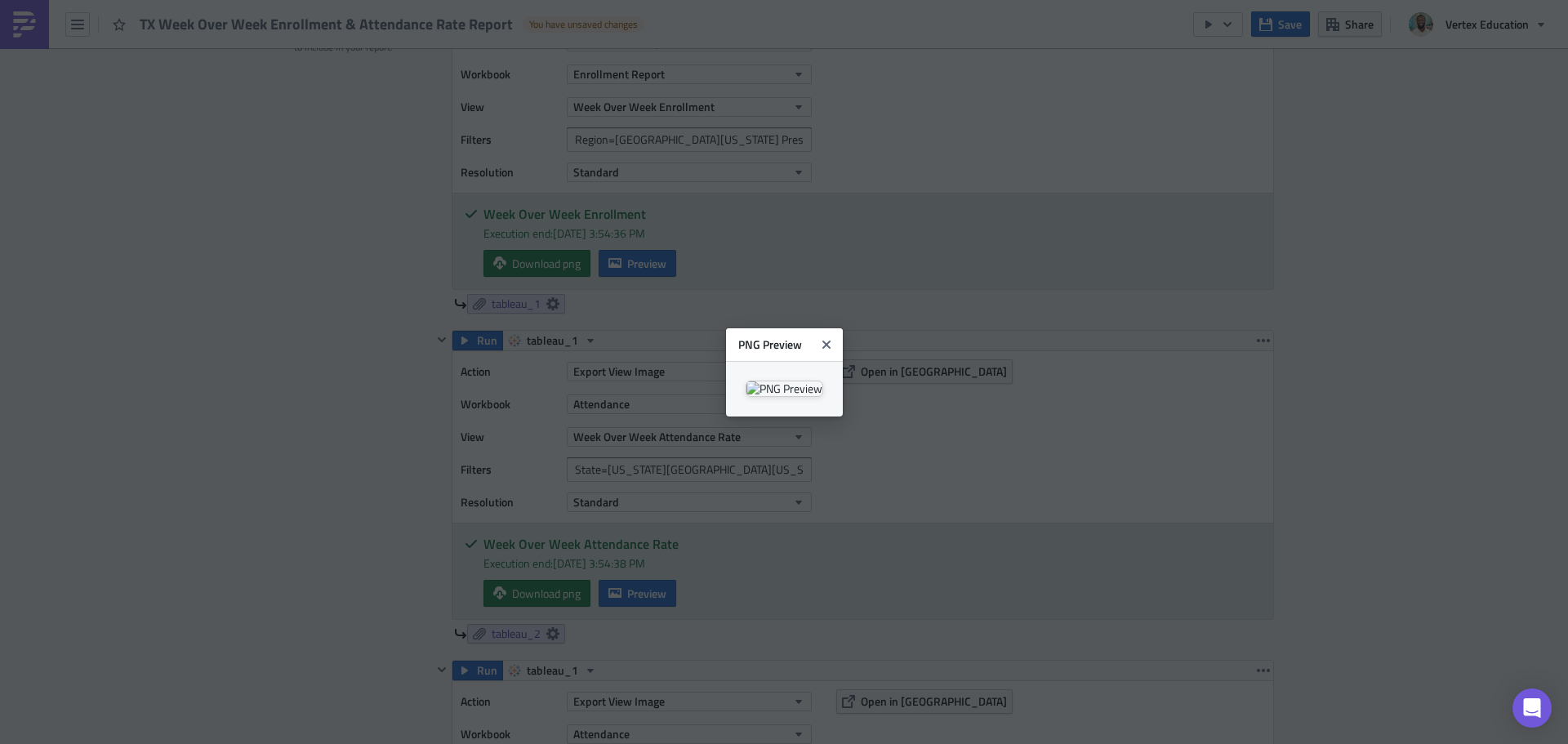
click at [1458, 330] on body "TX Week Over Week Enrollment & Attendance Rate Report You have unsaved changes …" at bounding box center [784, 373] width 1568 height 747
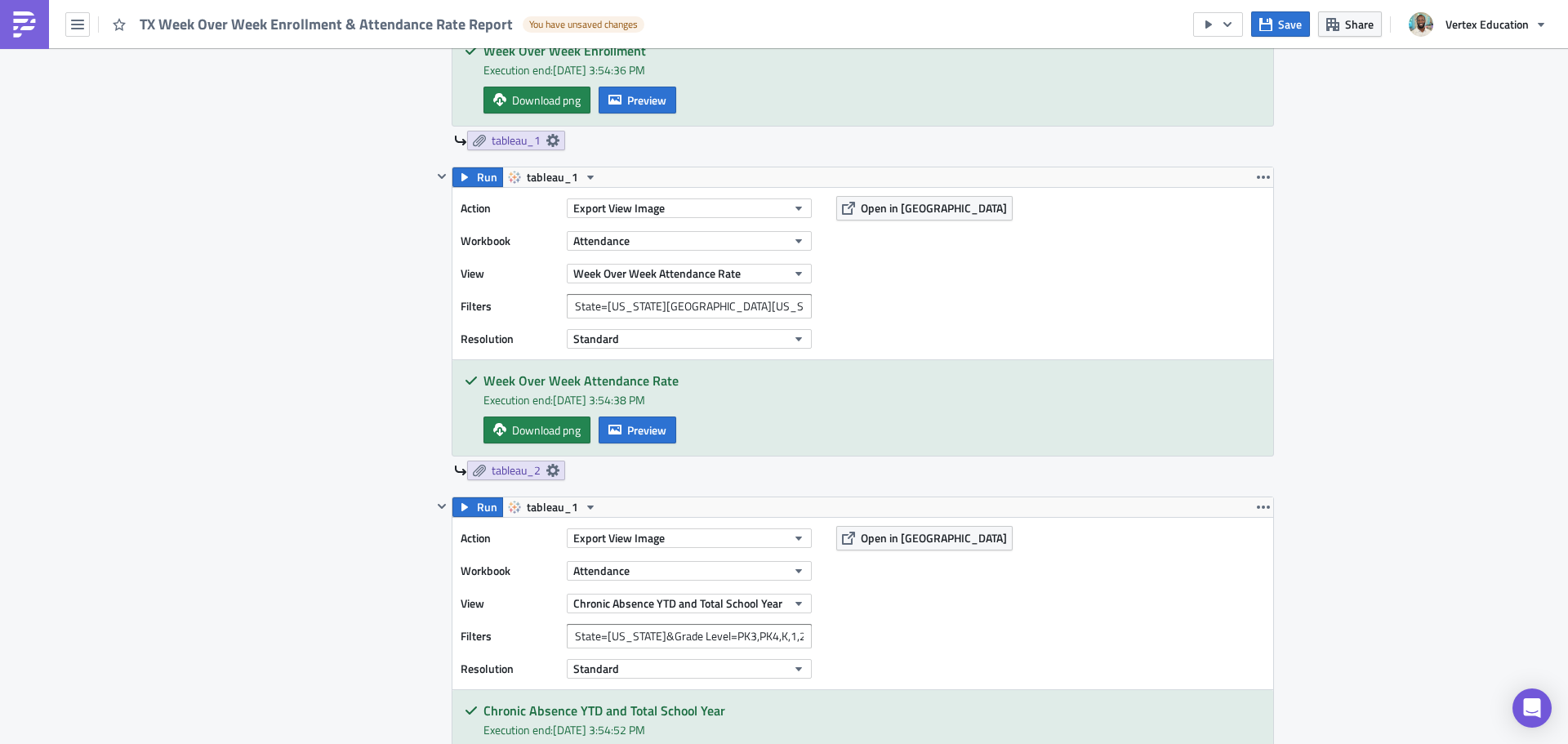
scroll to position [822, 0]
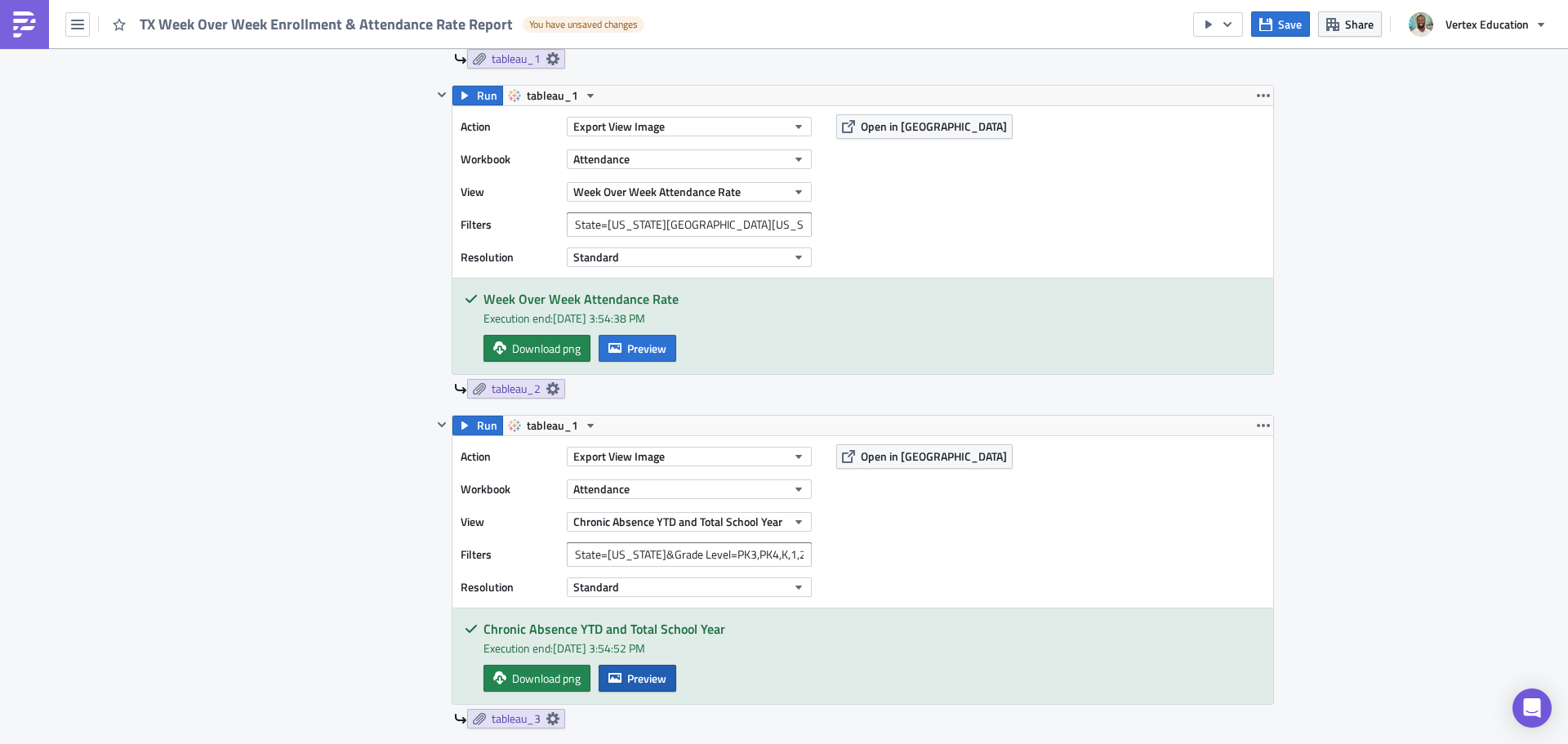
click at [629, 683] on span "Preview" at bounding box center [647, 678] width 40 height 17
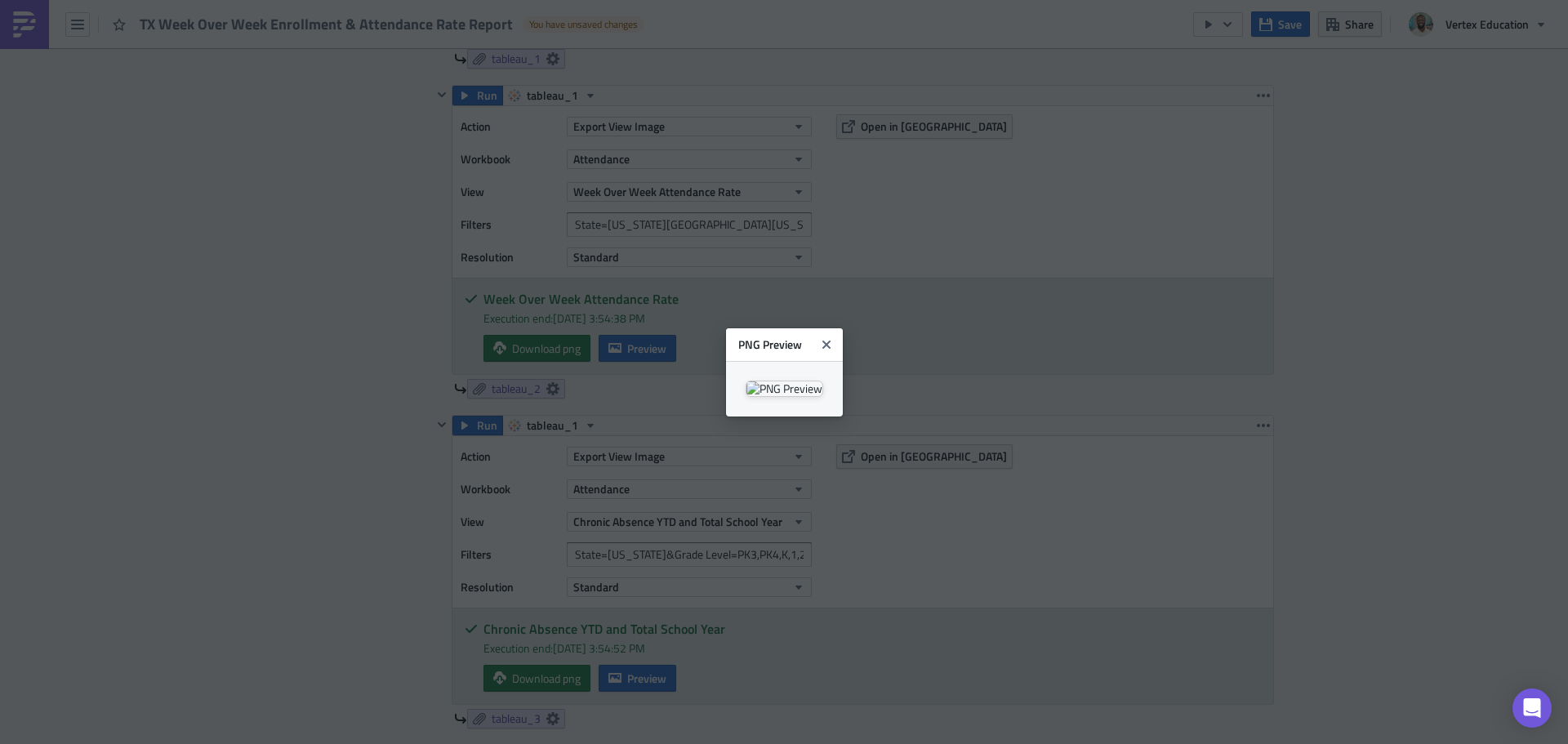
scroll to position [0, 0]
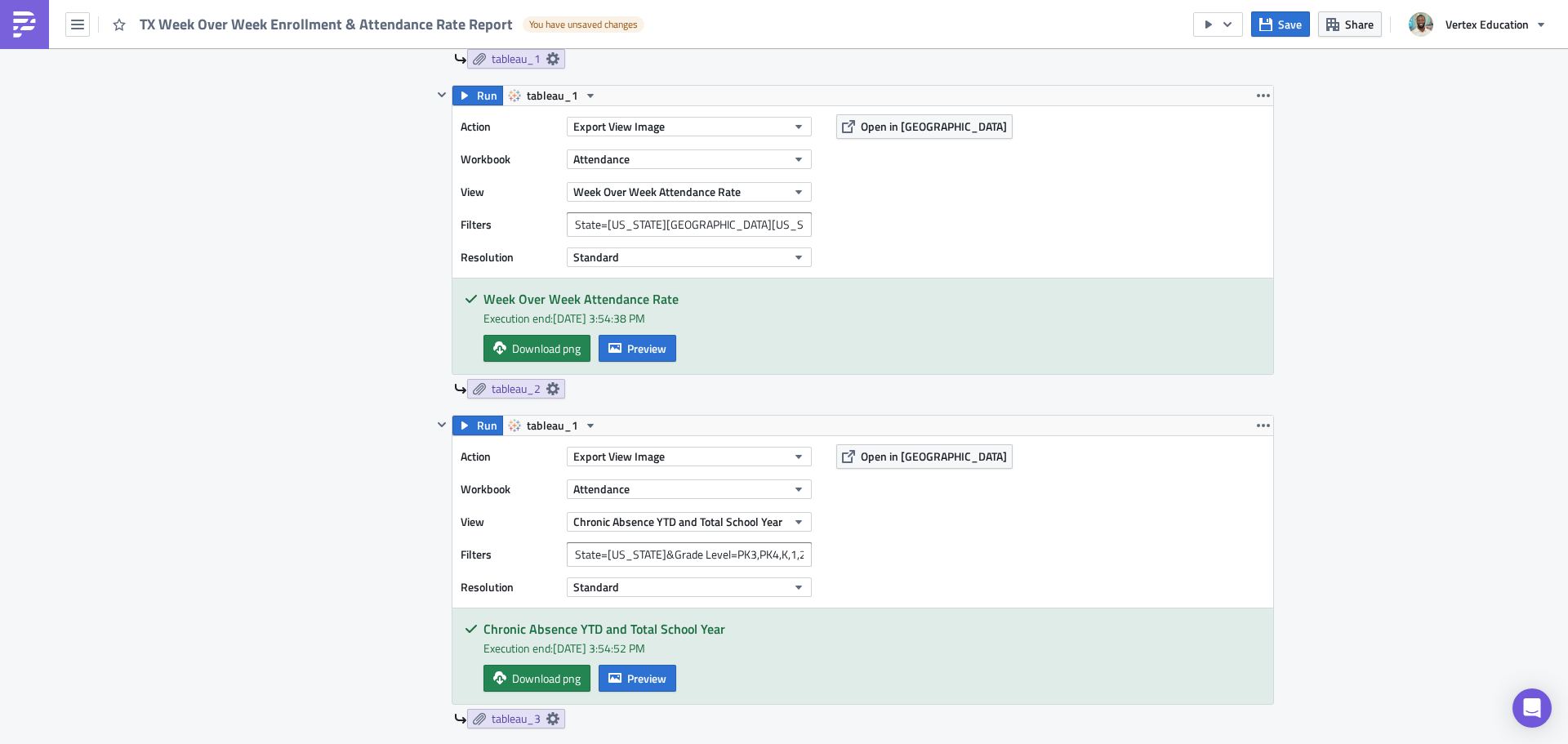
click at [1408, 260] on body "TX Week Over Week Enrollment & Attendance Rate Report You have unsaved changes …" at bounding box center [784, 373] width 1568 height 747
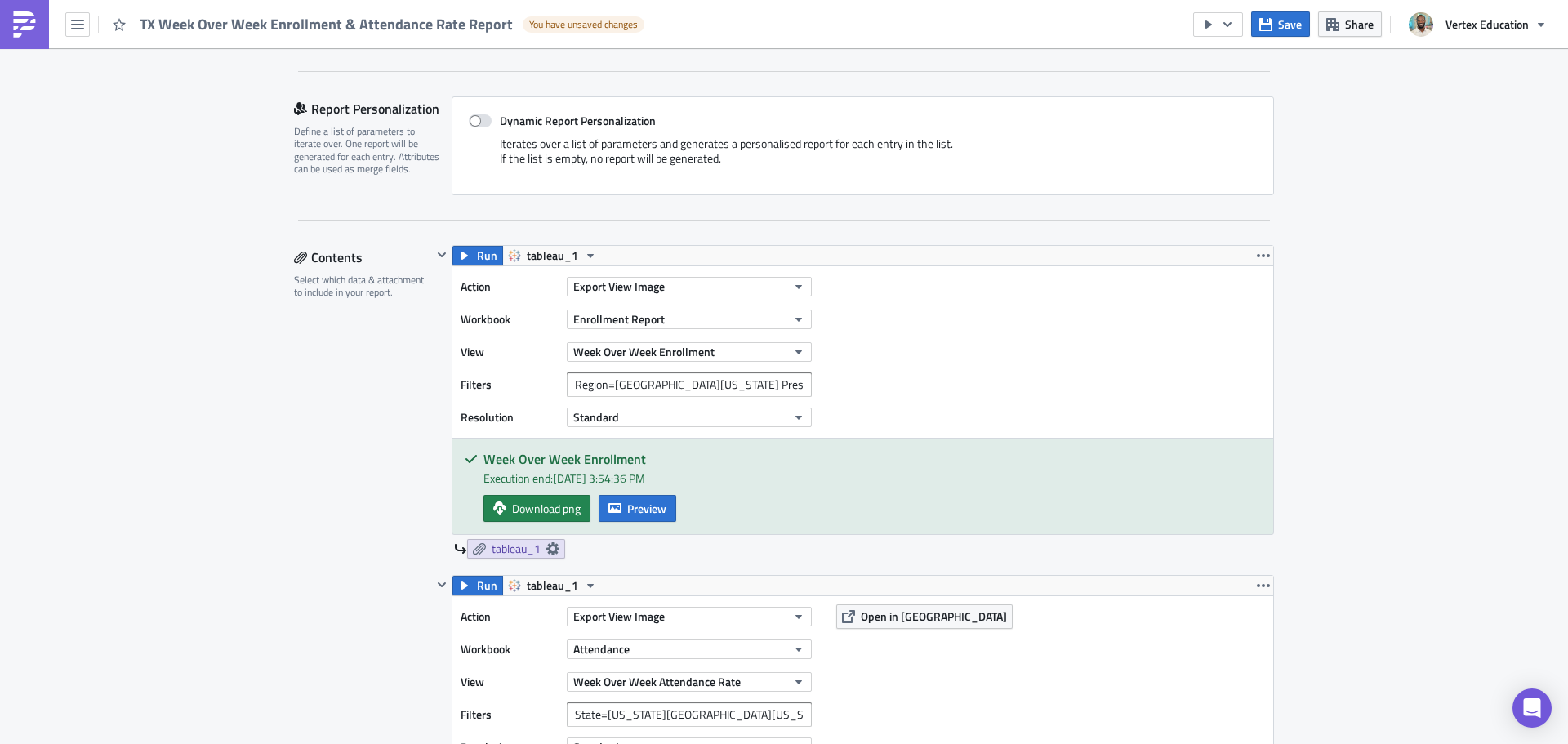
scroll to position [414, 0]
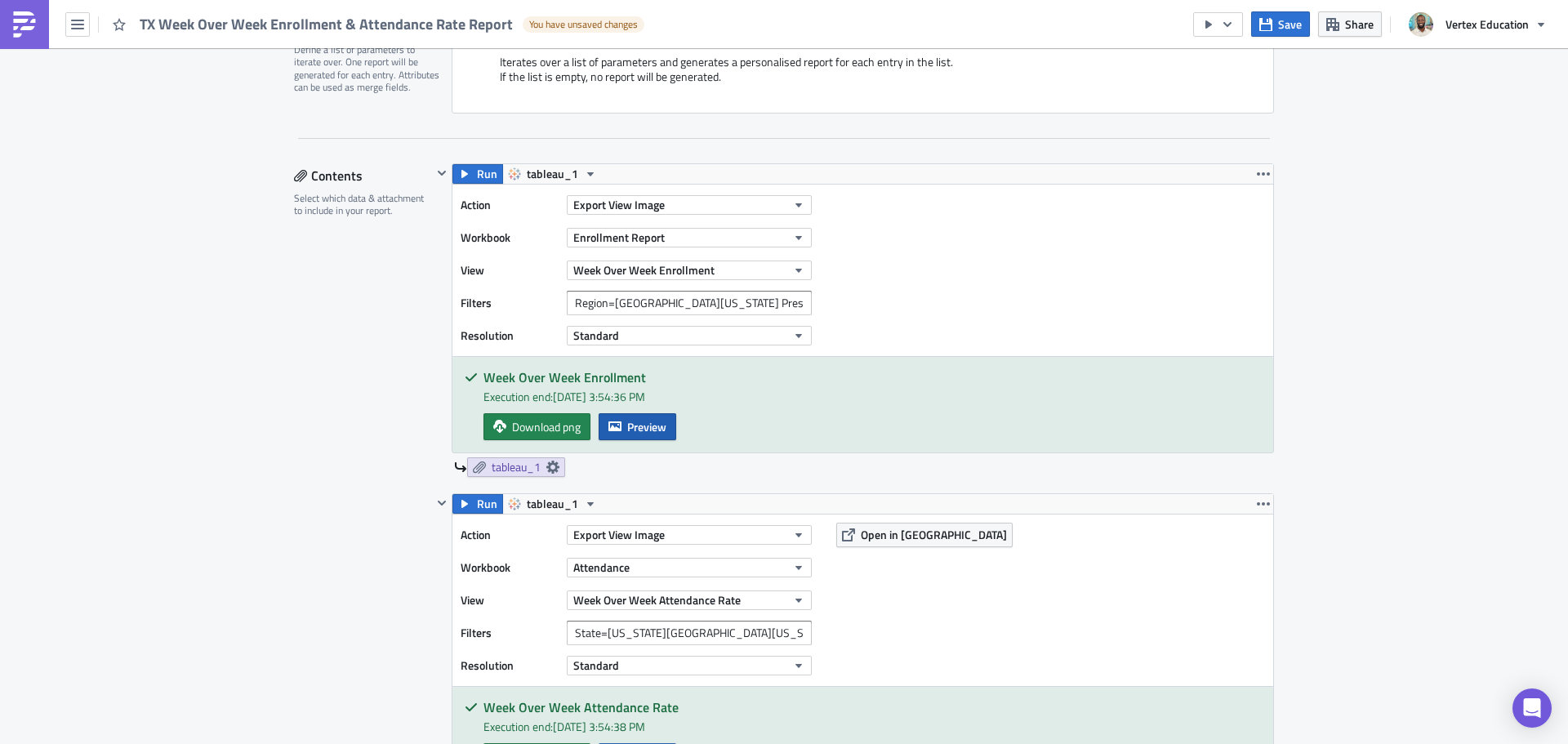
click at [657, 430] on span "Preview" at bounding box center [647, 427] width 40 height 17
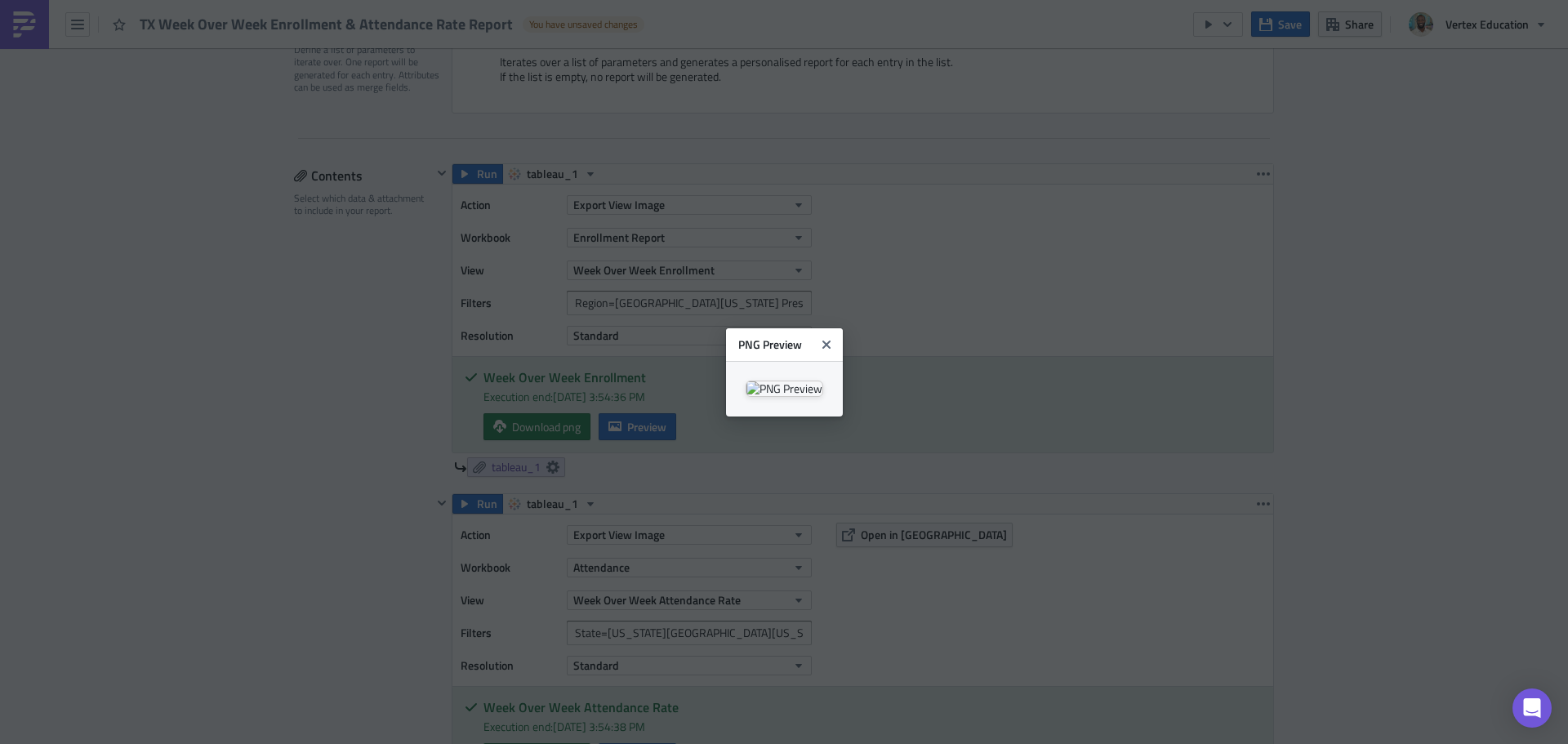
click at [1544, 317] on body "TX Week Over Week Enrollment & Attendance Rate Report You have unsaved changes …" at bounding box center [784, 373] width 1568 height 747
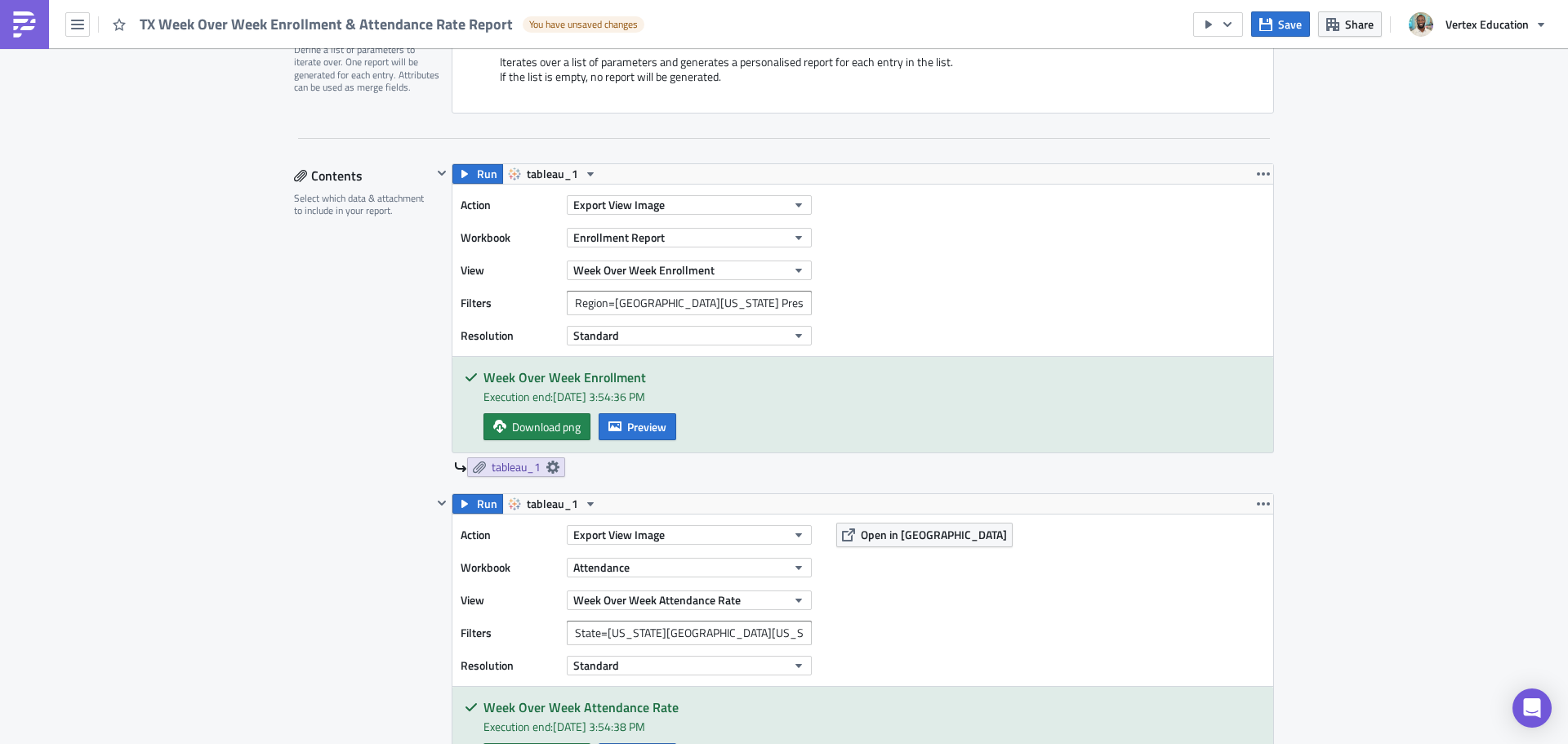
click at [32, 15] on img at bounding box center [25, 25] width 26 height 26
click at [15, 22] on img at bounding box center [25, 25] width 26 height 26
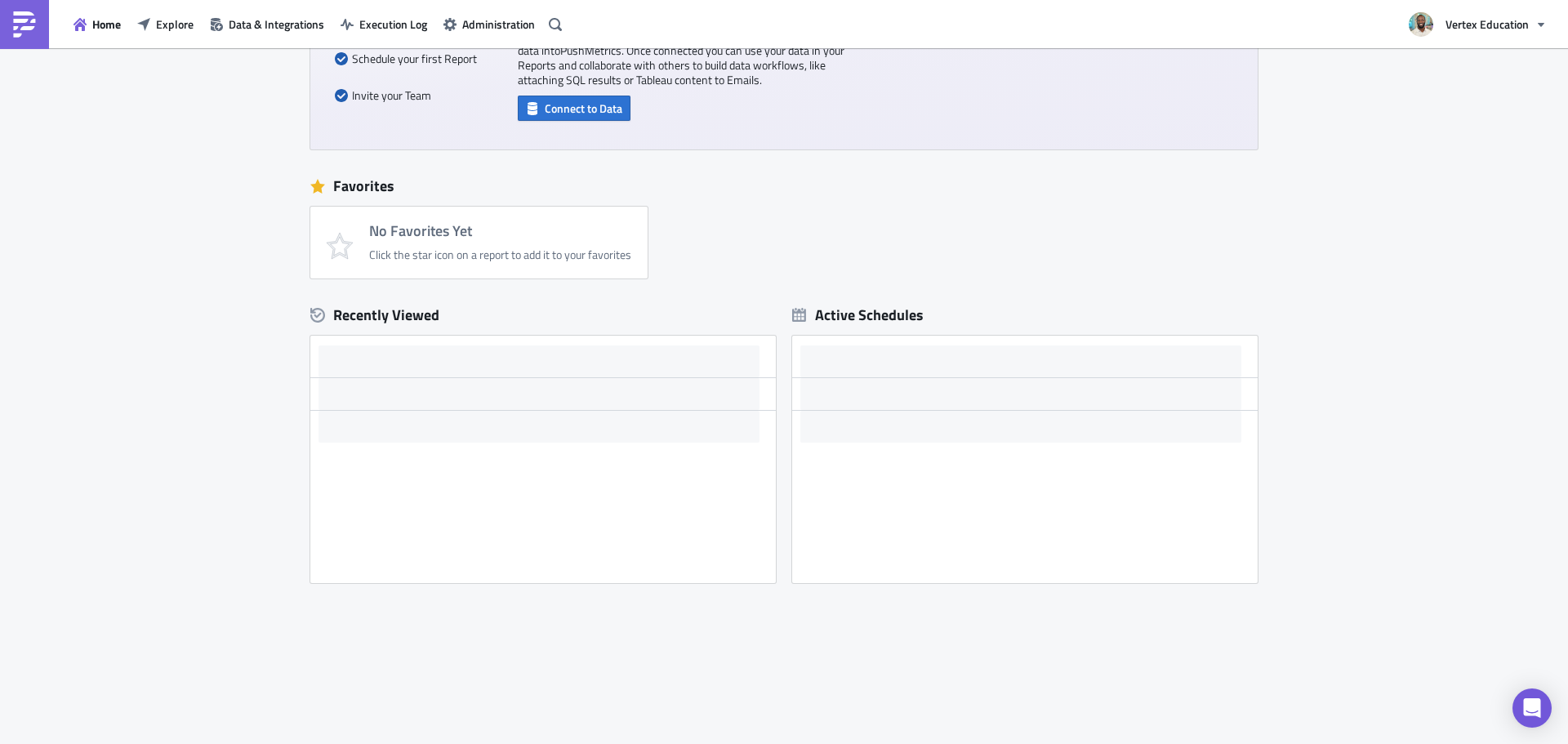
scroll to position [178, 0]
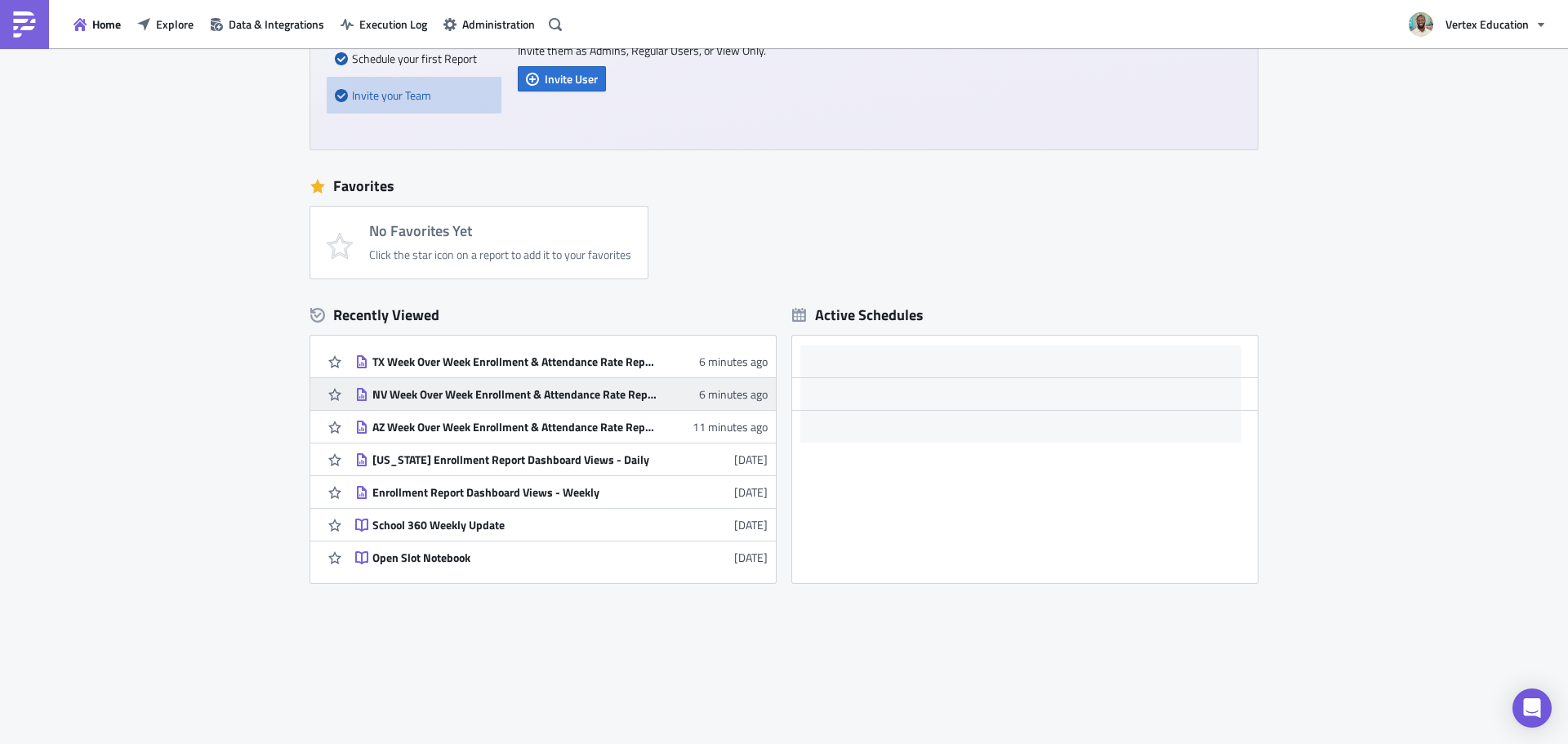
click at [512, 391] on div "NV Week Over Week Enrollment & Attendance Rate Report" at bounding box center [515, 395] width 286 height 15
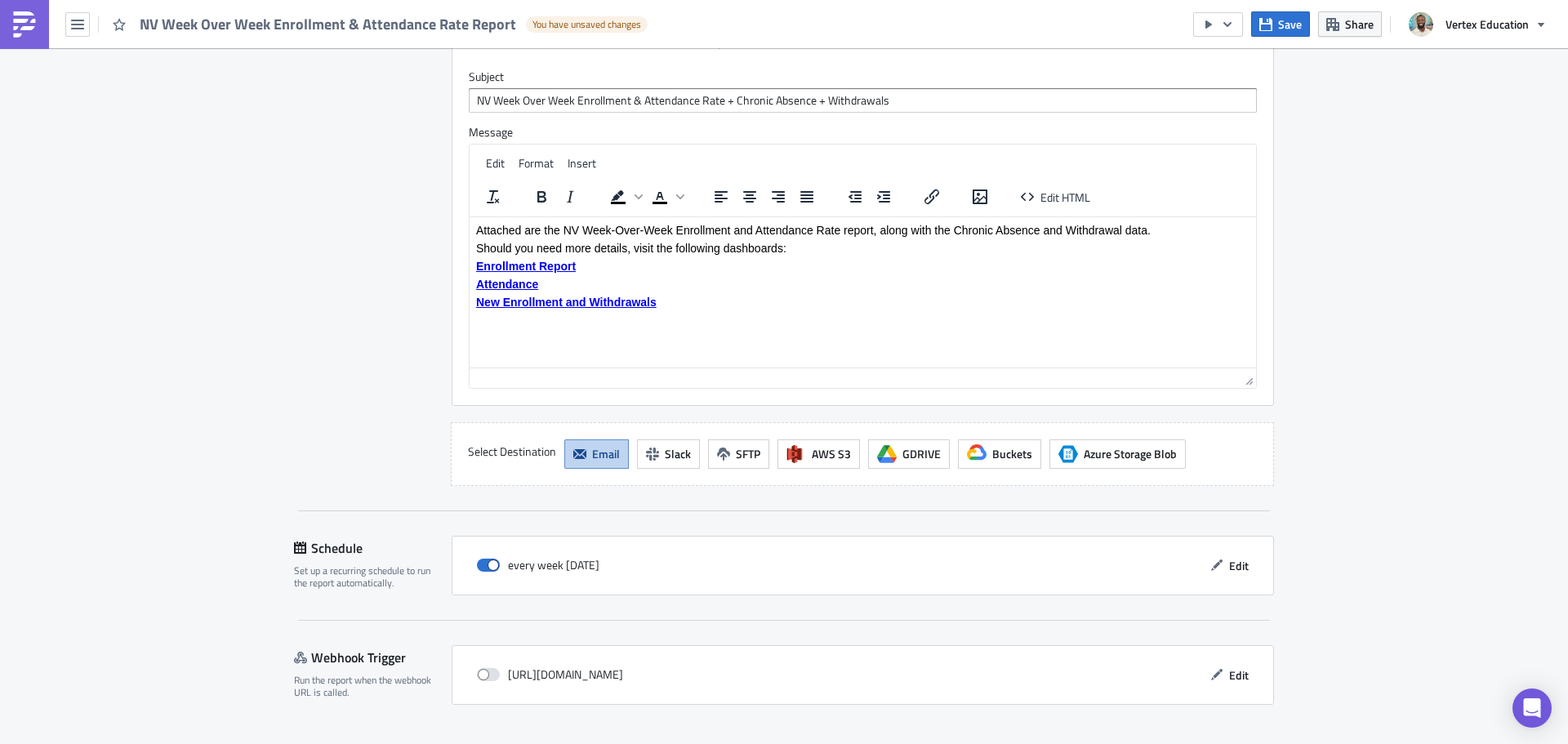
scroll to position [2463, 0]
click at [1231, 557] on span "Edit" at bounding box center [1239, 566] width 20 height 17
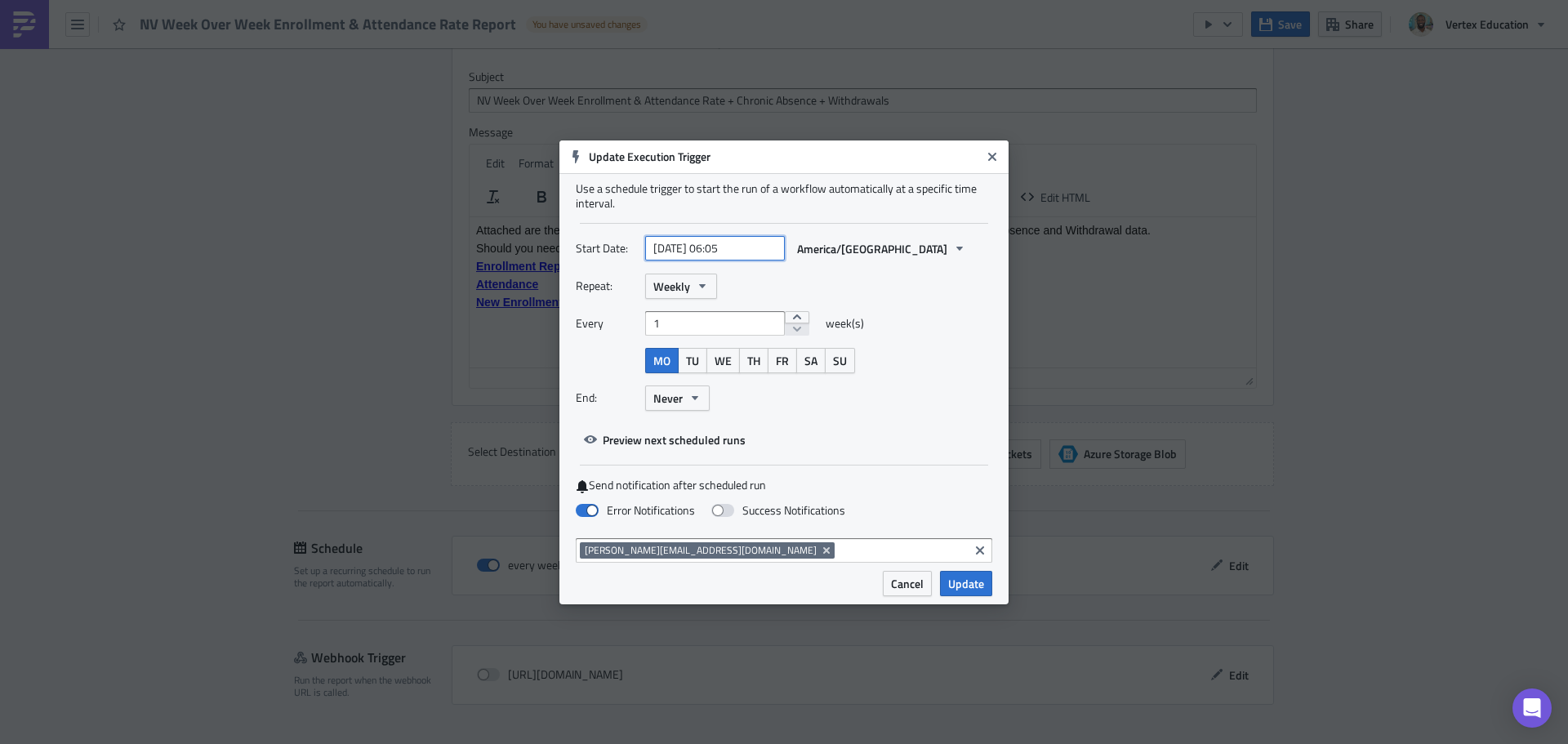
click at [728, 252] on input "[DATE] 06:05" at bounding box center [715, 248] width 140 height 25
select select "8"
select select "2025"
type input "[DATE] 08:05"
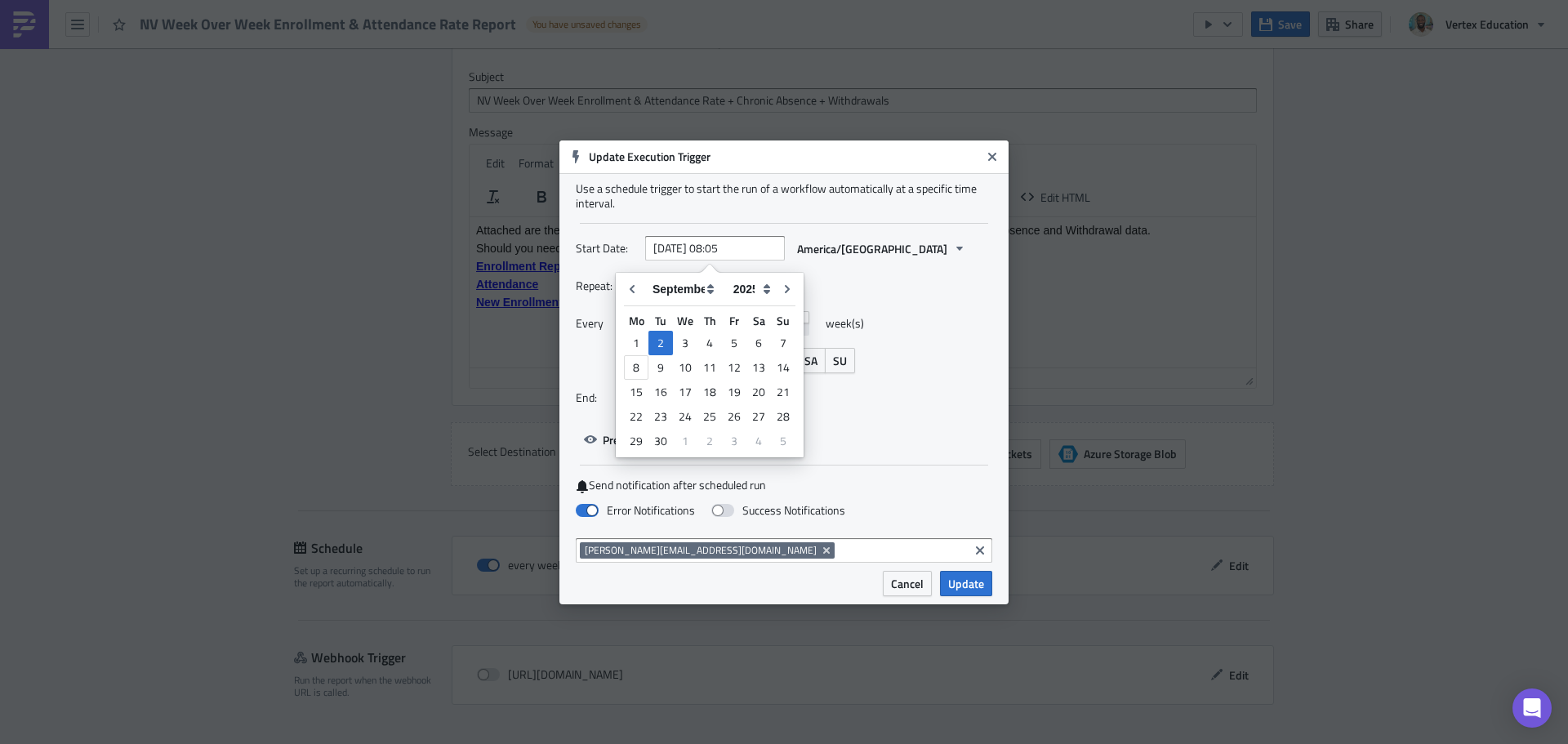
click at [954, 286] on div "Repeat: Weekly" at bounding box center [784, 286] width 416 height 25
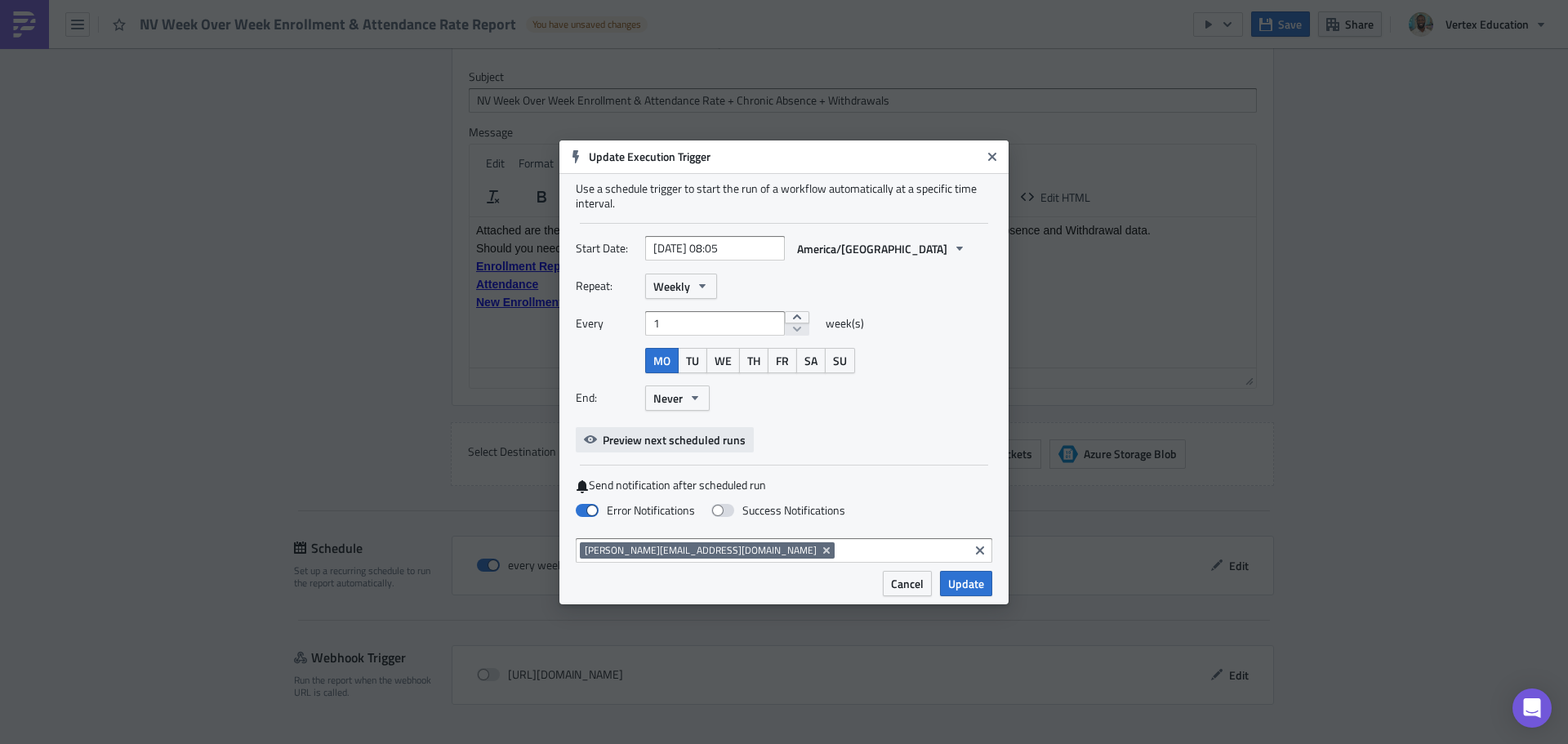
click at [681, 444] on span "Preview next scheduled runs" at bounding box center [674, 440] width 143 height 17
click at [919, 408] on div "End: Never" at bounding box center [784, 397] width 416 height 25
click at [972, 590] on span "Update" at bounding box center [966, 583] width 36 height 17
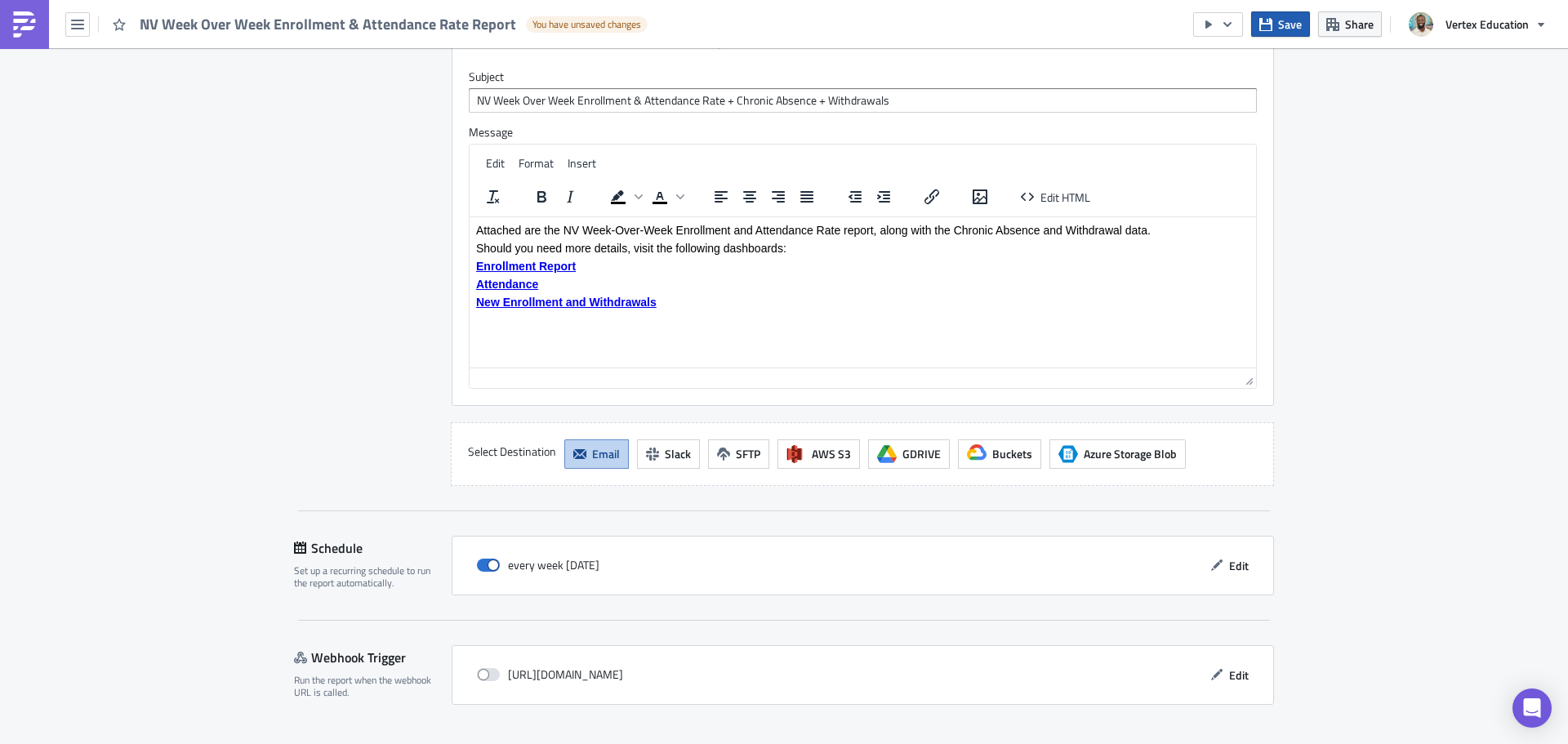
click at [1289, 16] on span "Save" at bounding box center [1290, 24] width 24 height 17
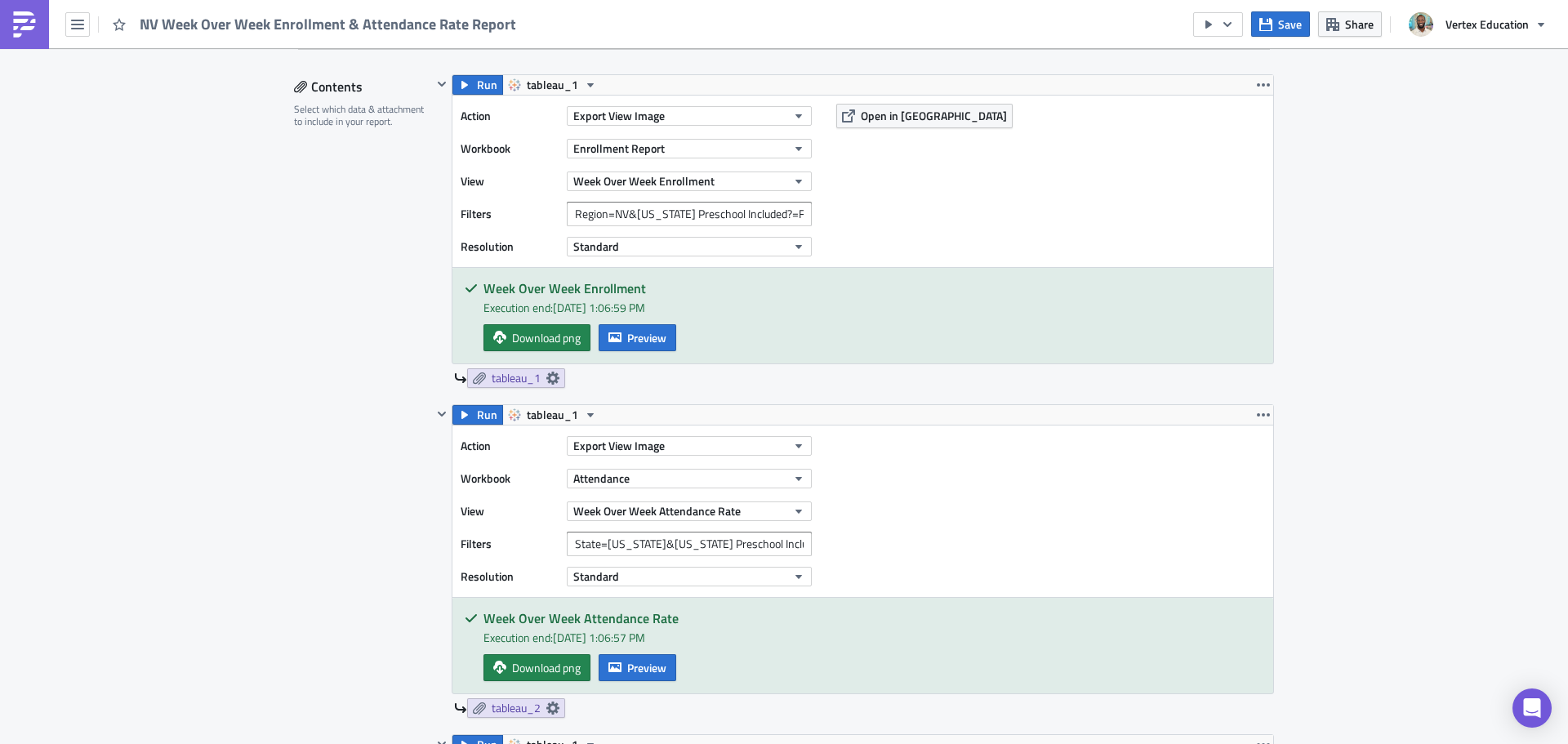
scroll to position [340, 0]
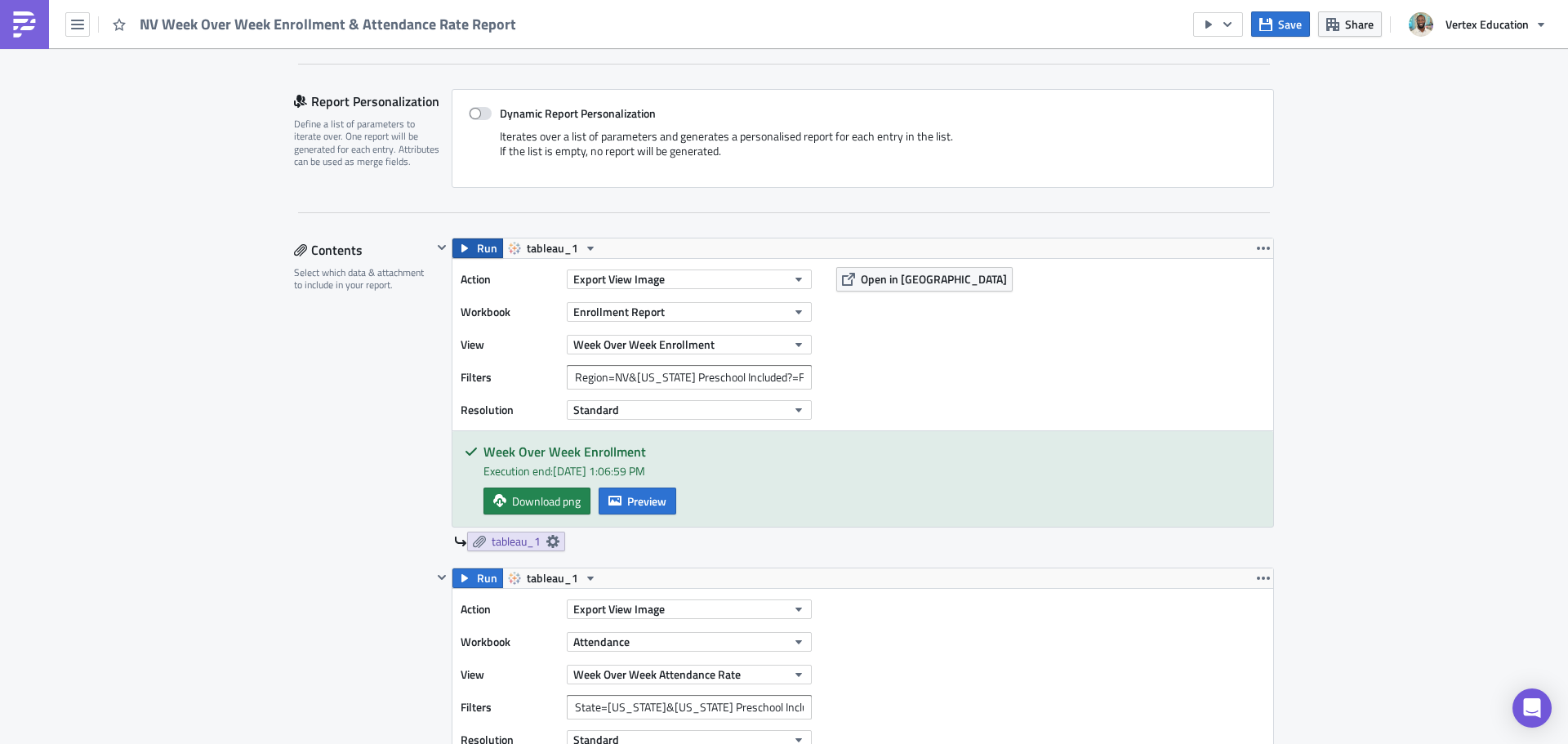
click at [458, 245] on icon "button" at bounding box center [464, 248] width 13 height 13
click at [548, 505] on span "Download png" at bounding box center [546, 501] width 69 height 17
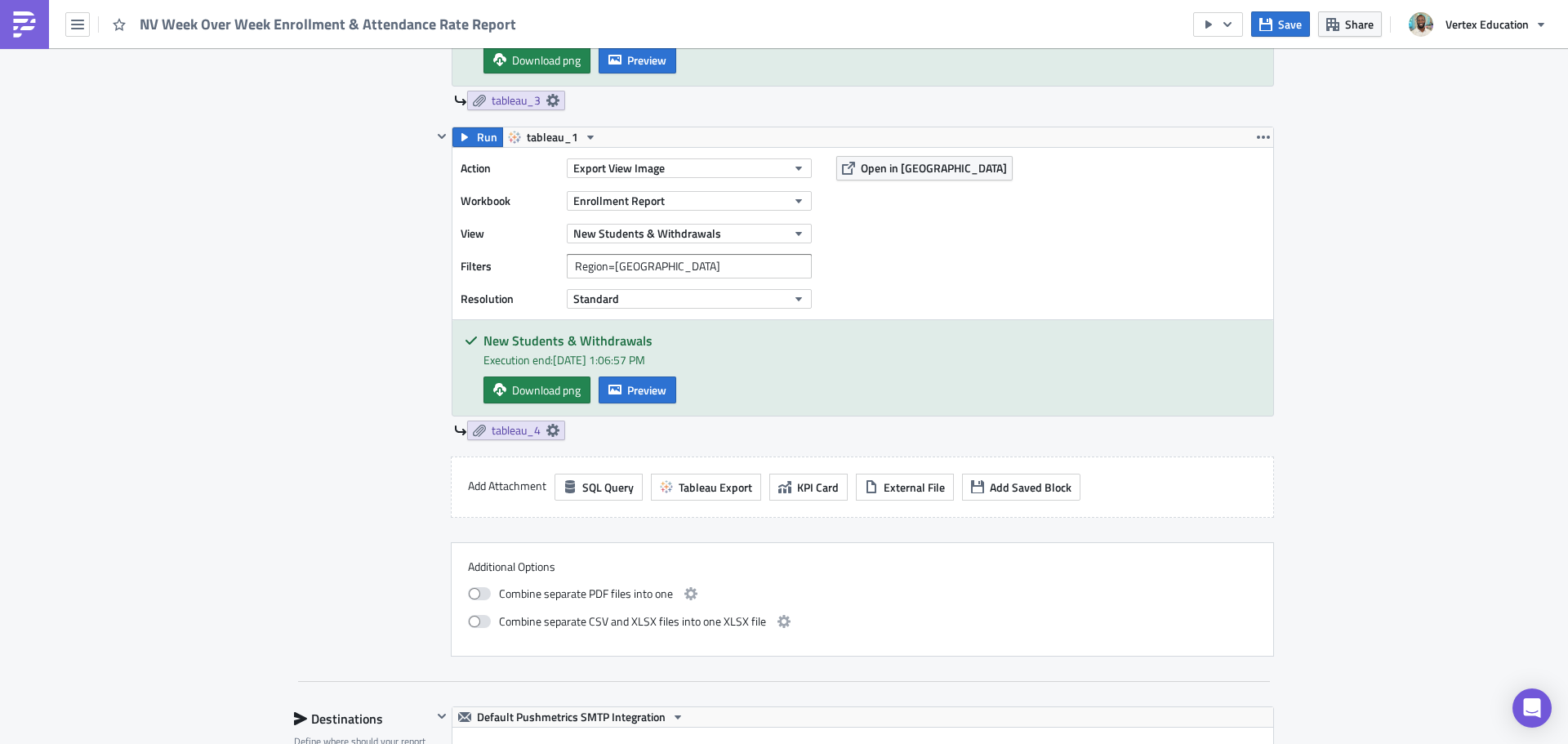
scroll to position [1360, 0]
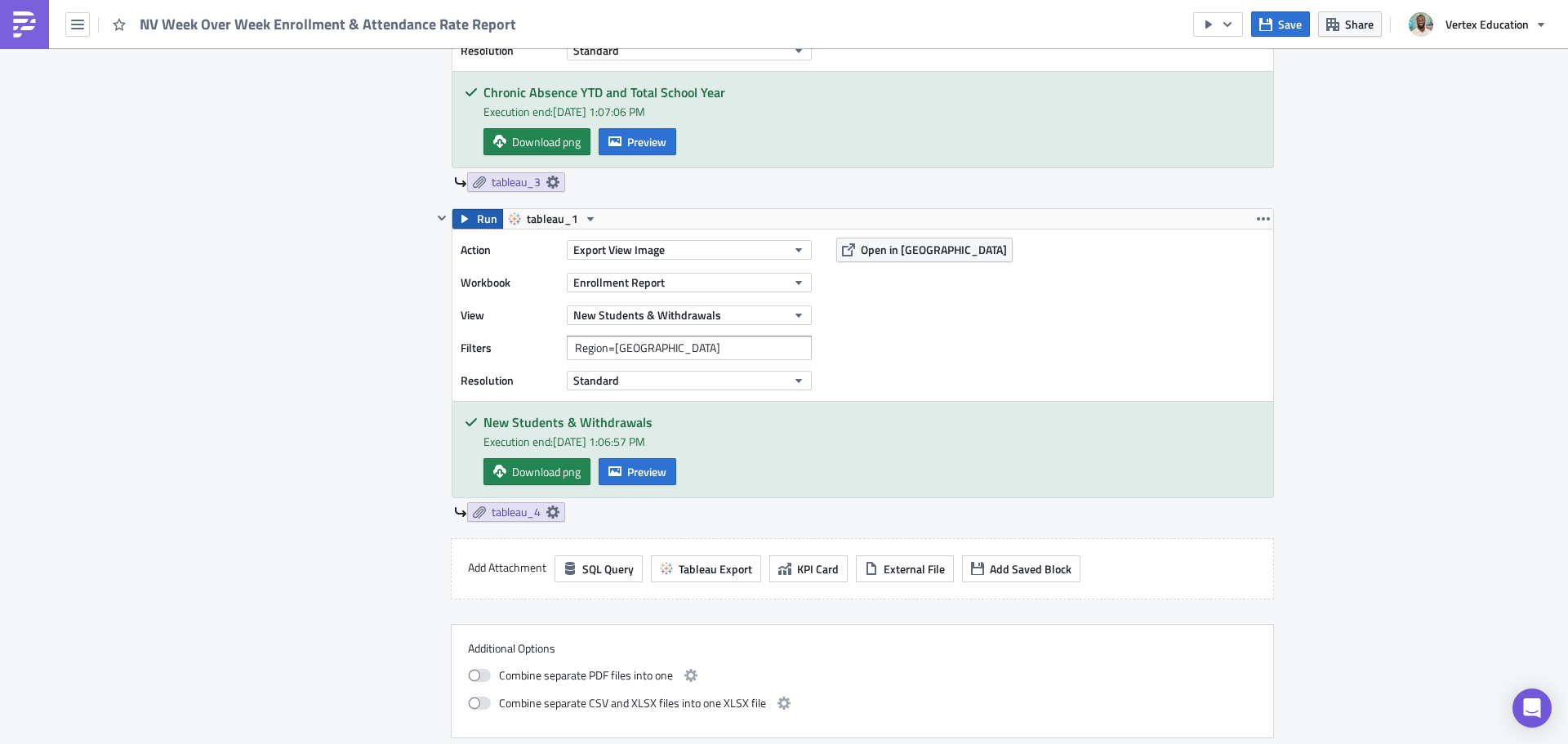
click at [477, 217] on span "Run" at bounding box center [487, 218] width 21 height 20
click at [542, 470] on span "Download png" at bounding box center [546, 472] width 69 height 17
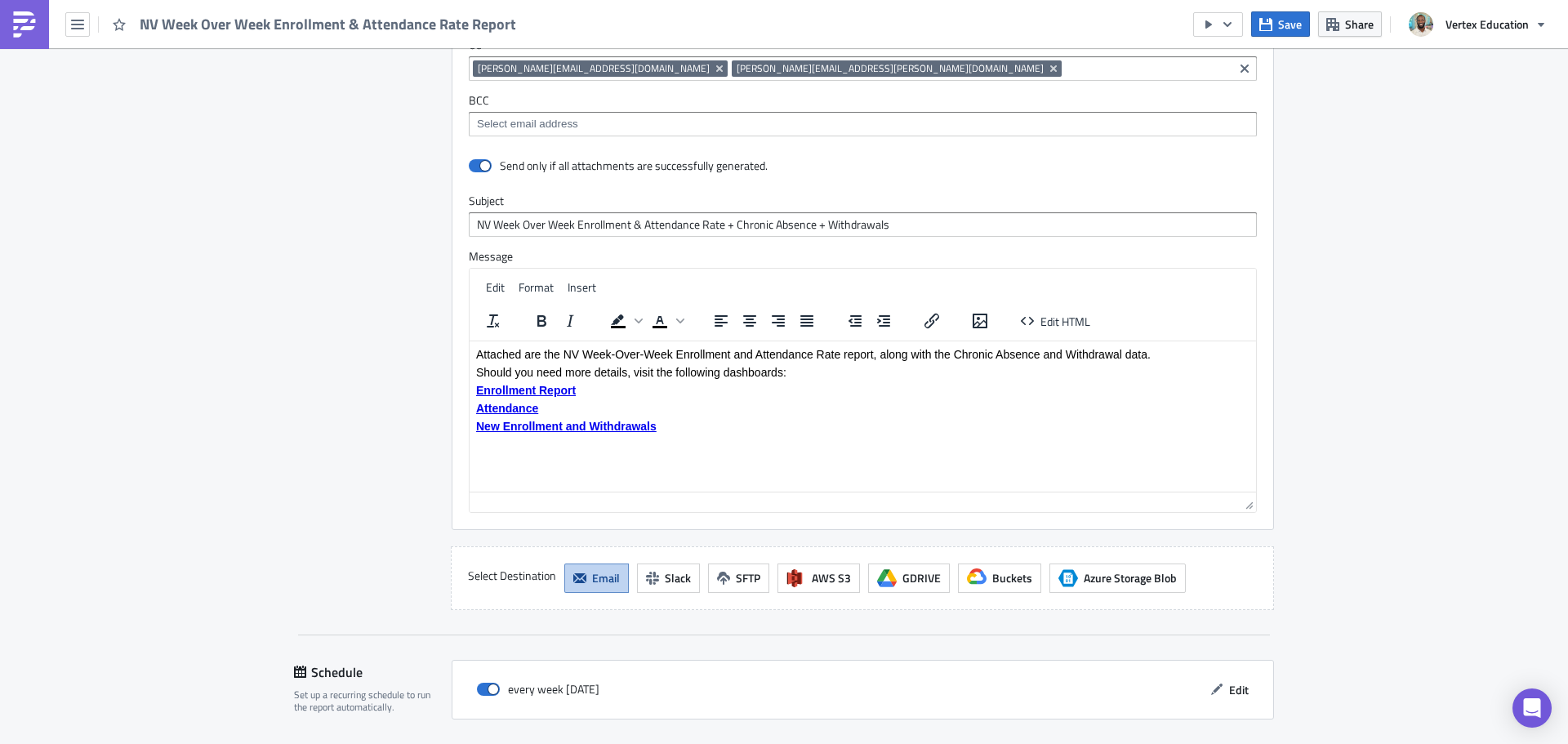
scroll to position [2463, 0]
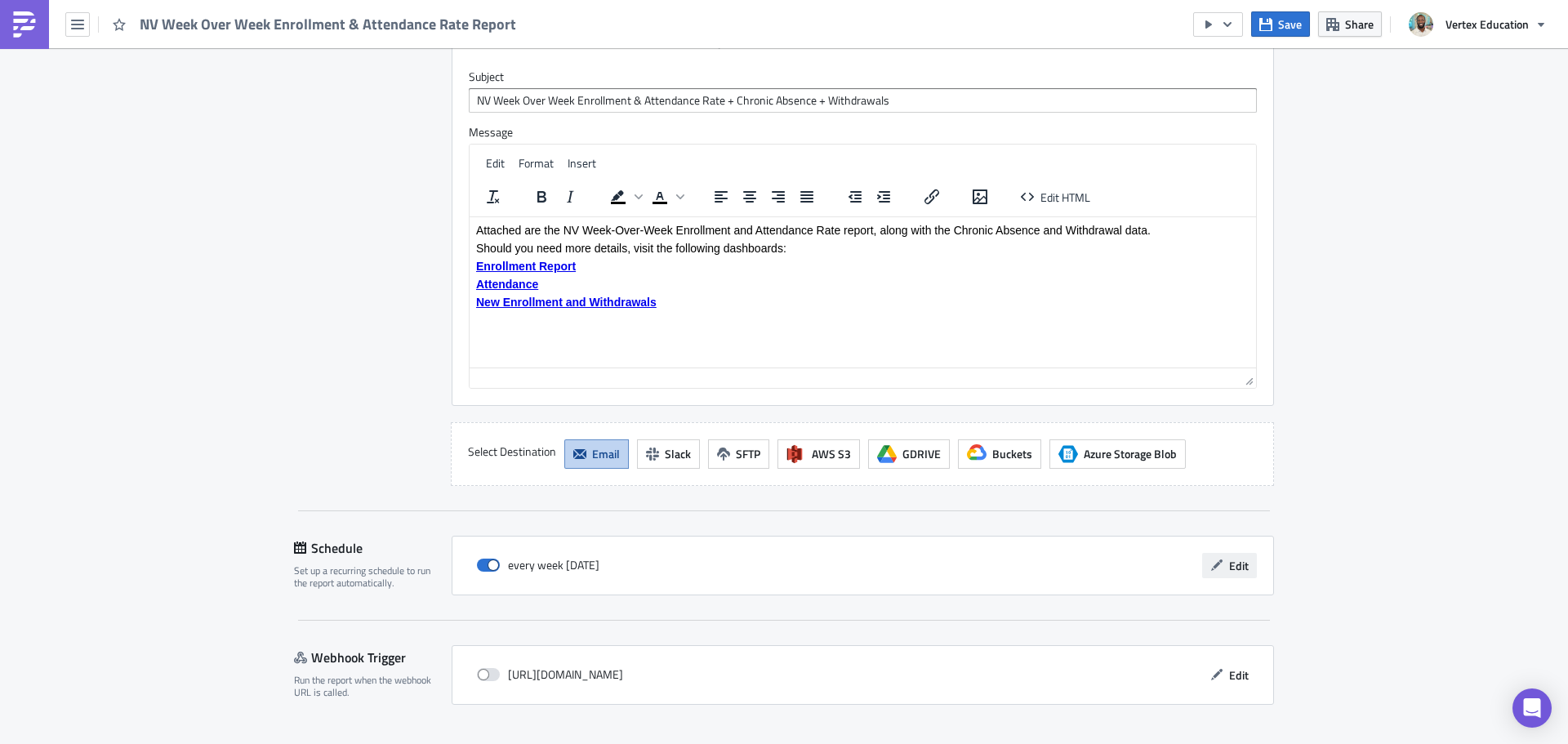
click at [1229, 557] on span "Edit" at bounding box center [1239, 566] width 20 height 17
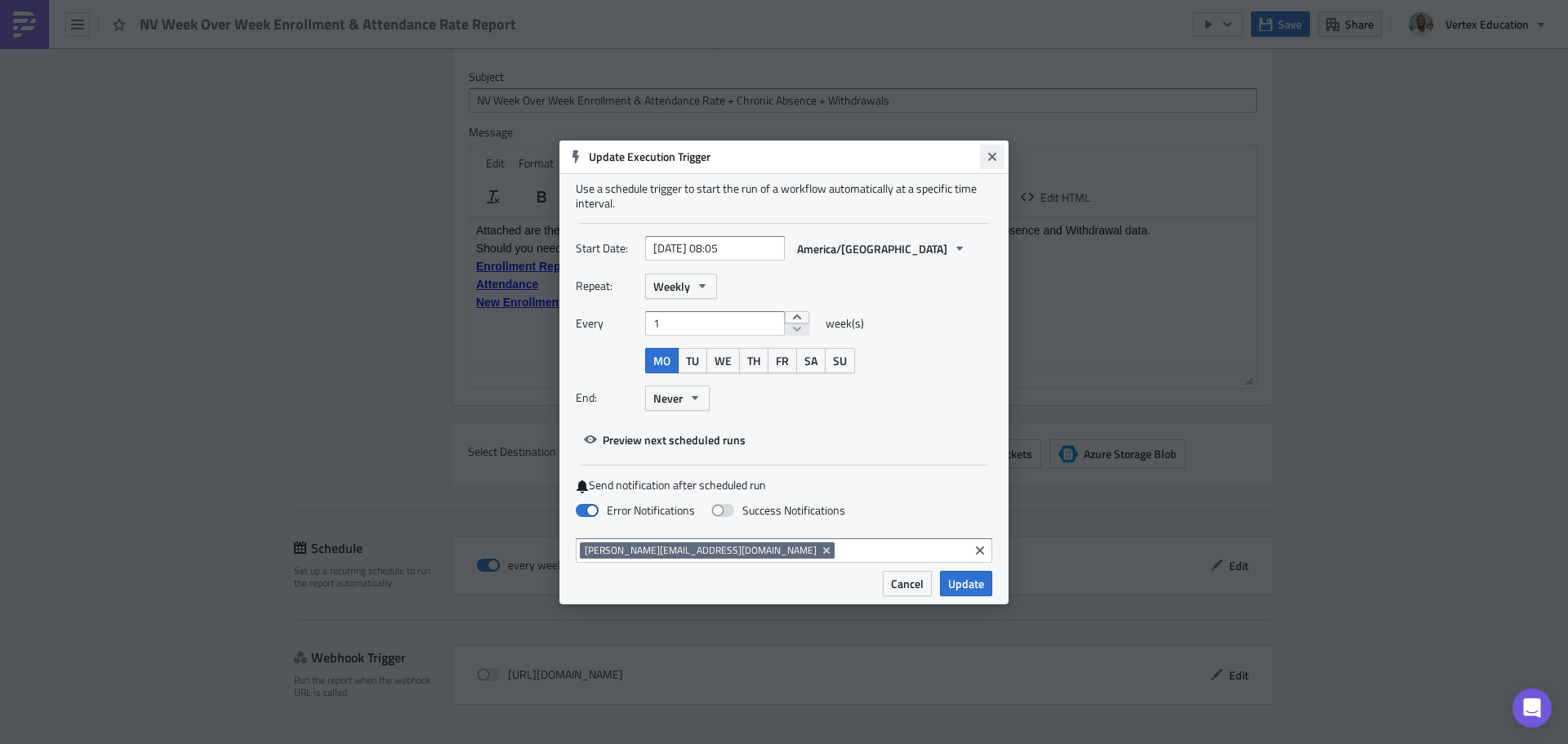
click at [993, 158] on icon "Close" at bounding box center [992, 156] width 8 height 8
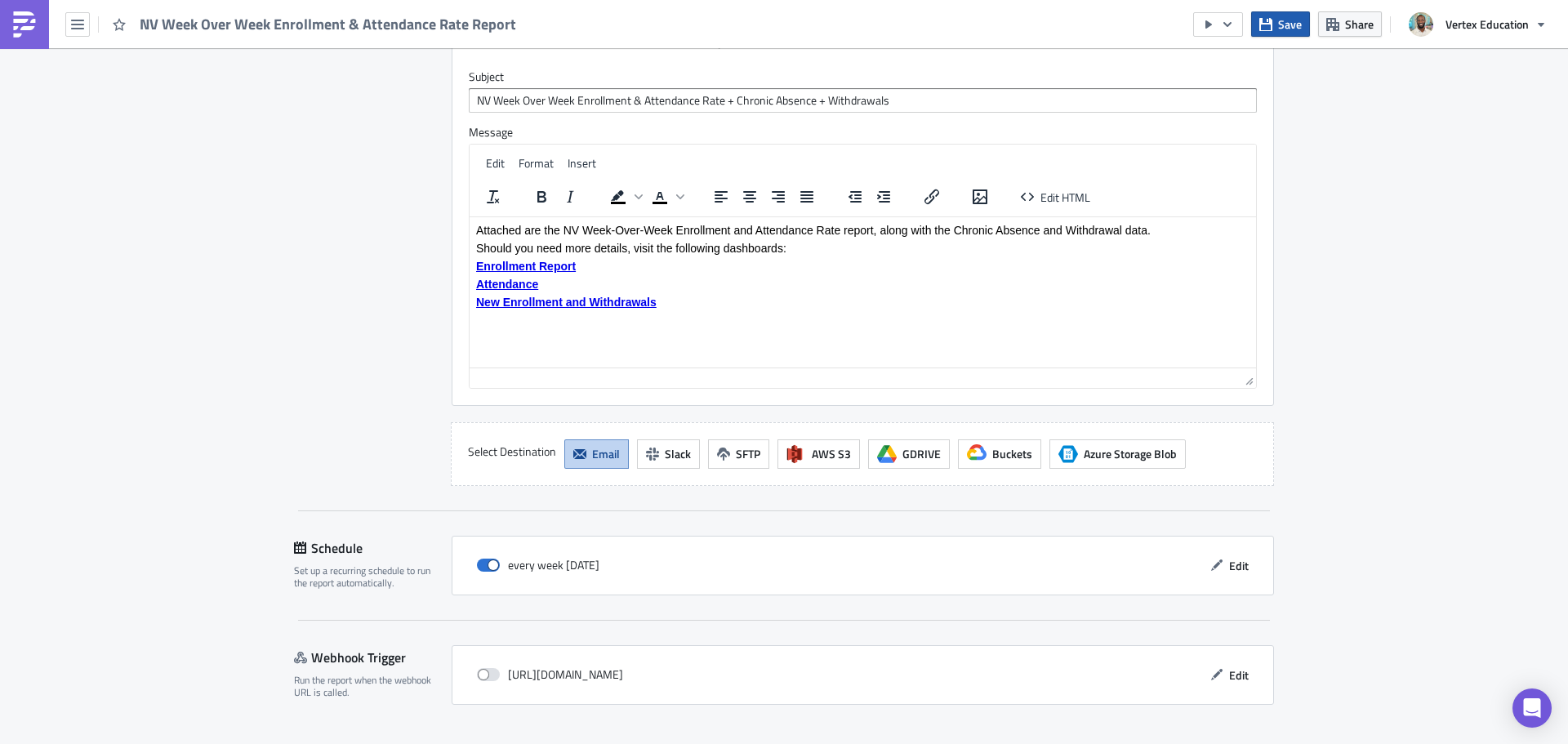
click at [1298, 21] on span "Save" at bounding box center [1290, 24] width 24 height 17
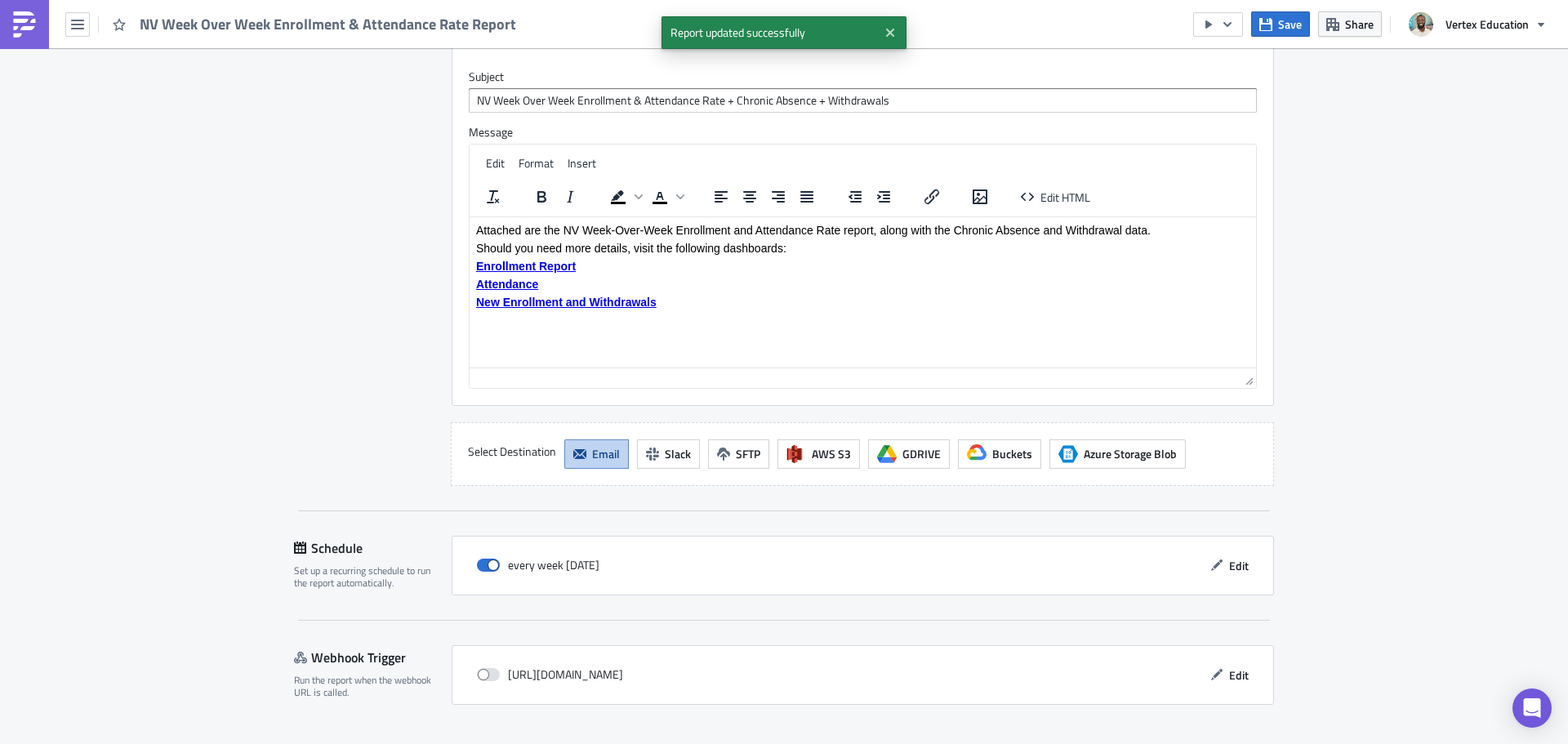
click at [11, 25] on img at bounding box center [25, 25] width 26 height 26
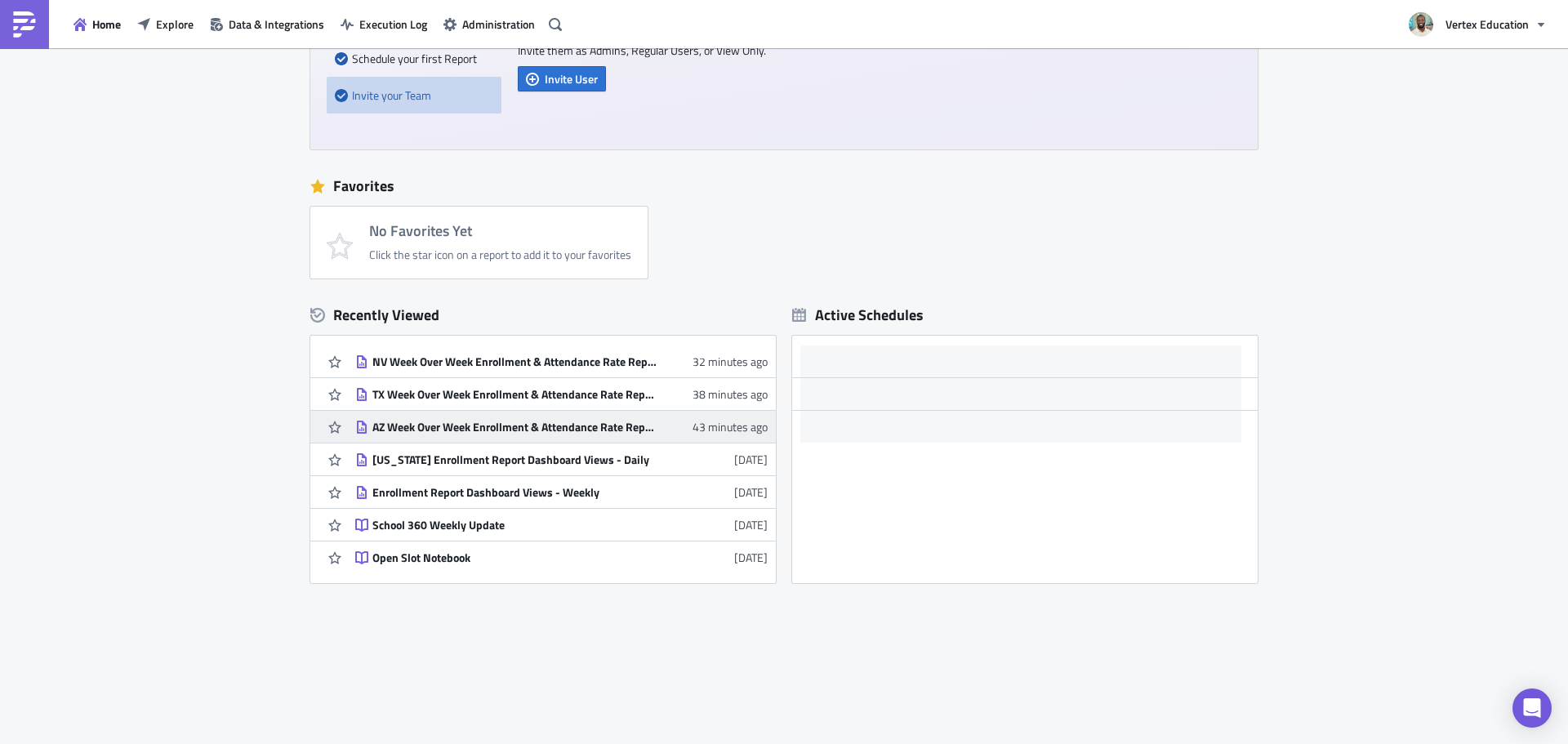
click at [505, 437] on link "AZ Week Over Week Enrollment & Attendance Rate Report 43 minutes ago" at bounding box center [561, 427] width 413 height 32
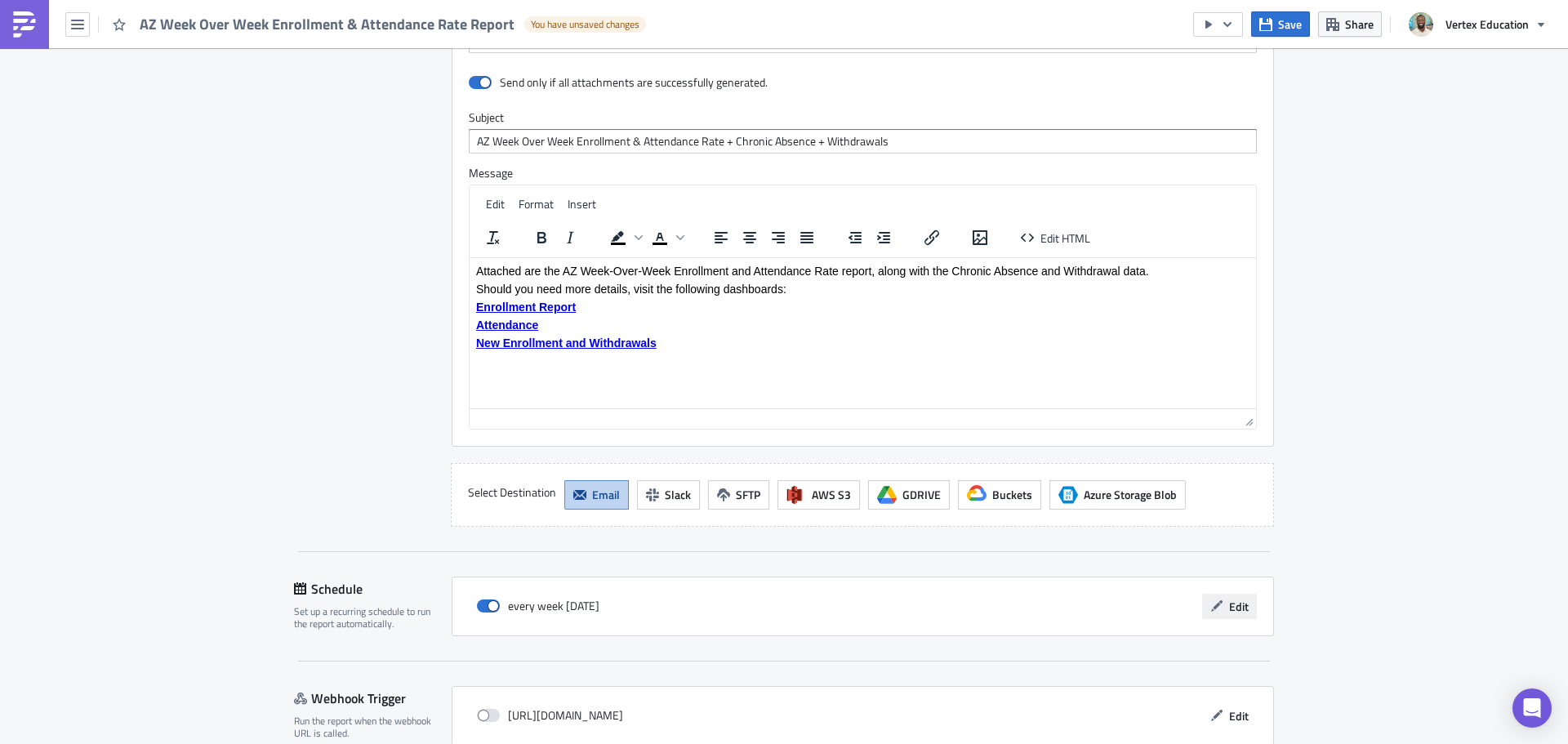
click at [1212, 600] on icon "button" at bounding box center [1217, 606] width 11 height 11
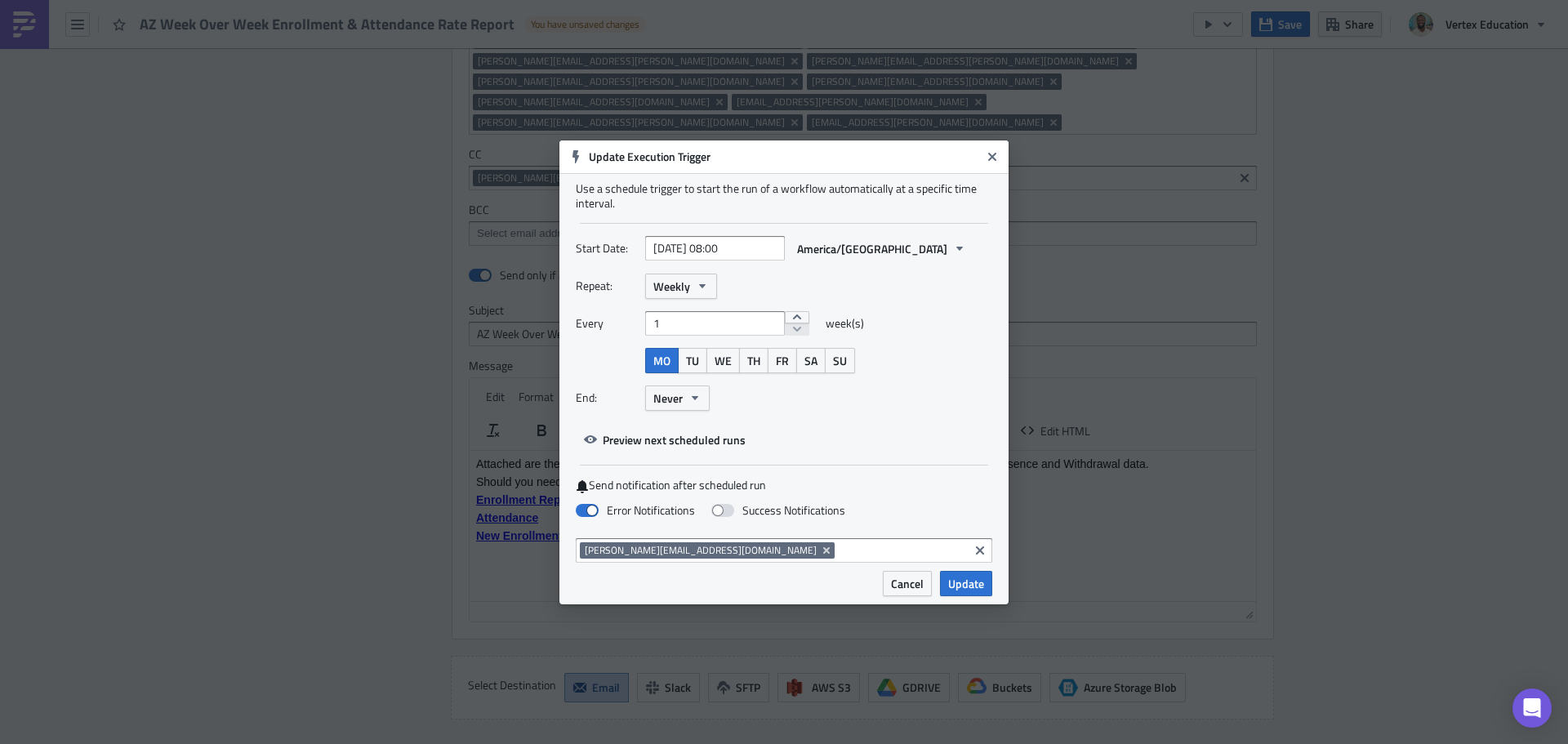
scroll to position [2423, 0]
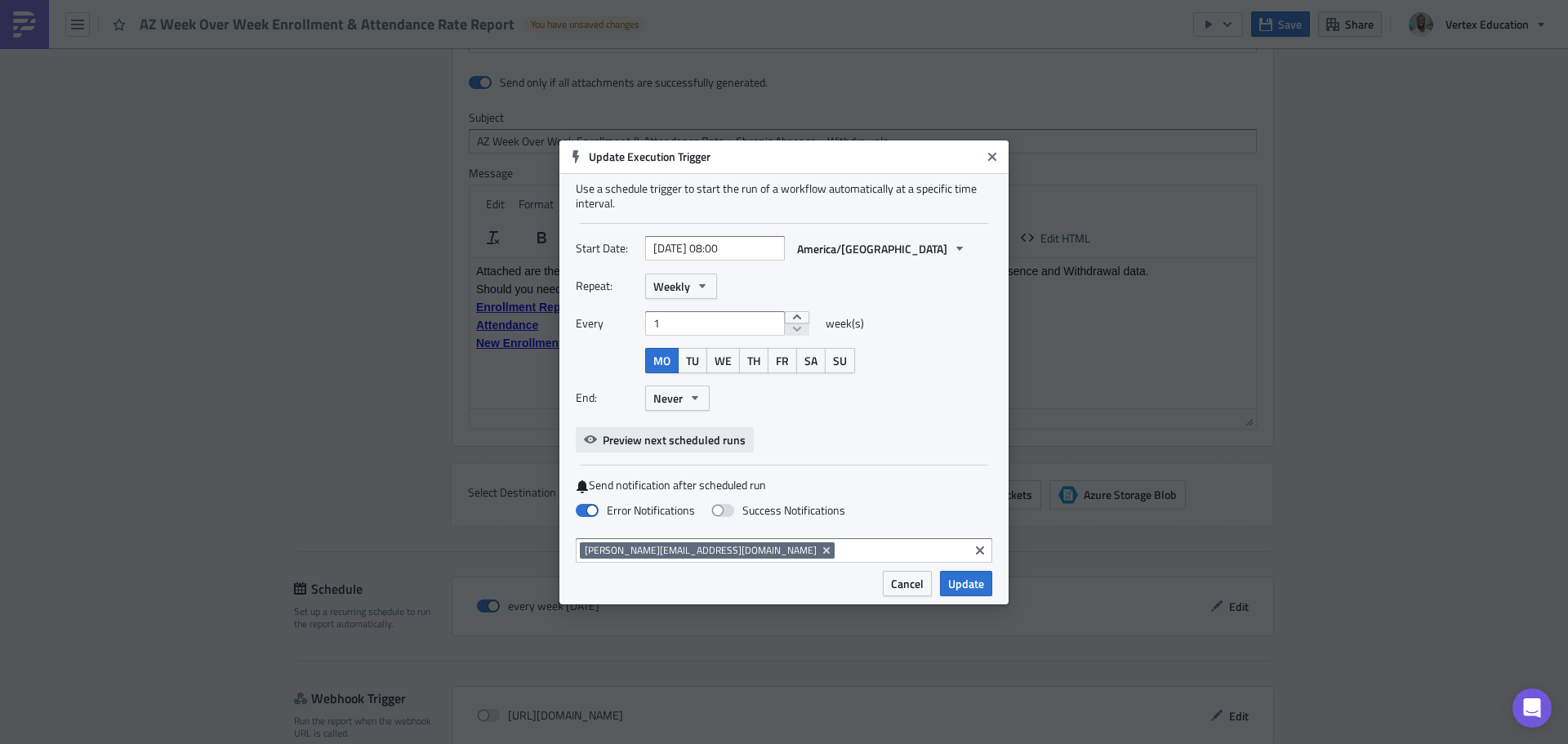
click at [664, 444] on span "Preview next scheduled runs" at bounding box center [674, 440] width 143 height 17
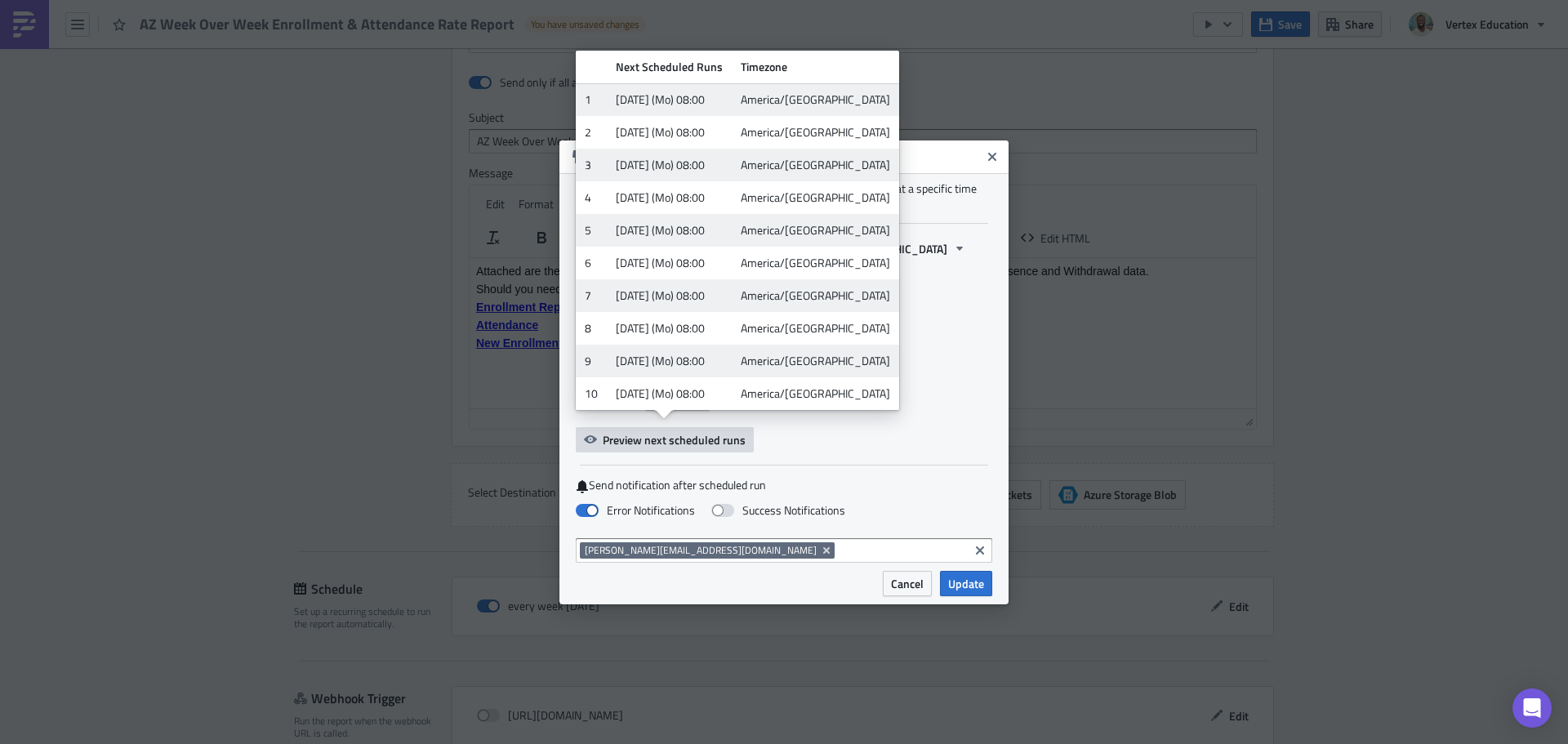
drag, startPoint x: 993, startPoint y: 155, endPoint x: 998, endPoint y: 143, distance: 13.0
click at [992, 155] on icon "Close" at bounding box center [992, 156] width 8 height 8
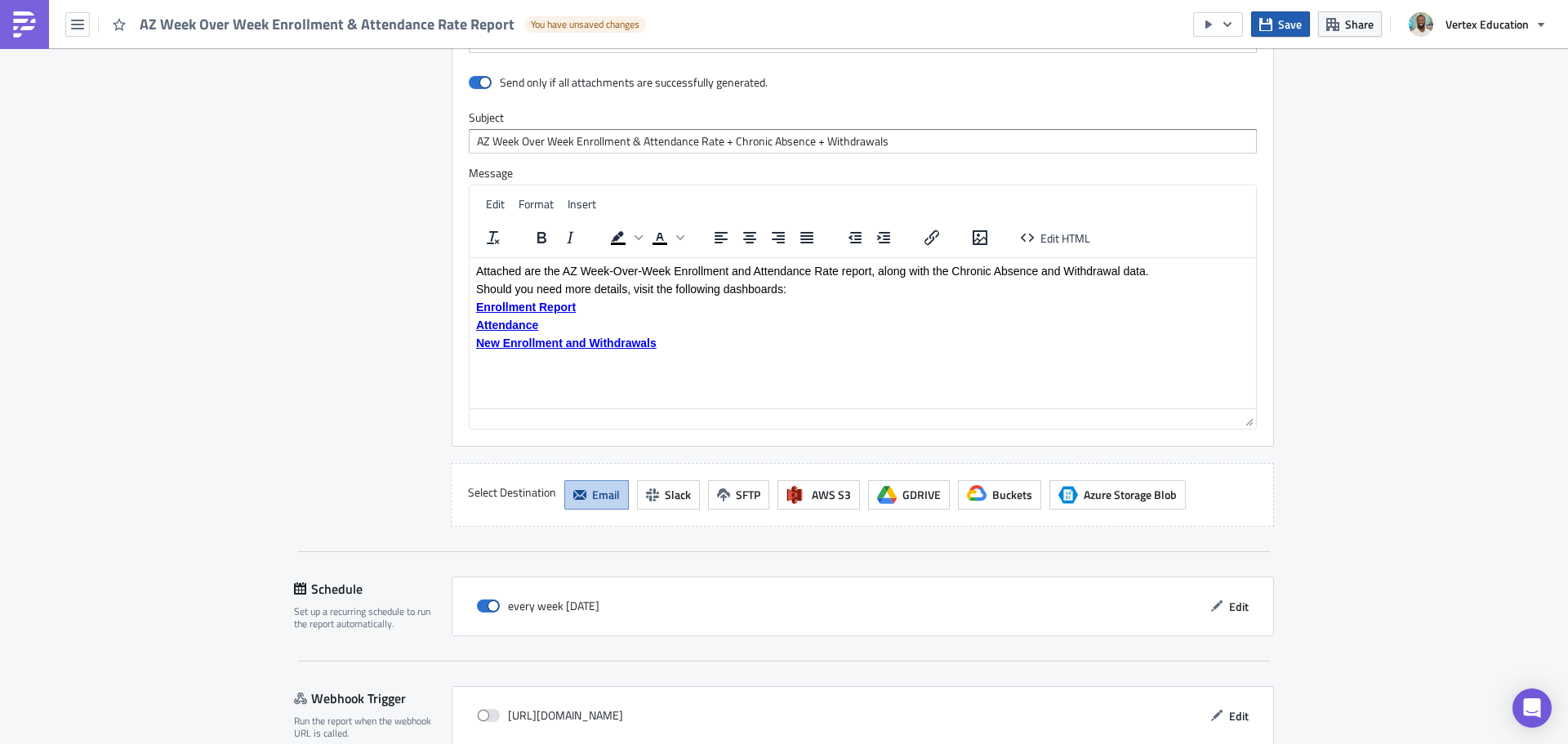
click at [1280, 16] on span "Save" at bounding box center [1290, 24] width 24 height 17
